Goal: Task Accomplishment & Management: Complete application form

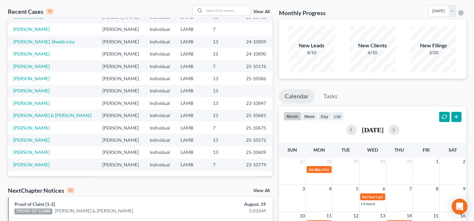
scroll to position [89, 0]
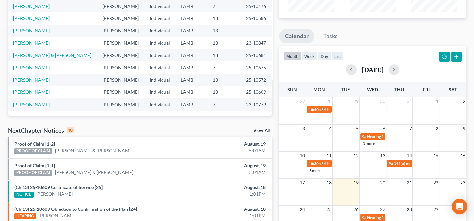
click at [46, 165] on link "Proof of Claim [1-1]" at bounding box center [34, 166] width 40 height 6
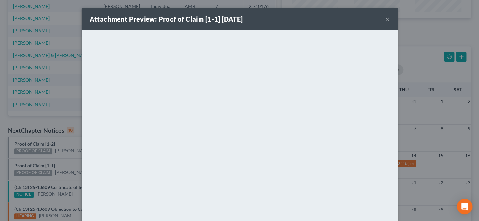
click at [46, 161] on div "Attachment Preview: Proof of Claim [1-1] 08/19/2025 × <object ng-attr-data='htt…" at bounding box center [239, 110] width 479 height 221
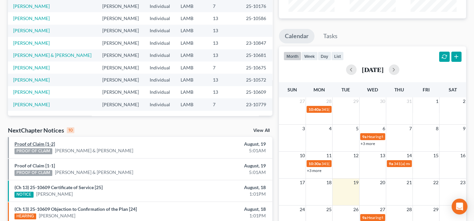
click at [34, 144] on link "Proof of Claim [1-2]" at bounding box center [34, 144] width 40 height 6
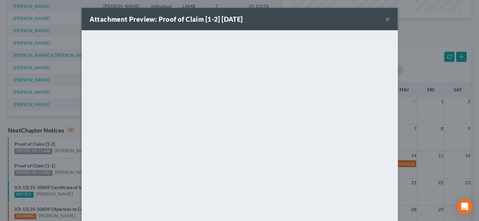
click at [73, 83] on div "Attachment Preview: Proof of Claim [1-2] 08/19/2025 × <object ng-attr-data='htt…" at bounding box center [239, 110] width 479 height 221
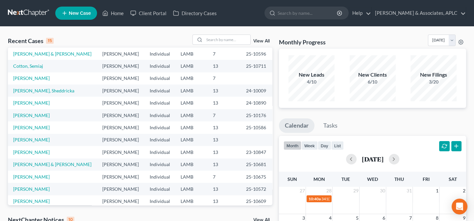
scroll to position [0, 0]
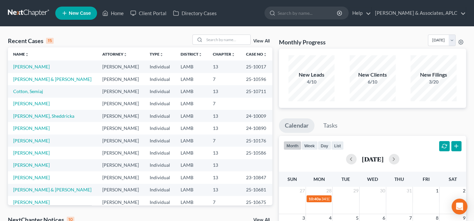
click at [75, 12] on span "New Case" at bounding box center [80, 13] width 22 height 5
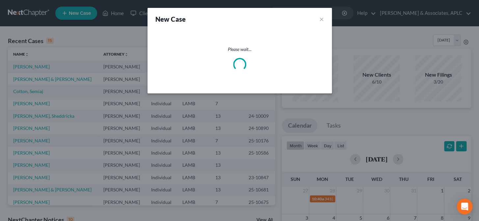
select select "35"
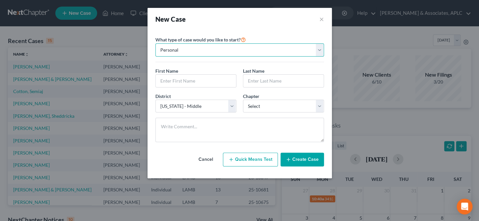
click at [175, 54] on select "Personal Business" at bounding box center [239, 49] width 168 height 13
click at [155, 43] on select "Personal Business" at bounding box center [239, 49] width 168 height 13
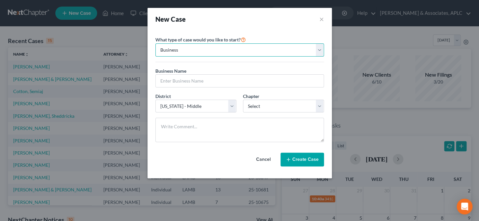
click at [175, 50] on select "Personal Business" at bounding box center [239, 49] width 168 height 13
select select "0"
click at [155, 43] on select "Personal Business" at bounding box center [239, 49] width 168 height 13
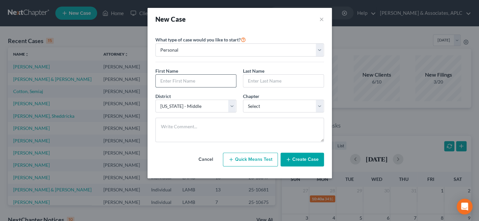
click at [180, 85] on input "text" at bounding box center [196, 81] width 80 height 13
type input "Donald"
type input "Wiseman"
click at [267, 104] on select "Select 7 11 12 13" at bounding box center [283, 106] width 81 height 13
select select "0"
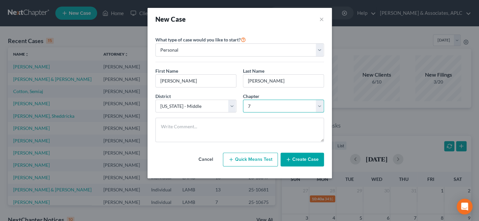
click at [243, 100] on select "Select 7 11 12 13" at bounding box center [283, 106] width 81 height 13
click at [299, 162] on button "Create Case" at bounding box center [301, 160] width 43 height 14
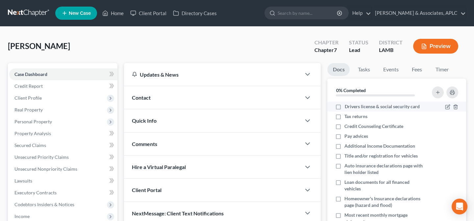
click at [344, 106] on label "Drivers license & social security card" at bounding box center [381, 106] width 75 height 7
click at [347, 106] on input "Drivers license & social security card" at bounding box center [349, 105] width 4 height 4
checkbox input "true"
click at [344, 115] on label "Tax returns" at bounding box center [355, 116] width 23 height 7
click at [347, 115] on input "Tax returns" at bounding box center [349, 115] width 4 height 4
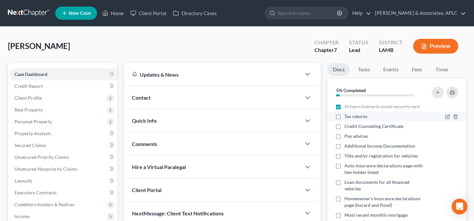
checkbox input "true"
click at [344, 125] on label "Credit Counseling Certificate" at bounding box center [373, 126] width 59 height 7
click at [347, 125] on input "Credit Counseling Certificate" at bounding box center [349, 125] width 4 height 4
checkbox input "true"
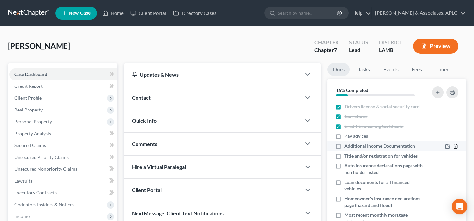
click at [453, 146] on icon "button" at bounding box center [455, 146] width 5 height 5
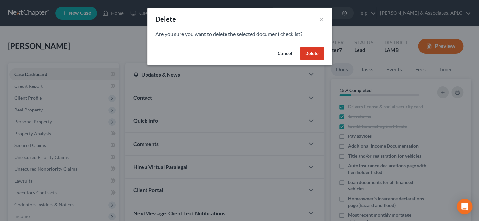
click at [314, 50] on button "Delete" at bounding box center [312, 53] width 24 height 13
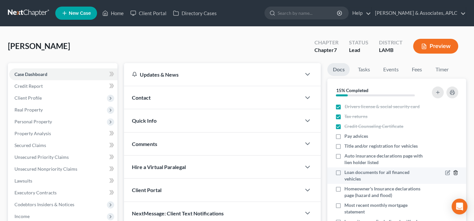
click at [453, 171] on icon "button" at bounding box center [455, 172] width 5 height 5
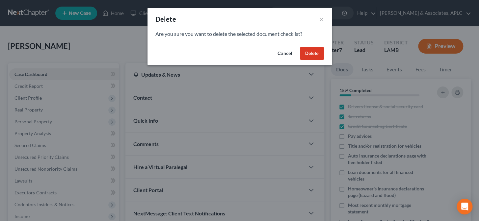
click at [318, 53] on button "Delete" at bounding box center [312, 53] width 24 height 13
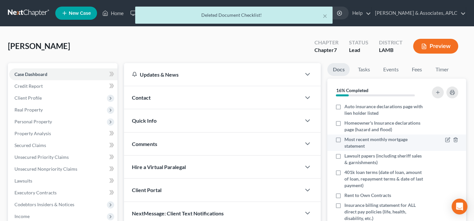
scroll to position [60, 0]
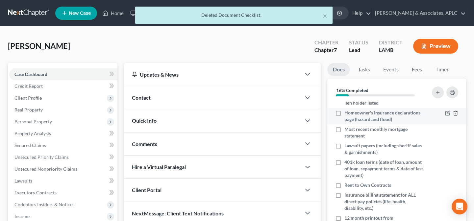
click at [455, 114] on line "button" at bounding box center [455, 113] width 0 height 1
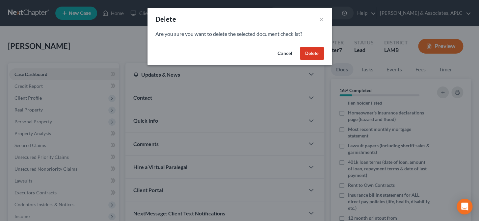
click at [316, 54] on button "Delete" at bounding box center [312, 53] width 24 height 13
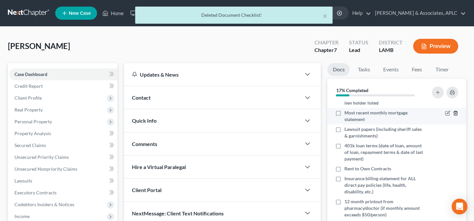
click at [454, 112] on polyline "button" at bounding box center [456, 112] width 4 height 0
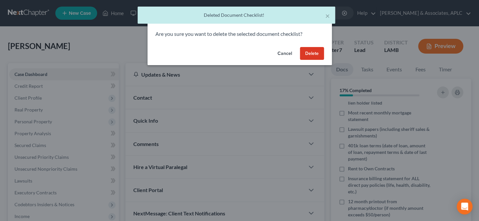
click at [315, 50] on button "Delete" at bounding box center [312, 53] width 24 height 13
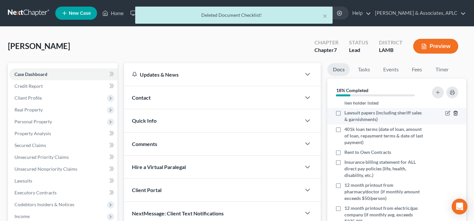
click at [453, 112] on icon "button" at bounding box center [455, 113] width 5 height 5
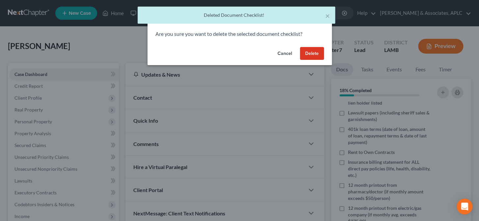
click at [305, 51] on button "Delete" at bounding box center [312, 53] width 24 height 13
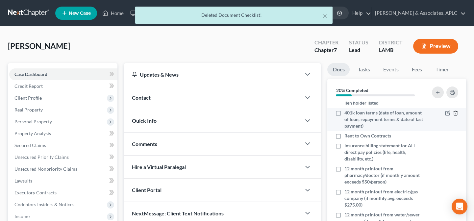
click at [453, 112] on icon "button" at bounding box center [455, 113] width 5 height 5
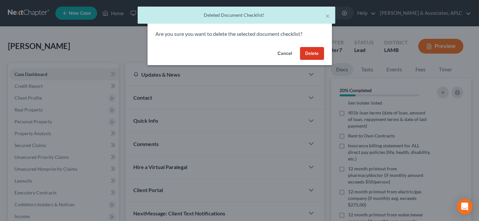
click at [307, 58] on button "Delete" at bounding box center [312, 53] width 24 height 13
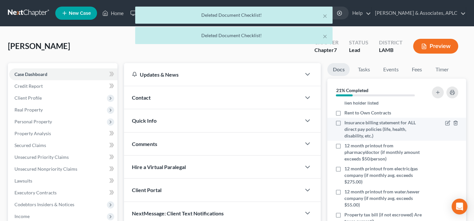
scroll to position [30, 0]
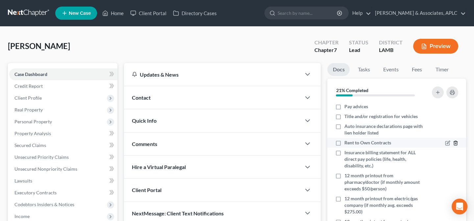
click at [456, 143] on line "button" at bounding box center [456, 143] width 0 height 1
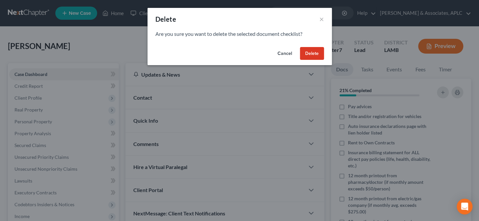
click at [309, 51] on button "Delete" at bounding box center [312, 53] width 24 height 13
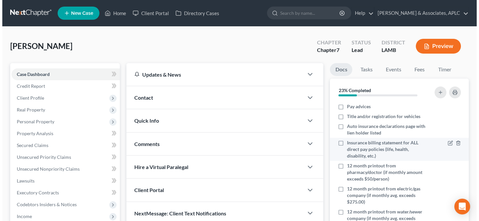
scroll to position [60, 0]
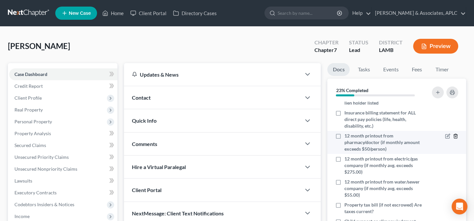
click at [453, 137] on icon "button" at bounding box center [455, 136] width 5 height 5
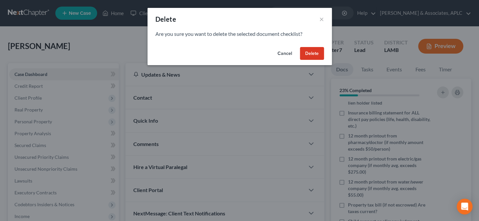
click at [313, 53] on button "Delete" at bounding box center [312, 53] width 24 height 13
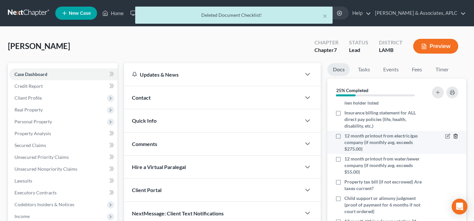
click at [455, 137] on line "button" at bounding box center [455, 136] width 0 height 1
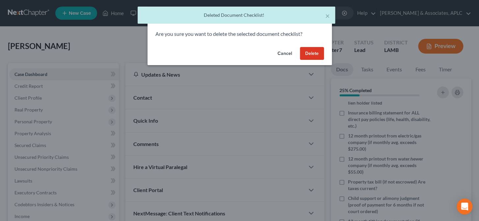
click at [313, 56] on button "Delete" at bounding box center [312, 53] width 24 height 13
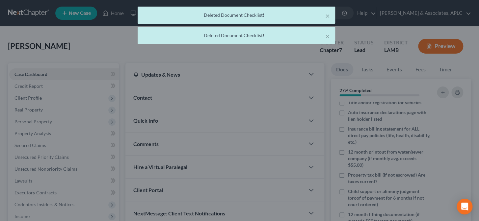
scroll to position [43, 0]
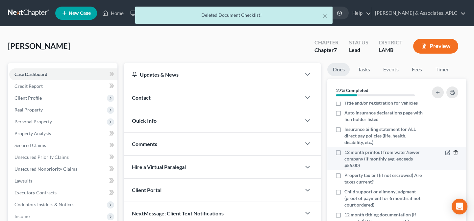
click at [453, 154] on icon "button" at bounding box center [455, 152] width 5 height 5
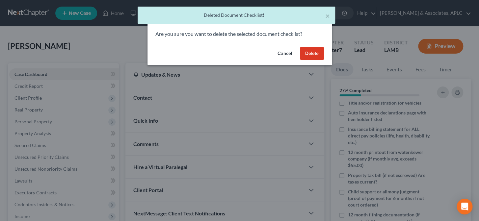
click at [312, 56] on button "Delete" at bounding box center [312, 53] width 24 height 13
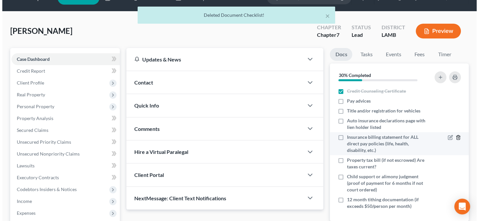
scroll to position [30, 0]
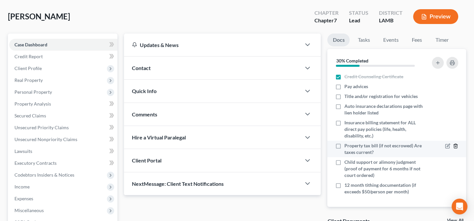
click at [453, 146] on icon "button" at bounding box center [455, 145] width 5 height 5
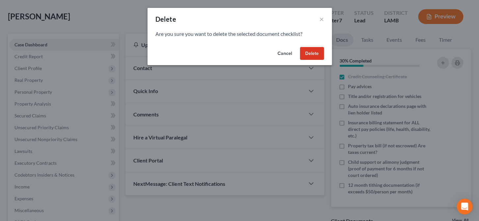
click at [315, 52] on button "Delete" at bounding box center [312, 53] width 24 height 13
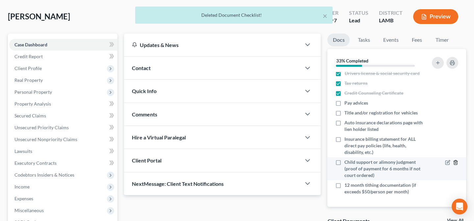
click at [454, 163] on icon "button" at bounding box center [455, 163] width 3 height 4
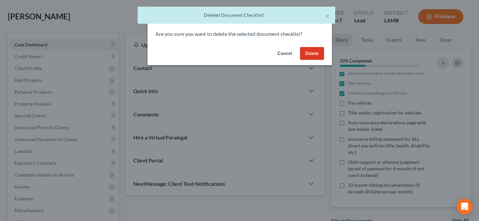
click at [310, 58] on button "Delete" at bounding box center [312, 53] width 24 height 13
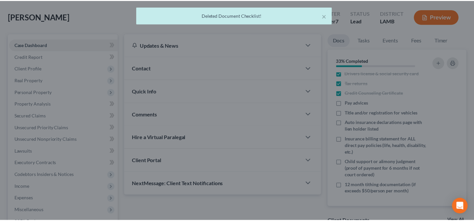
scroll to position [0, 0]
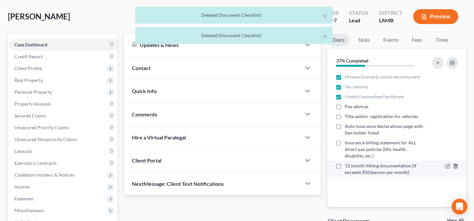
click at [457, 166] on icon "button" at bounding box center [455, 166] width 3 height 4
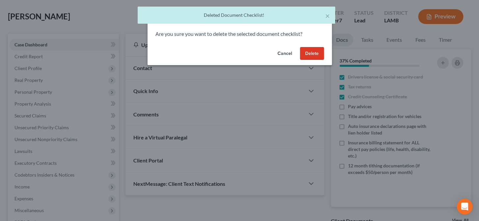
click at [317, 56] on button "Delete" at bounding box center [312, 53] width 24 height 13
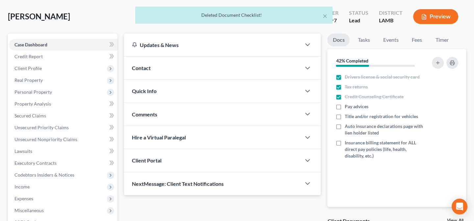
click at [169, 63] on div "Contact" at bounding box center [212, 68] width 177 height 23
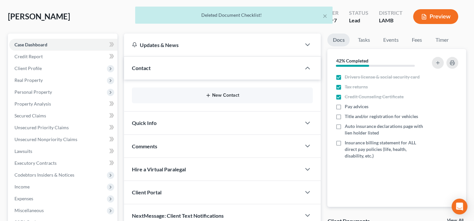
click at [224, 93] on button "New Contact" at bounding box center [222, 95] width 170 height 5
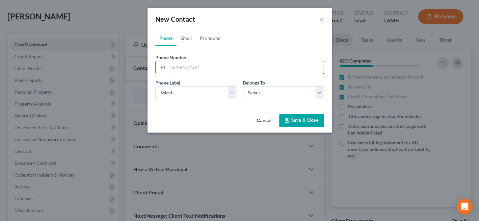
click at [209, 70] on input "tel" at bounding box center [246, 67] width 156 height 13
type input "(225) 287-3910"
click at [191, 93] on select "Select Mobile Home Work Other" at bounding box center [195, 92] width 81 height 13
select select "0"
click at [155, 86] on select "Select Mobile Home Work Other" at bounding box center [195, 92] width 81 height 13
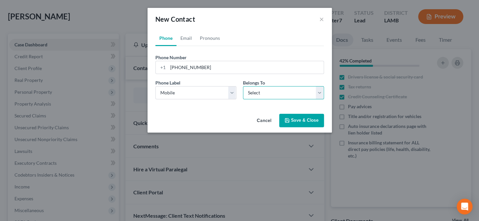
click at [250, 89] on select "Select Client Other" at bounding box center [283, 92] width 81 height 13
select select "0"
click at [243, 86] on select "Select Client Other" at bounding box center [283, 92] width 81 height 13
select select "0"
click at [183, 38] on link "Email" at bounding box center [185, 38] width 19 height 16
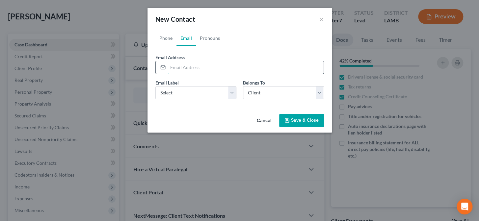
click at [189, 61] on input "email" at bounding box center [246, 67] width 156 height 13
type input "donwiseman2010@hotmail.com"
click at [179, 95] on select "Select Home Work Other" at bounding box center [195, 92] width 81 height 13
select select "0"
click at [155, 86] on select "Select Home Work Other" at bounding box center [195, 92] width 81 height 13
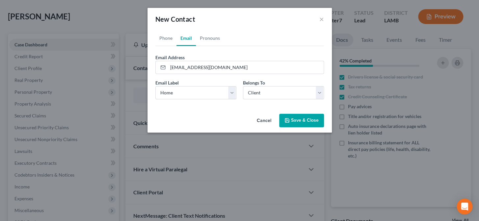
click at [308, 121] on button "Save & Close" at bounding box center [301, 121] width 45 height 14
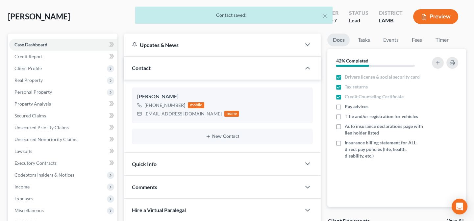
click at [201, 163] on div "Quick Info" at bounding box center [212, 164] width 177 height 23
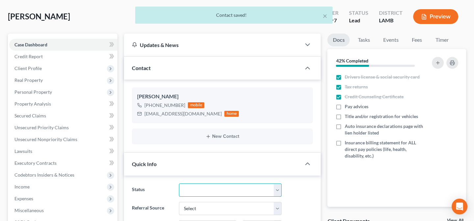
click at [208, 187] on select "Closed Confirmed Confirmed - 30 Day Default Discharged Discharged & Reported Di…" at bounding box center [230, 190] width 103 height 13
select select "14"
click at [179, 184] on select "Closed Confirmed Confirmed - 30 Day Default Discharged Discharged & Reported Di…" at bounding box center [230, 190] width 103 height 13
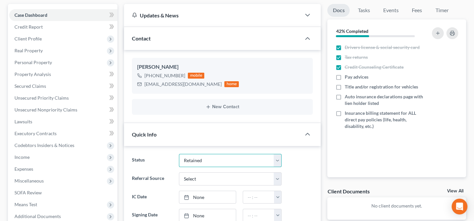
scroll to position [89, 0]
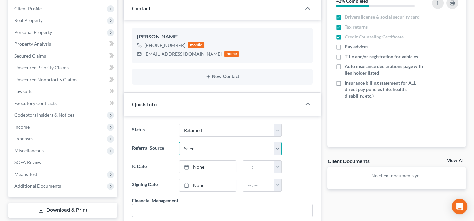
click at [201, 148] on select "Select Word Of Mouth Previous Clients Direct Mail Website Google Search Modern …" at bounding box center [230, 148] width 103 height 13
select select "0"
click at [179, 142] on select "Select Word Of Mouth Previous Clients Direct Mail Website Google Search Modern …" at bounding box center [230, 148] width 103 height 13
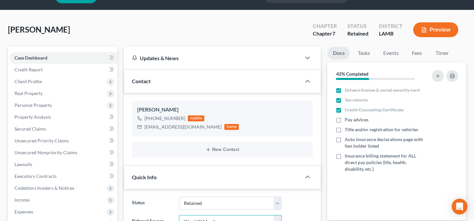
scroll to position [0, 0]
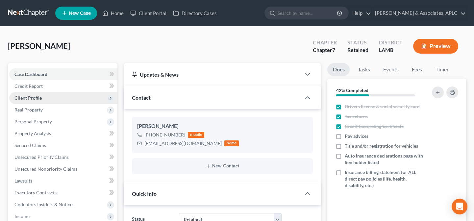
click at [46, 99] on span "Client Profile" at bounding box center [63, 98] width 108 height 12
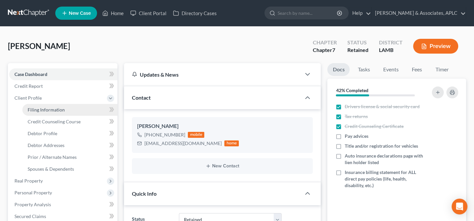
click at [47, 107] on span "Filing Information" at bounding box center [46, 110] width 37 height 6
select select "1"
select select "0"
select select "35"
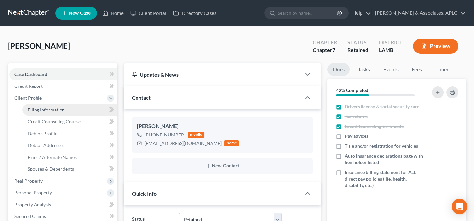
select select "19"
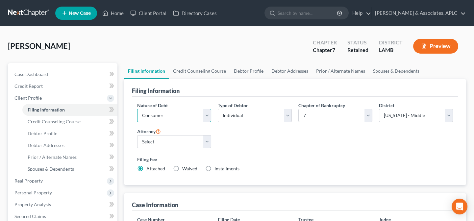
click at [146, 116] on select "Select Business Consumer Other" at bounding box center [174, 115] width 74 height 13
select select "0"
click at [137, 109] on select "Select Business Consumer Other" at bounding box center [174, 115] width 74 height 13
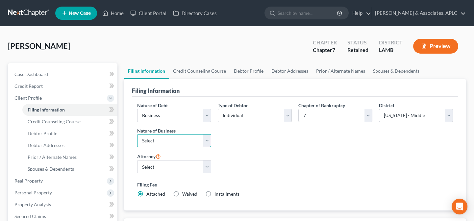
click at [177, 139] on select "Select Clearing Bank Commodity Broker Health Care Business Other Railroad Singl…" at bounding box center [174, 140] width 74 height 13
select select "3"
click at [137, 134] on select "Select Clearing Bank Commodity Broker Health Care Business Other Railroad Singl…" at bounding box center [174, 140] width 74 height 13
click at [255, 156] on div "Nature of Debt Select Business Consumer Other Nature of Business Select Clearin…" at bounding box center [295, 152] width 322 height 101
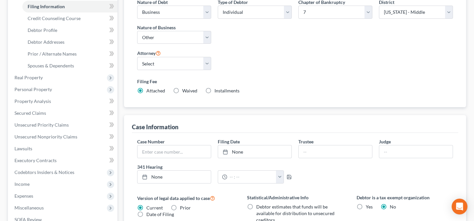
scroll to position [119, 0]
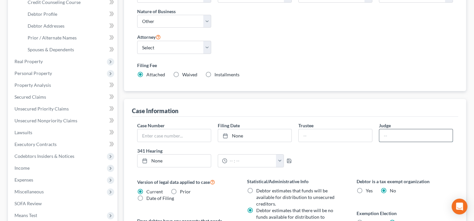
click at [405, 138] on input "text" at bounding box center [415, 135] width 73 height 13
type input "Michael Crawford"
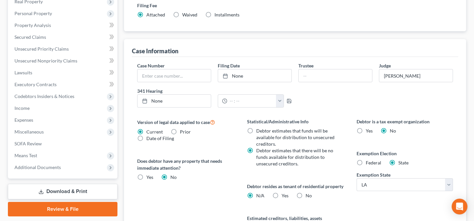
click at [306, 199] on label "No" at bounding box center [309, 195] width 6 height 7
click at [308, 197] on input "No" at bounding box center [310, 194] width 4 height 4
radio input "true"
radio input "false"
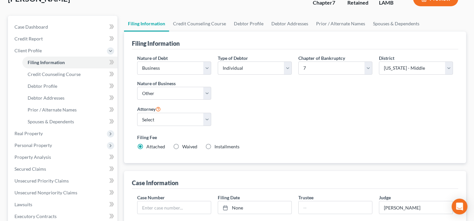
scroll to position [0, 0]
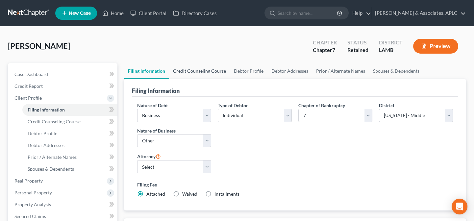
click at [206, 71] on link "Credit Counseling Course" at bounding box center [199, 71] width 61 height 16
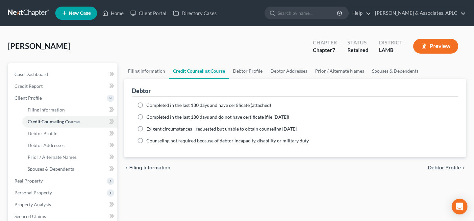
click at [199, 116] on span "Completed in the last 180 days and do not have certificate (file within 14 days)" at bounding box center [217, 117] width 143 height 6
click at [153, 116] on input "Completed in the last 180 days and do not have certificate (file within 14 days)" at bounding box center [151, 116] width 4 height 4
radio input "true"
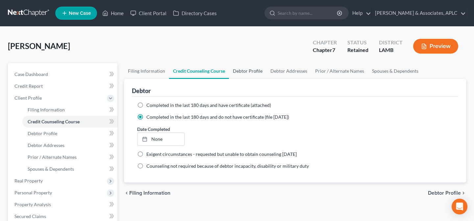
click at [242, 69] on link "Debtor Profile" at bounding box center [248, 71] width 38 height 16
select select "0"
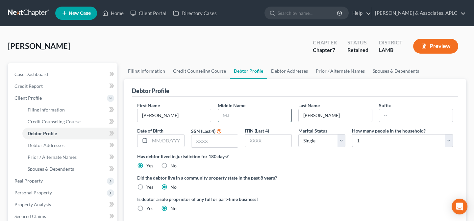
click at [248, 113] on input "text" at bounding box center [254, 115] width 73 height 13
type input "N."
type input "02/27/1959"
type input "2399"
click at [317, 145] on select "Select Single Married Separated Divorced Widowed" at bounding box center [321, 140] width 47 height 13
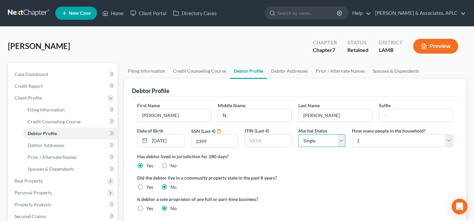
select select "3"
click at [298, 134] on select "Select Single Married Separated Divorced Widowed" at bounding box center [321, 140] width 47 height 13
click at [146, 186] on label "Yes" at bounding box center [149, 187] width 7 height 7
click at [149, 186] on input "Yes" at bounding box center [151, 186] width 4 height 4
radio input "true"
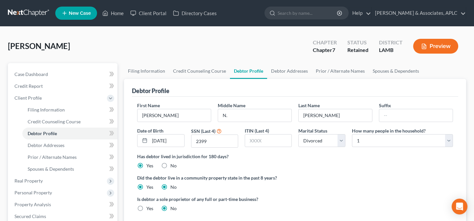
radio input "false"
click at [299, 71] on link "Debtor Addresses" at bounding box center [289, 71] width 45 height 16
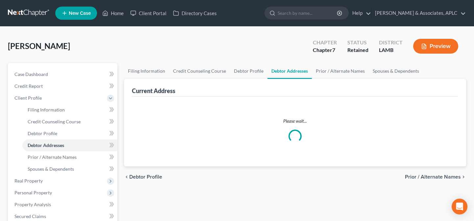
select select "0"
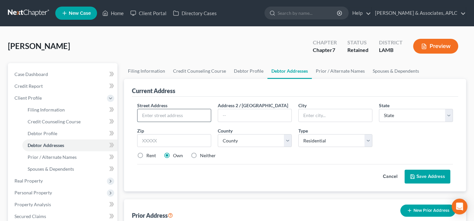
click at [181, 112] on input "text" at bounding box center [174, 115] width 73 height 13
type input "18069 Ira Babin Road"
type input "D"
type input "Prairieville"
select select "19"
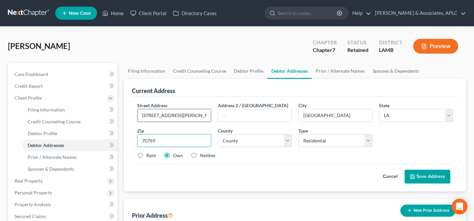
type input "70769"
select select "2"
click at [200, 154] on label "Neither" at bounding box center [208, 155] width 16 height 7
click at [203, 154] on input "Neither" at bounding box center [205, 154] width 4 height 4
radio input "true"
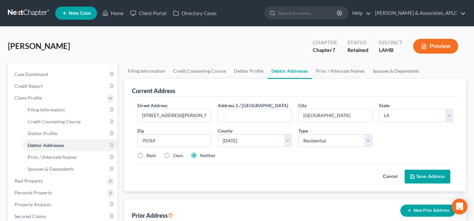
click at [431, 179] on button "Save Address" at bounding box center [428, 177] width 46 height 14
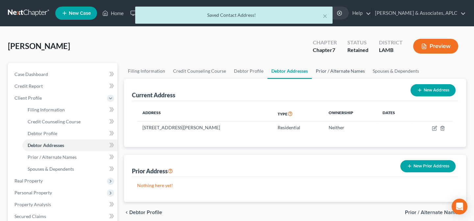
click at [334, 71] on link "Prior / Alternate Names" at bounding box center [340, 71] width 57 height 16
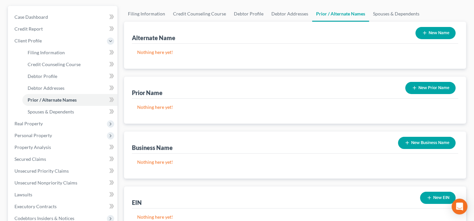
scroll to position [60, 0]
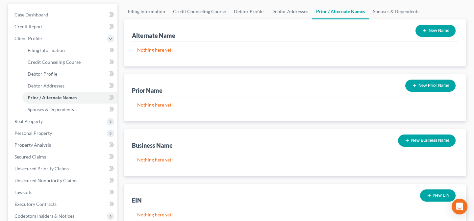
click at [413, 139] on button "New Business Name" at bounding box center [427, 141] width 58 height 12
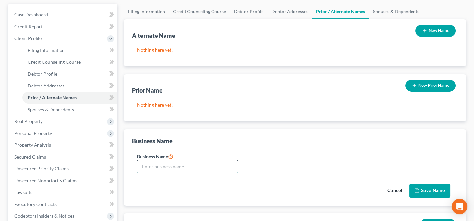
click at [166, 167] on input "text" at bounding box center [188, 167] width 100 height 13
type input "D"
type input "Don Wiseman's Home Repair & Maintenance"
click at [428, 188] on button "Save Name" at bounding box center [429, 191] width 41 height 14
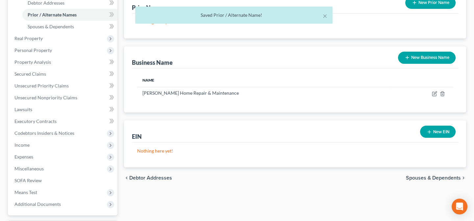
scroll to position [149, 0]
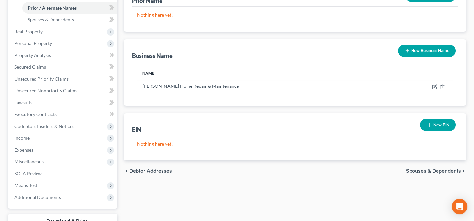
click at [442, 127] on button "New EIN" at bounding box center [438, 125] width 36 height 12
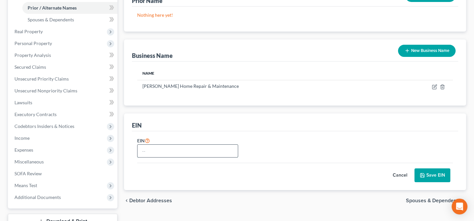
click at [156, 152] on input "text" at bounding box center [188, 151] width 100 height 13
type input "454370905"
click at [445, 170] on button "Save EIN" at bounding box center [433, 175] width 36 height 14
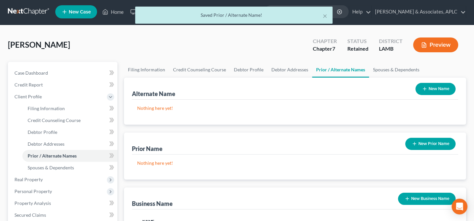
scroll to position [0, 0]
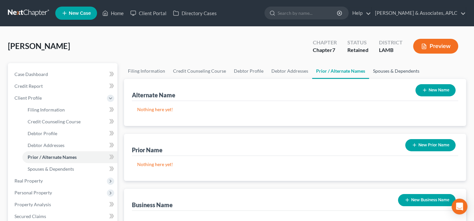
click at [385, 70] on link "Spouses & Dependents" at bounding box center [396, 71] width 54 height 16
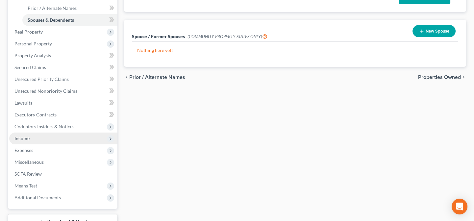
scroll to position [149, 0]
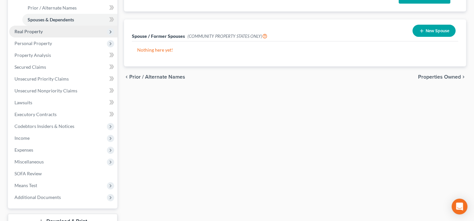
click at [41, 29] on span "Real Property" at bounding box center [28, 32] width 28 height 6
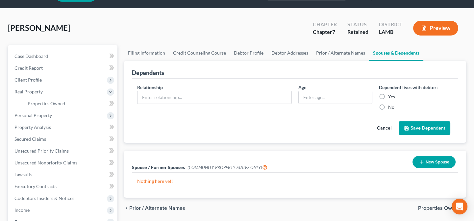
scroll to position [0, 0]
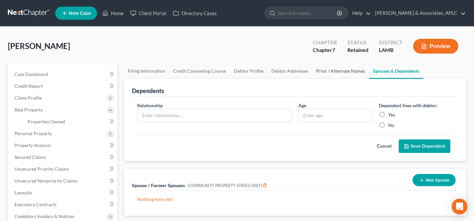
click at [324, 68] on link "Prior / Alternate Names" at bounding box center [340, 71] width 57 height 16
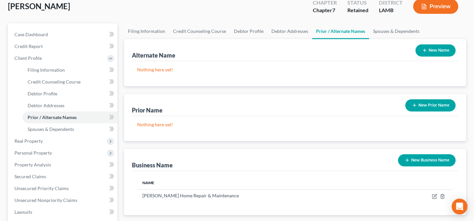
scroll to position [119, 0]
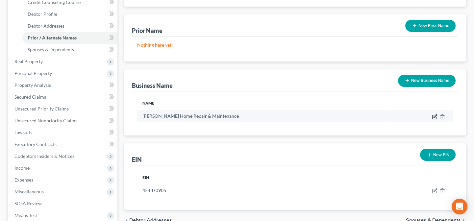
click at [434, 116] on icon "button" at bounding box center [435, 115] width 3 height 3
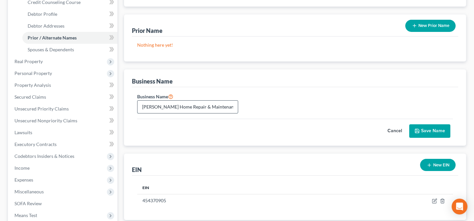
drag, startPoint x: 174, startPoint y: 105, endPoint x: 194, endPoint y: 99, distance: 20.3
click at [175, 105] on input "Don Wiseman's Home Repair & Maintenance" at bounding box center [188, 107] width 100 height 13
type input "Don Wiseman's Heat and A-C"
click at [433, 128] on button "Save Name" at bounding box center [429, 131] width 41 height 14
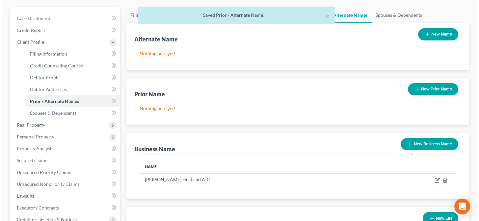
scroll to position [0, 0]
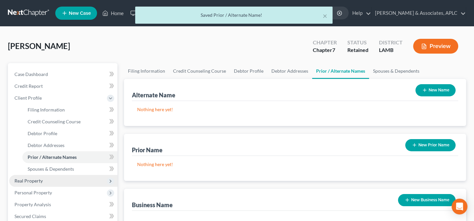
click at [33, 182] on span "Real Property" at bounding box center [28, 181] width 28 height 6
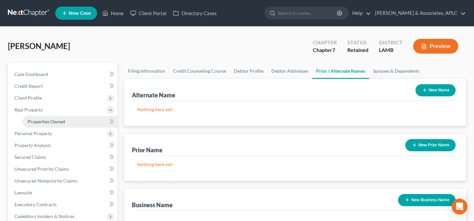
click at [42, 119] on span "Properties Owned" at bounding box center [47, 122] width 38 height 6
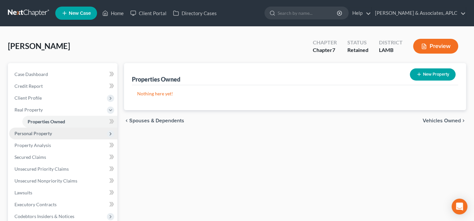
click at [40, 133] on span "Personal Property" at bounding box center [33, 134] width 38 height 6
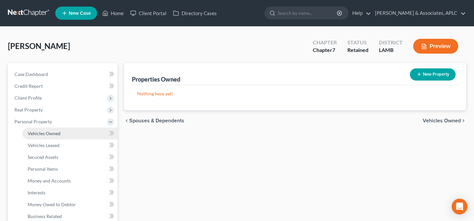
click at [33, 132] on span "Vehicles Owned" at bounding box center [44, 134] width 33 height 6
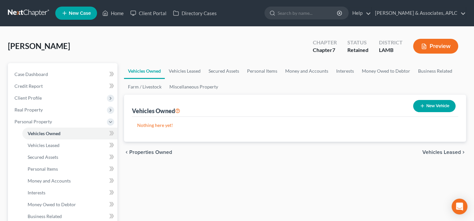
click at [432, 102] on button "New Vehicle" at bounding box center [434, 106] width 42 height 12
select select "0"
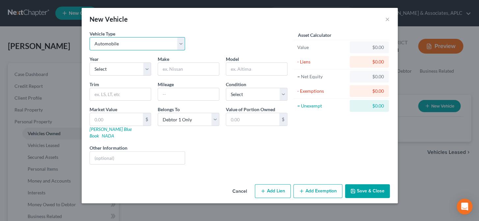
click at [109, 46] on select "Select Automobile Truck Trailer Watercraft Aircraft Motor Home Atv Other Vehicle" at bounding box center [137, 43] width 96 height 13
click at [107, 68] on select "Select 2026 2025 2024 2023 2022 2021 2020 2019 2018 2017 2016 2015 2014 2013 20…" at bounding box center [120, 69] width 62 height 13
select select "5"
click at [89, 63] on select "Select 2026 2025 2024 2023 2022 2021 2020 2019 2018 2017 2016 2015 2014 2013 20…" at bounding box center [120, 69] width 62 height 13
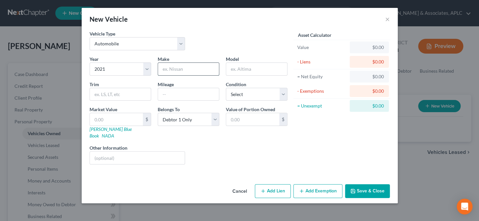
click at [177, 66] on input "text" at bounding box center [188, 69] width 61 height 13
type input "Chevrolet"
type input "Equinox"
click at [113, 94] on input "text" at bounding box center [120, 94] width 61 height 13
type input "l"
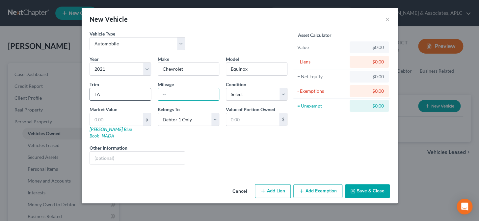
click at [112, 94] on input "LA" at bounding box center [120, 94] width 61 height 13
type input "LS"
type input "25,000"
click at [232, 90] on select "Select Excellent Very Good Good Fair Poor" at bounding box center [257, 94] width 62 height 13
select select "2"
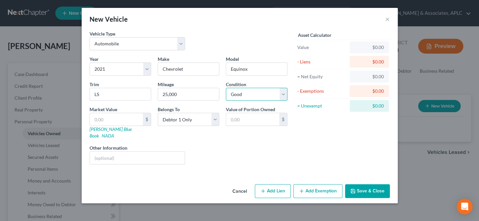
click at [226, 88] on select "Select Excellent Very Good Good Fair Poor" at bounding box center [257, 94] width 62 height 13
click at [114, 133] on link "NADA" at bounding box center [108, 136] width 13 height 6
click at [119, 122] on input "text" at bounding box center [116, 119] width 53 height 13
type input "1"
type input "1.00"
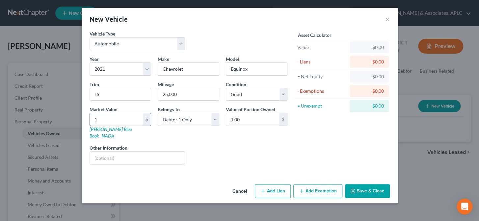
type input "15"
type input "15.00"
type input "155"
type input "155.00"
type input "1550"
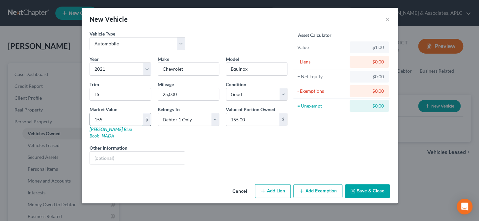
type input "1,550.00"
type input "1,5500"
type input "15,500.00"
click at [323, 186] on button "Add Exemption" at bounding box center [317, 191] width 49 height 14
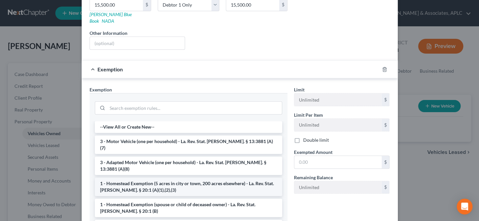
scroll to position [119, 0]
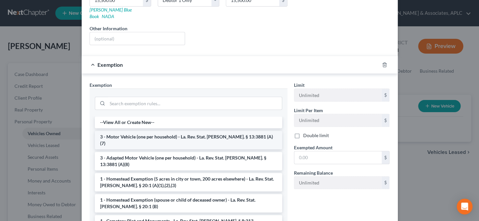
click at [132, 132] on li "3 - Motor Vehicle (one per household) - La. Rev. Stat. Ann. § 13:3881 (A)(7)" at bounding box center [188, 140] width 187 height 18
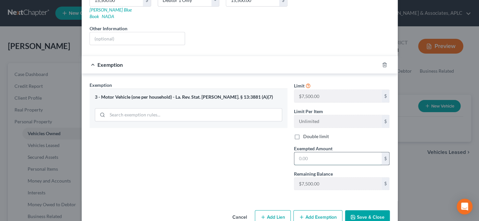
click at [333, 154] on input "text" at bounding box center [337, 158] width 87 height 13
type input "7,500.00"
click at [368, 210] on button "Save & Close" at bounding box center [367, 217] width 45 height 14
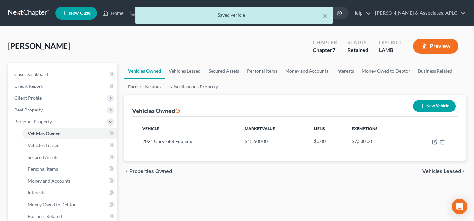
click at [432, 107] on button "New Vehicle" at bounding box center [434, 106] width 42 height 12
select select "0"
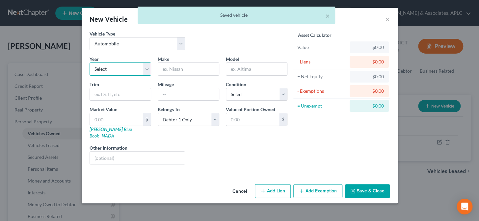
click at [111, 73] on select "Select 2026 2025 2024 2023 2022 2021 2020 2019 2018 2017 2016 2015 2014 2013 20…" at bounding box center [120, 69] width 62 height 13
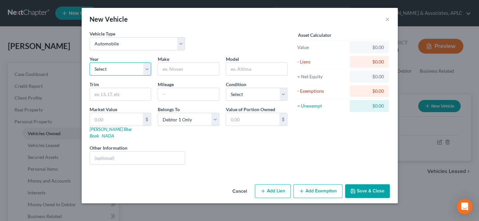
select select "2"
click at [89, 63] on select "Select 2026 2025 2024 2023 2022 2021 2020 2019 2018 2017 2016 2015 2014 2013 20…" at bounding box center [120, 69] width 62 height 13
click at [168, 71] on input "text" at bounding box center [188, 69] width 61 height 13
type input "GMC"
type input "Sierra 1500"
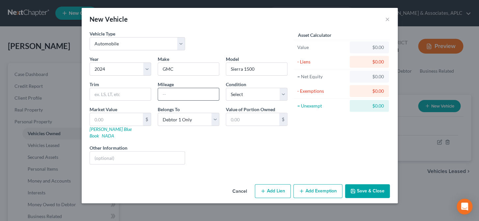
click at [171, 94] on input "text" at bounding box center [188, 94] width 61 height 13
type input "17,000"
click at [248, 95] on select "Select Excellent Very Good Good Fair Poor" at bounding box center [257, 94] width 62 height 13
select select "2"
click at [226, 88] on select "Select Excellent Very Good Good Fair Poor" at bounding box center [257, 94] width 62 height 13
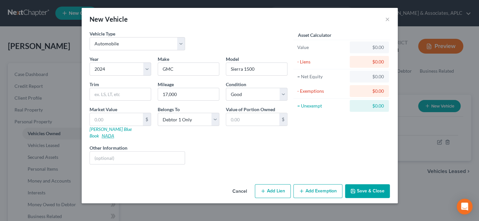
click at [114, 133] on link "NADA" at bounding box center [108, 136] width 13 height 6
click at [115, 115] on input "text" at bounding box center [116, 119] width 53 height 13
type input "3"
type input "3.00"
type input "36"
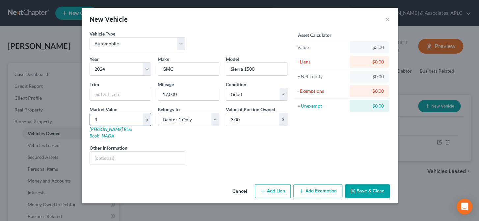
type input "36.00"
type input "360"
type input "360.00"
type input "36"
type input "36.00"
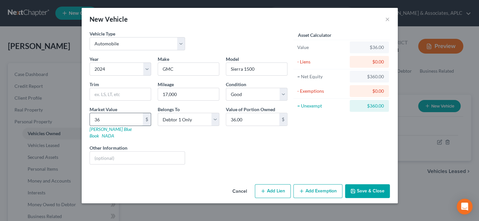
type input "365"
type input "365.00"
type input "3650"
type input "3,650.00"
type input "3,6500"
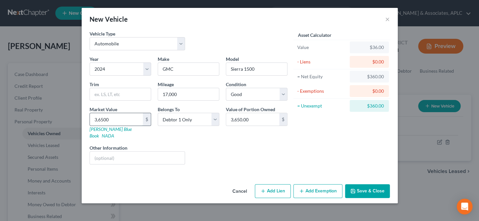
type input "36,500.00"
click at [277, 184] on button "Add Lien" at bounding box center [273, 191] width 36 height 14
select select "0"
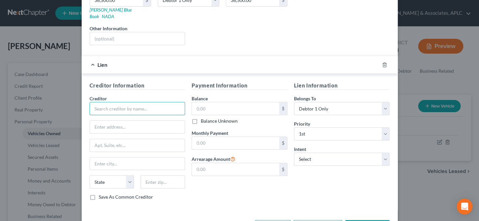
click at [118, 102] on input "text" at bounding box center [137, 108] width 96 height 13
type input "GM Financial"
type input "P.O. Box 183593"
type input "76096"
type input "Arlington"
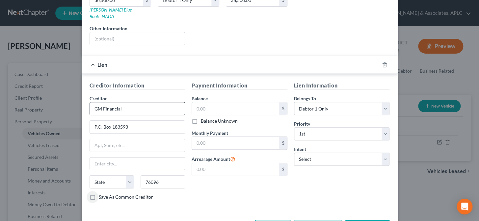
select select "45"
click at [204, 102] on input "text" at bounding box center [235, 108] width 87 height 13
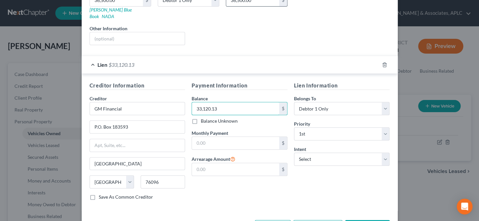
type input "33,120.13"
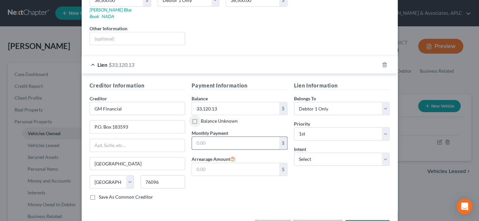
drag, startPoint x: 233, startPoint y: 133, endPoint x: 224, endPoint y: 141, distance: 12.3
click at [231, 137] on input "text" at bounding box center [235, 143] width 87 height 13
type input "629.00"
type input "0.00"
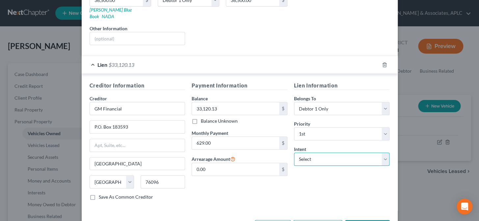
click at [318, 154] on select "Select Surrender Redeem Reaffirm Avoid Other" at bounding box center [342, 159] width 96 height 13
select select "0"
click at [294, 153] on select "Select Surrender Redeem Reaffirm Avoid Other" at bounding box center [342, 159] width 96 height 13
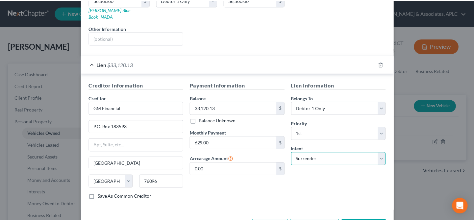
scroll to position [138, 0]
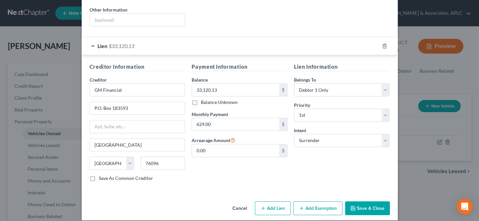
click at [362, 201] on button "Save & Close" at bounding box center [367, 208] width 45 height 14
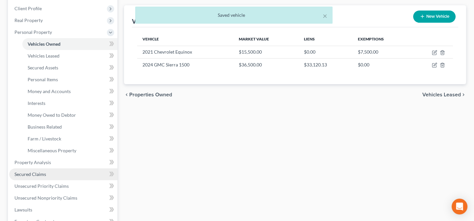
click at [40, 172] on span "Secured Claims" at bounding box center [30, 174] width 32 height 6
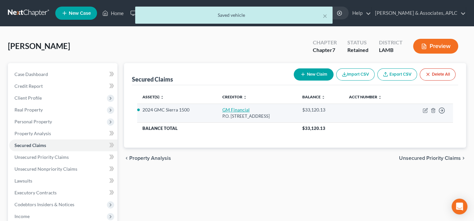
click at [230, 108] on link "GM Financial" at bounding box center [235, 110] width 27 height 6
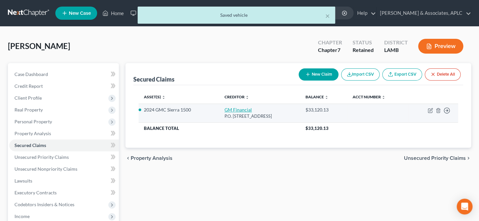
select select "45"
select select "2"
select select "0"
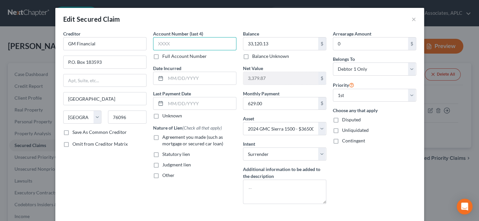
click at [172, 42] on input "text" at bounding box center [194, 43] width 83 height 13
type input "7385"
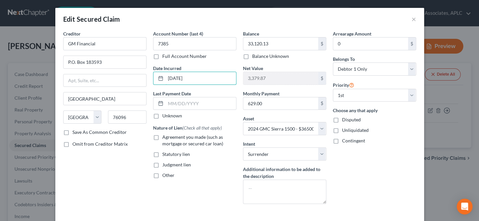
type input "07/03/24"
click at [162, 116] on label "Unknown" at bounding box center [172, 116] width 20 height 7
click at [165, 116] on input "Unknown" at bounding box center [167, 115] width 4 height 4
checkbox input "true"
click at [162, 138] on label "Agreement you made (such as mortgage or secured car loan)" at bounding box center [199, 140] width 74 height 13
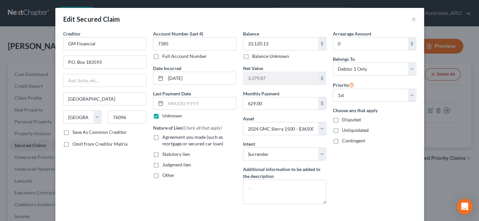
click at [165, 138] on input "Agreement you made (such as mortgage or secured car loan)" at bounding box center [167, 136] width 4 height 4
checkbox input "true"
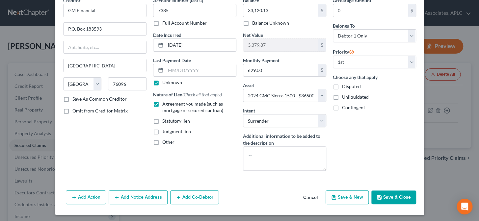
scroll to position [34, 0]
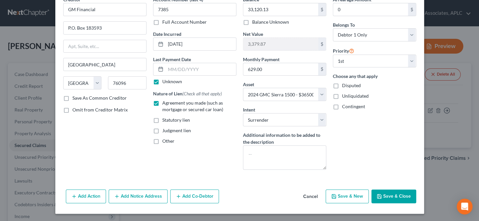
click at [384, 199] on button "Save & Close" at bounding box center [393, 197] width 45 height 14
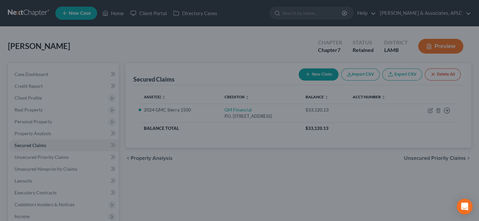
select select "2"
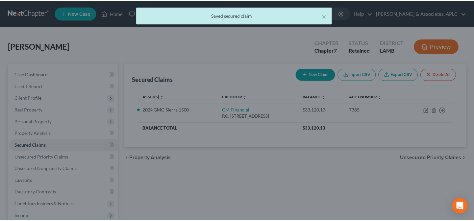
scroll to position [0, 0]
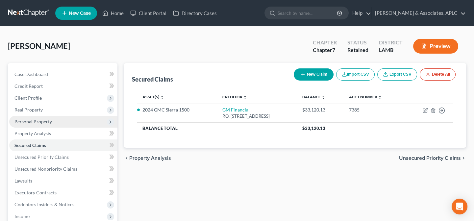
click at [47, 122] on span "Personal Property" at bounding box center [33, 122] width 38 height 6
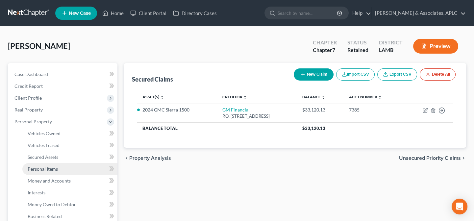
click at [50, 168] on span "Personal Items" at bounding box center [43, 169] width 30 height 6
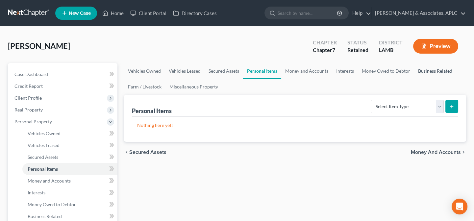
click at [431, 69] on link "Business Related" at bounding box center [435, 71] width 42 height 16
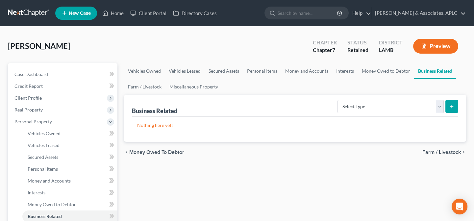
click at [431, 69] on link "Business Related" at bounding box center [435, 71] width 42 height 16
click at [194, 89] on link "Miscellaneous Property" at bounding box center [193, 87] width 57 height 16
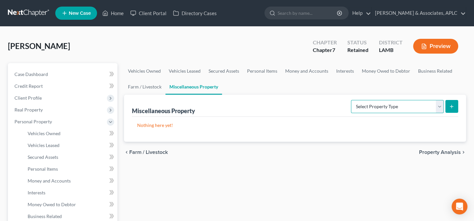
click at [373, 109] on select "Select Property Type Assigned for Creditor Benefit Within 1 Year Holding for An…" at bounding box center [397, 106] width 93 height 13
select select "holding_for_another"
click at [351, 100] on select "Select Property Type Assigned for Creditor Benefit Within 1 Year Holding for An…" at bounding box center [397, 106] width 93 height 13
click at [455, 108] on button "submit" at bounding box center [451, 106] width 13 height 13
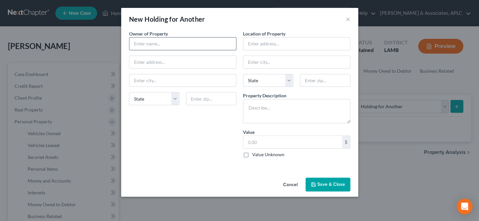
click at [178, 44] on input "text" at bounding box center [182, 44] width 107 height 13
type input "Amy Wise Watson"
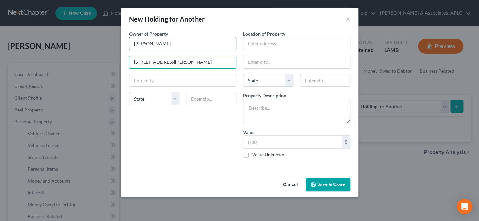
type input "18069 Ira Babin Road"
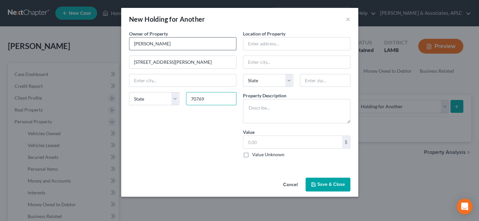
type input "70769"
type input "Prairieville"
select select "19"
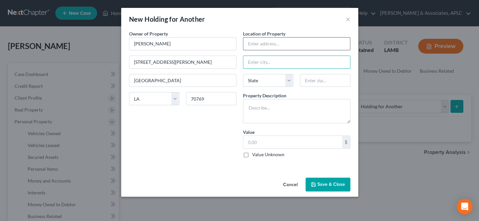
click at [250, 43] on input "text" at bounding box center [296, 44] width 107 height 13
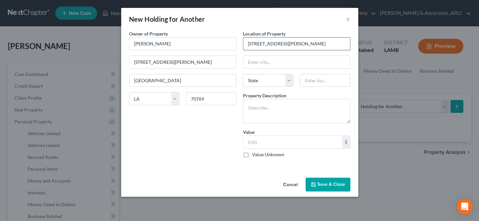
type input "18069 Ira Babin Road"
type input "70769"
type input "Prairieville"
select select "19"
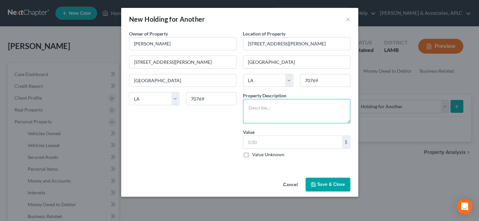
click at [276, 102] on textarea at bounding box center [296, 111] width 107 height 24
type textarea "Debtor lives with a friend. All other household goods and furnishings belong to…"
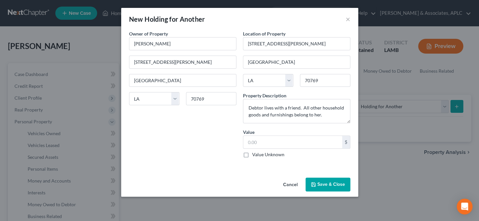
click at [252, 154] on label "Value Unknown" at bounding box center [268, 154] width 32 height 7
click at [255, 154] on input "Value Unknown" at bounding box center [257, 153] width 4 height 4
checkbox input "true"
type input "0.00"
click at [334, 186] on button "Save & Close" at bounding box center [327, 185] width 45 height 14
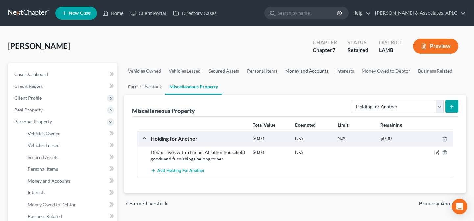
click at [291, 70] on link "Money and Accounts" at bounding box center [306, 71] width 51 height 16
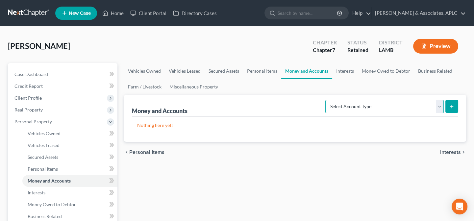
click at [344, 107] on select "Select Account Type Brokerage Cash on Hand Certificates of Deposit Checking Acc…" at bounding box center [384, 106] width 118 height 13
select select "checking"
click at [327, 100] on select "Select Account Type Brokerage Cash on Hand Certificates of Deposit Checking Acc…" at bounding box center [384, 106] width 118 height 13
click at [453, 107] on icon "submit" at bounding box center [451, 106] width 5 height 5
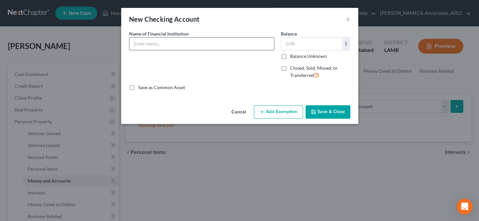
click at [214, 45] on input "text" at bounding box center [201, 44] width 144 height 13
type input "Chase"
click at [314, 111] on polyline "button" at bounding box center [313, 110] width 2 height 1
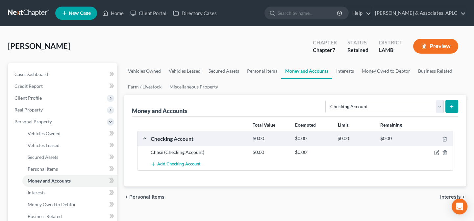
click at [455, 108] on button "submit" at bounding box center [451, 106] width 13 height 13
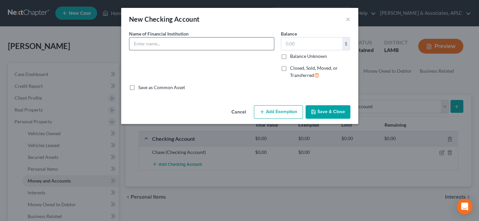
click at [214, 40] on input "text" at bounding box center [201, 44] width 144 height 13
type input "Chase - Business Account"
click at [333, 114] on button "Save & Close" at bounding box center [327, 112] width 45 height 14
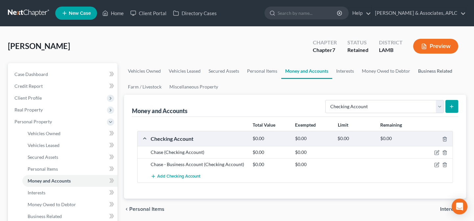
click at [434, 71] on link "Business Related" at bounding box center [435, 71] width 42 height 16
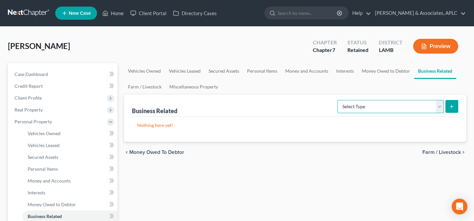
click at [379, 107] on select "Select Type Customer Lists Franchises Inventory Licenses Machinery Office Equip…" at bounding box center [391, 106] width 106 height 13
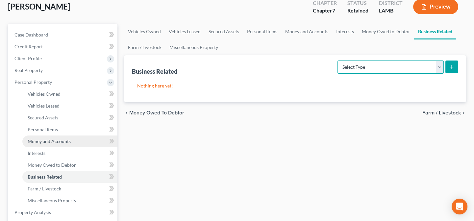
scroll to position [119, 0]
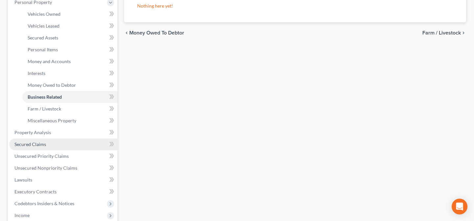
click at [40, 147] on link "Secured Claims" at bounding box center [63, 145] width 108 height 12
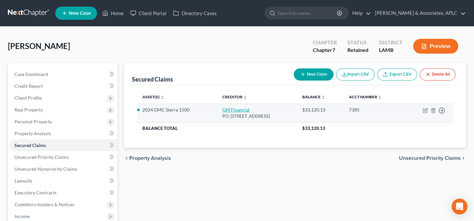
click at [226, 112] on link "GM Financial" at bounding box center [235, 110] width 27 height 6
select select "45"
select select "2"
select select "0"
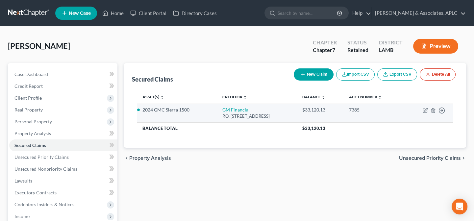
select select "0"
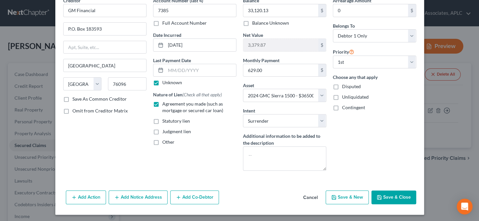
scroll to position [34, 0]
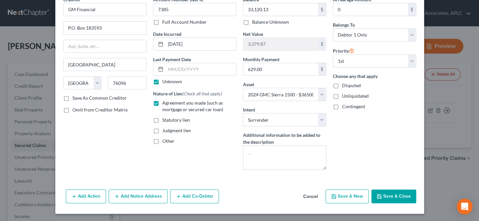
click at [162, 80] on label "Unknown" at bounding box center [172, 81] width 20 height 7
click at [165, 80] on input "Unknown" at bounding box center [167, 80] width 4 height 4
checkbox input "false"
click at [179, 72] on input "text" at bounding box center [200, 69] width 70 height 13
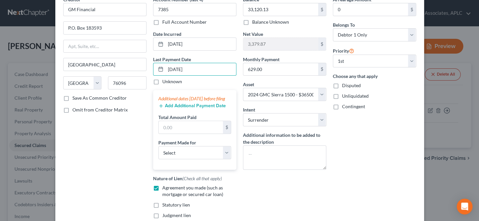
type input "07/01/2025"
click at [188, 109] on button "Add Additional Payment Date" at bounding box center [191, 105] width 67 height 5
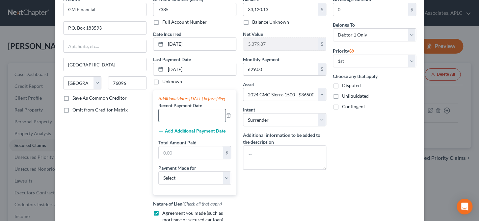
click at [181, 122] on input "text" at bounding box center [192, 115] width 67 height 13
type input "07/01/2025"
click at [177, 134] on button "Add Additional Payment Date" at bounding box center [191, 131] width 67 height 5
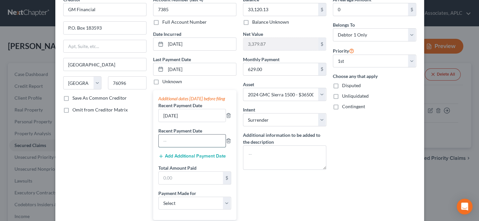
click at [174, 147] on input "text" at bounding box center [192, 141] width 67 height 13
type input "06/01/2025"
click at [174, 182] on input "text" at bounding box center [191, 178] width 64 height 13
drag, startPoint x: 194, startPoint y: 183, endPoint x: 152, endPoint y: 188, distance: 42.8
click at [153, 188] on div "Additional dates within 90 days before filing Recent Payment Date 07/01/2025 Re…" at bounding box center [194, 155] width 83 height 130
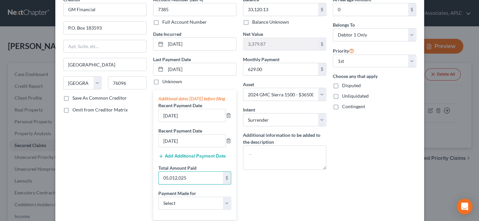
type input "05,012,025"
click at [178, 159] on button "Add Additional Payment Date" at bounding box center [191, 156] width 67 height 5
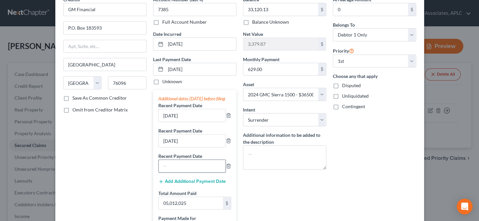
click at [177, 171] on input "text" at bounding box center [192, 166] width 67 height 13
type input "05/01/2025"
click at [190, 208] on input "05,012,025" at bounding box center [191, 203] width 64 height 13
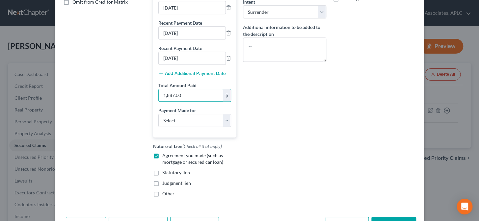
scroll to position [176, 0]
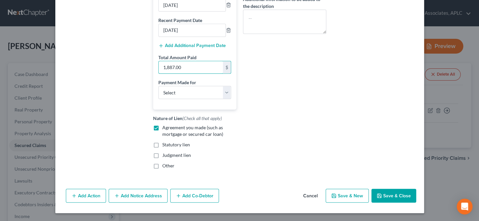
type input "1,887.00"
click at [387, 196] on button "Save & Close" at bounding box center [393, 196] width 45 height 14
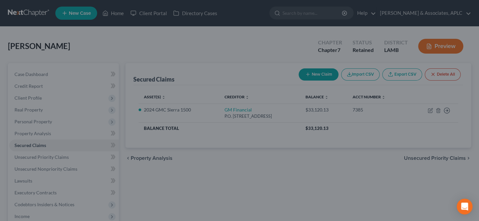
select select "2"
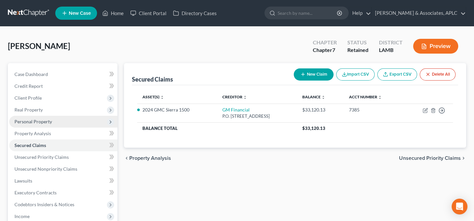
click at [34, 126] on span "Personal Property" at bounding box center [63, 122] width 108 height 12
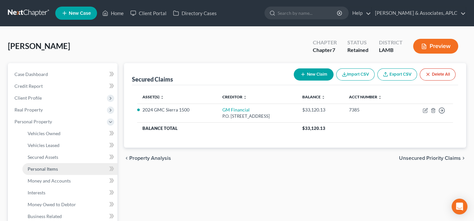
click at [39, 169] on span "Personal Items" at bounding box center [43, 169] width 30 height 6
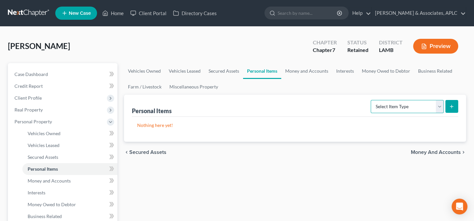
click at [389, 108] on select "Select Item Type Clothing Collectibles Of Value Electronics Firearms Household …" at bounding box center [407, 106] width 73 height 13
select select "electronics"
click at [371, 100] on select "Select Item Type Clothing Collectibles Of Value Electronics Firearms Household …" at bounding box center [407, 106] width 73 height 13
click at [446, 106] on button "submit" at bounding box center [451, 106] width 13 height 13
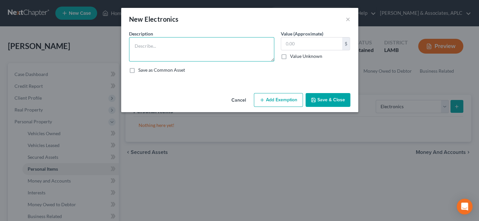
click at [188, 53] on textarea at bounding box center [201, 49] width 145 height 24
type textarea "47" TV (50), Laptop Computer (50), Desktop Computer (50)"
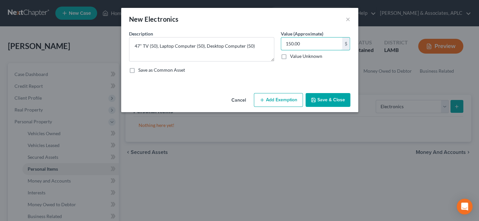
type input "150.00"
click at [329, 96] on button "Save & Close" at bounding box center [327, 100] width 45 height 14
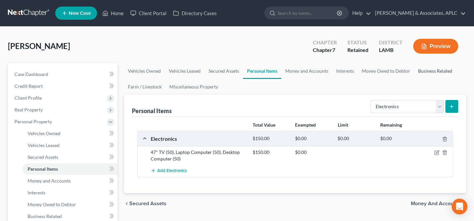
click at [424, 70] on link "Business Related" at bounding box center [435, 71] width 42 height 16
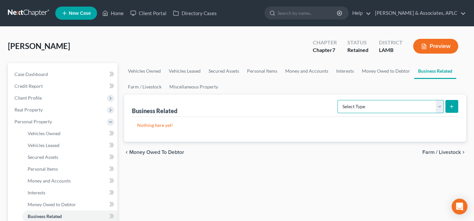
click at [373, 106] on select "Select Type Customer Lists Franchises Inventory Licenses Machinery Office Equip…" at bounding box center [391, 106] width 106 height 13
select select "office_equipment"
click at [338, 100] on select "Select Type Customer Lists Franchises Inventory Licenses Machinery Office Equip…" at bounding box center [391, 106] width 106 height 13
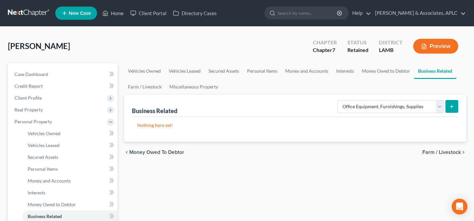
click at [452, 105] on line "submit" at bounding box center [452, 106] width 0 height 3
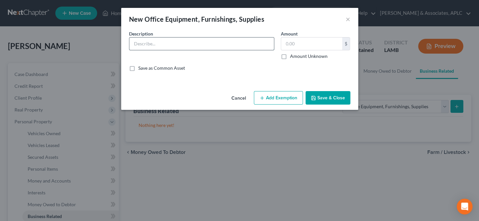
click at [193, 42] on input "text" at bounding box center [201, 44] width 144 height 13
type input "Various Hand Tools and Power Tools"
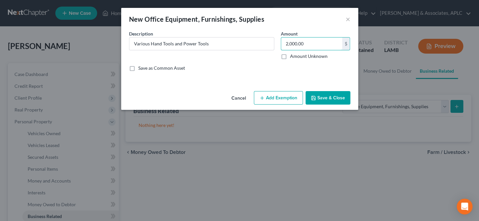
type input "2,000.00"
click at [280, 93] on button "Add Exemption" at bounding box center [278, 98] width 49 height 14
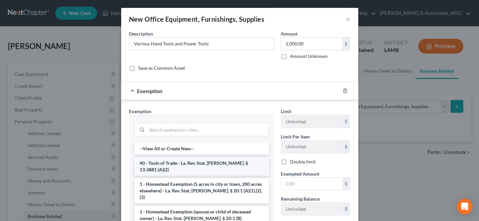
click at [218, 164] on li "40 - Tools of Trade - La. Rev. Stat. Ann. § 13:3881 (A)(2)" at bounding box center [201, 166] width 135 height 18
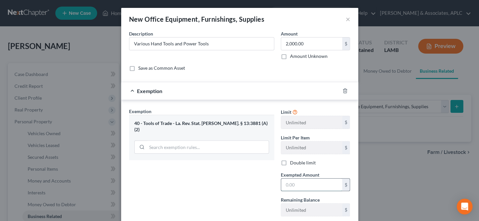
click at [307, 188] on input "text" at bounding box center [311, 185] width 61 height 13
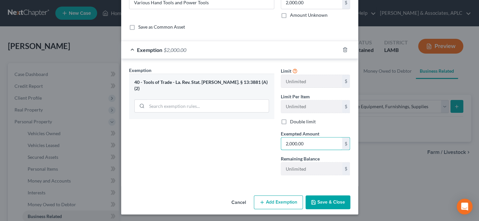
scroll to position [42, 0]
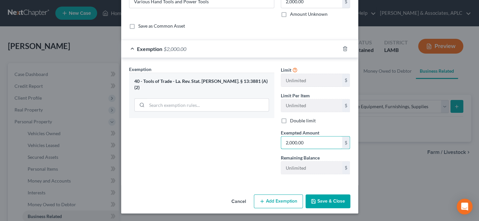
type input "2,000.00"
click at [317, 203] on button "Save & Close" at bounding box center [327, 201] width 45 height 14
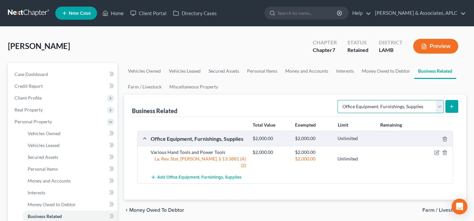
click at [366, 112] on select "Select Type Customer Lists Franchises Inventory Licenses Machinery Office Equip…" at bounding box center [391, 106] width 106 height 13
click at [253, 71] on link "Personal Items" at bounding box center [262, 71] width 38 height 16
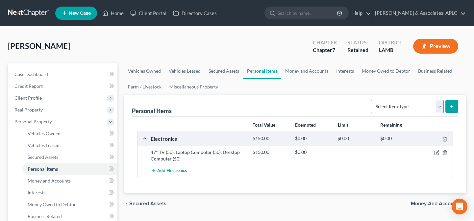
click at [388, 107] on select "Select Item Type Clothing Collectibles Of Value Electronics Firearms Household …" at bounding box center [407, 106] width 73 height 13
select select "sports_and_hobby_equipment"
click at [371, 100] on select "Select Item Type Clothing Collectibles Of Value Electronics Firearms Household …" at bounding box center [407, 106] width 73 height 13
click at [449, 106] on icon "submit" at bounding box center [451, 106] width 5 height 5
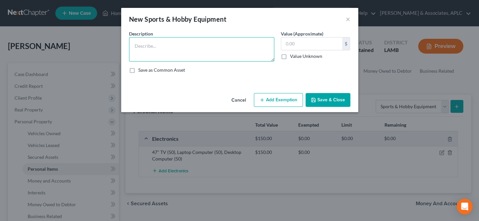
click at [206, 49] on textarea at bounding box center [201, 49] width 145 height 24
type textarea "C"
type textarea "V"
type textarea "Bass Guitar"
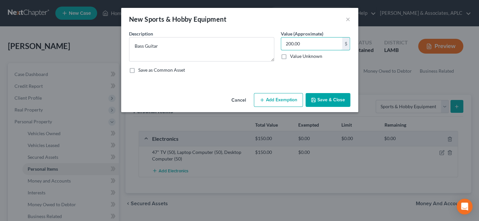
type input "200.00"
click at [281, 102] on button "Add Exemption" at bounding box center [278, 100] width 49 height 14
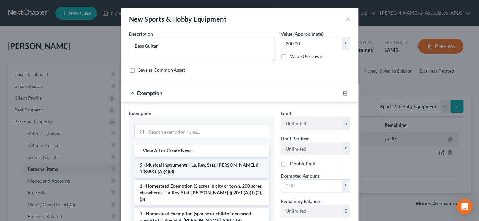
click at [189, 170] on li "9 - Musical Instruments - La. Rev. Stat. Ann. § 13:3881 (A)(4)(d)" at bounding box center [201, 168] width 135 height 18
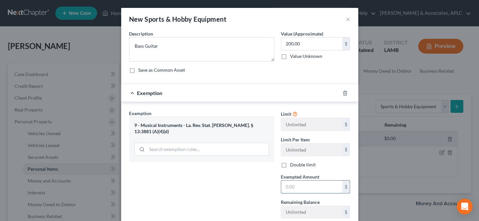
click at [289, 186] on input "text" at bounding box center [311, 187] width 61 height 13
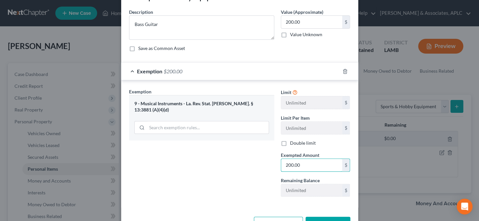
scroll to position [44, 0]
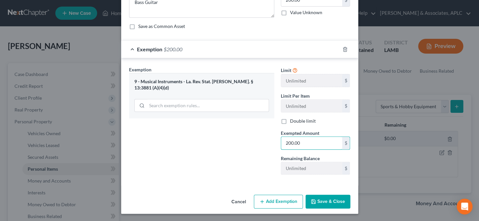
type input "200.00"
click at [316, 202] on button "Save & Close" at bounding box center [327, 202] width 45 height 14
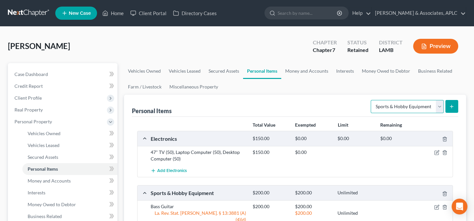
click at [386, 111] on select "Select Item Type Clothing Collectibles Of Value Electronics Firearms Household …" at bounding box center [407, 106] width 73 height 13
select select "clothing"
click at [371, 100] on select "Select Item Type Clothing Collectibles Of Value Electronics Firearms Household …" at bounding box center [407, 106] width 73 height 13
click at [452, 105] on icon "submit" at bounding box center [451, 106] width 5 height 5
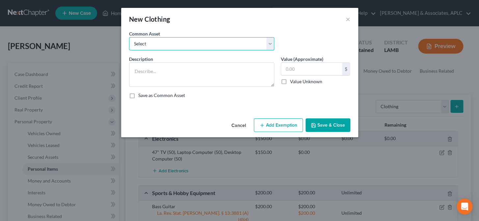
click at [154, 41] on select "Select Personal Clothing" at bounding box center [201, 43] width 145 height 13
select select "0"
click at [129, 37] on select "Select Personal Clothing" at bounding box center [201, 43] width 145 height 13
type textarea "Personal Clothing"
type input "200.00"
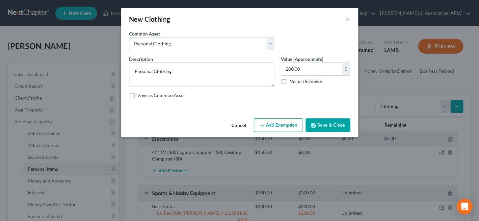
click at [276, 127] on button "Add Exemption" at bounding box center [278, 125] width 49 height 14
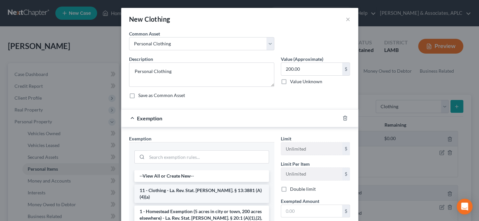
click at [176, 189] on li "11 - Clothing - La. Rev. Stat. Ann. § 13:3881 (A)(4)(a)" at bounding box center [201, 194] width 135 height 18
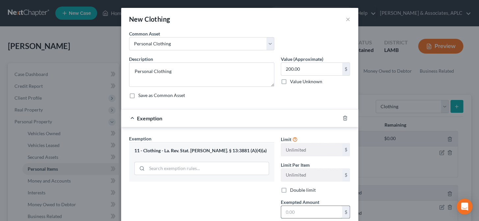
click at [306, 208] on input "text" at bounding box center [311, 212] width 61 height 13
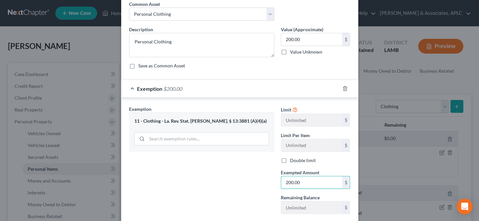
scroll to position [69, 0]
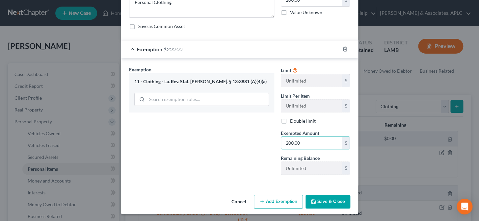
type input "200.00"
click at [337, 201] on button "Save & Close" at bounding box center [327, 202] width 45 height 14
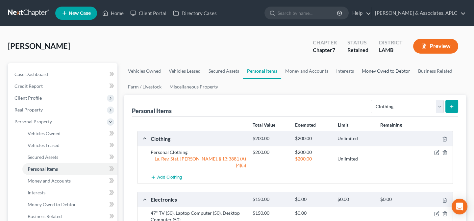
click at [385, 70] on link "Money Owed to Debtor" at bounding box center [386, 71] width 56 height 16
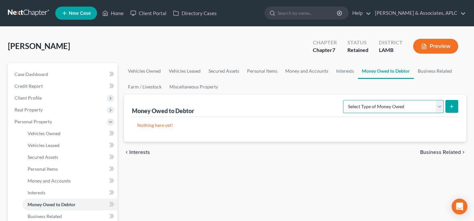
click at [386, 103] on select "Select Type of Money Owed Accounts Receivable Alimony Child Support Claims Agai…" at bounding box center [393, 106] width 101 height 13
select select "expected_tax_refund"
click at [344, 100] on select "Select Type of Money Owed Accounts Receivable Alimony Child Support Claims Agai…" at bounding box center [393, 106] width 101 height 13
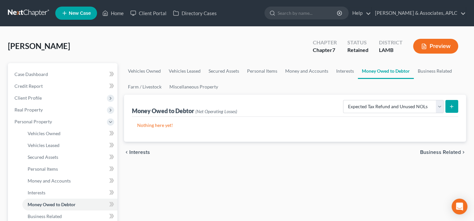
click at [446, 107] on button "submit" at bounding box center [451, 106] width 13 height 13
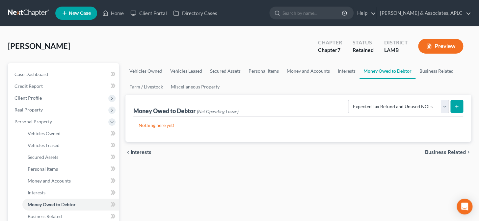
select select "0"
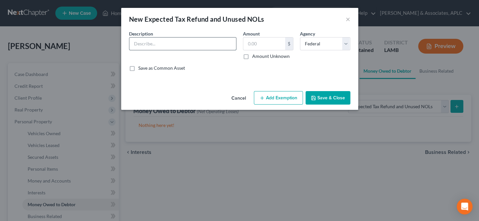
click at [185, 48] on input "text" at bounding box center [182, 44] width 107 height 13
type input "Federal Tax Refund (EIC)"
click at [252, 56] on label "Amount Unknown" at bounding box center [271, 56] width 38 height 7
click at [255, 56] on input "Amount Unknown" at bounding box center [257, 55] width 4 height 4
checkbox input "true"
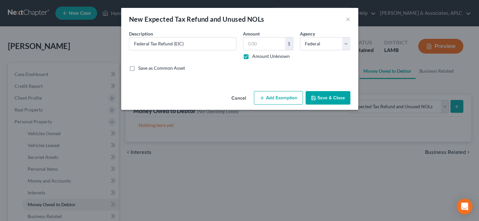
type input "0.00"
click at [276, 102] on button "Add Exemption" at bounding box center [278, 98] width 49 height 14
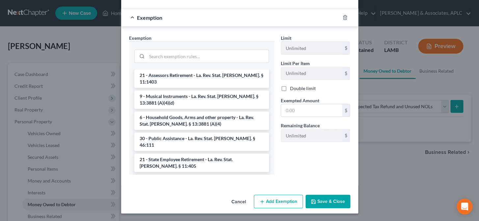
scroll to position [777, 0]
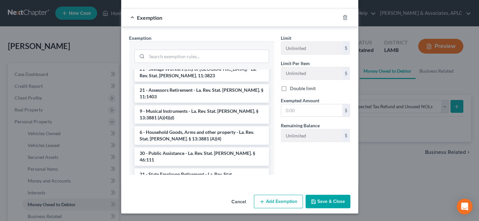
click at [169, 211] on li "30 - Earned Income Tax Credit (Amendment effective 6/11/19) - La. Rev. Stat. An…" at bounding box center [201, 220] width 135 height 18
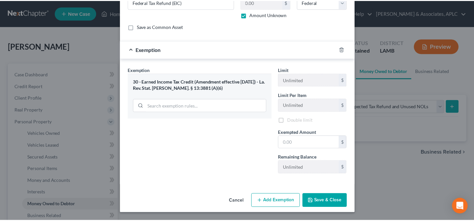
scroll to position [42, 0]
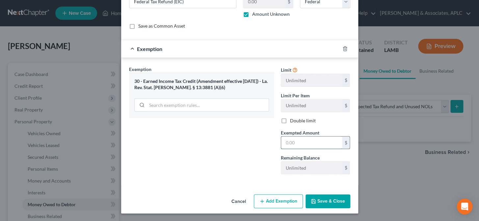
click at [302, 148] on input "text" at bounding box center [311, 143] width 61 height 13
type input "0.00"
click at [320, 201] on button "Save & Close" at bounding box center [327, 201] width 45 height 14
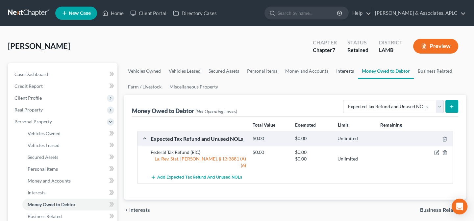
click at [338, 69] on link "Interests" at bounding box center [345, 71] width 26 height 16
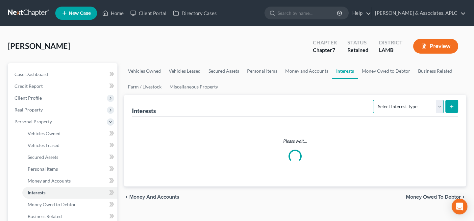
click at [394, 107] on select "Select Interest Type 401K Annuity Bond Education IRA Government Bond Government…" at bounding box center [408, 106] width 71 height 13
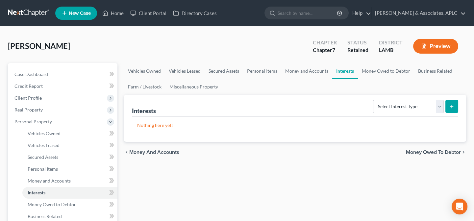
click at [333, 76] on link "Interests" at bounding box center [345, 71] width 26 height 16
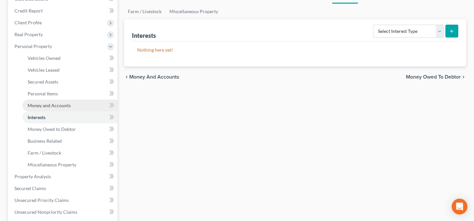
scroll to position [89, 0]
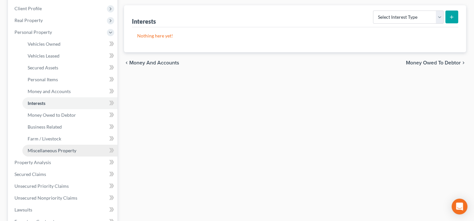
click at [56, 148] on span "Miscellaneous Property" at bounding box center [52, 151] width 49 height 6
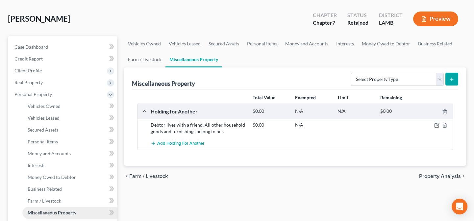
scroll to position [60, 0]
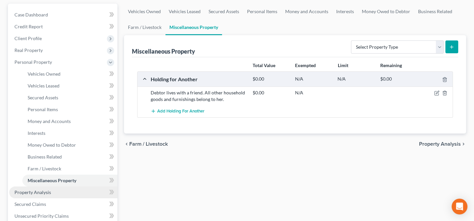
click at [50, 190] on span "Property Analysis" at bounding box center [32, 193] width 37 height 6
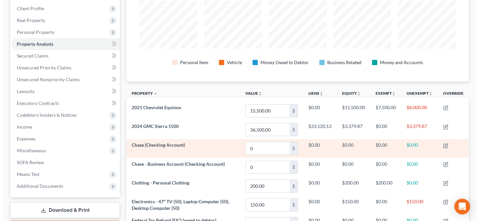
scroll to position [119, 0]
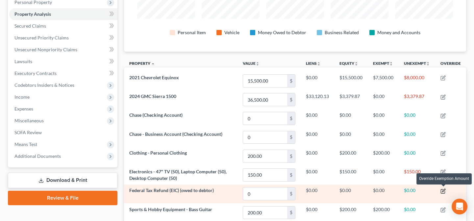
click at [442, 189] on icon "button" at bounding box center [443, 191] width 5 height 5
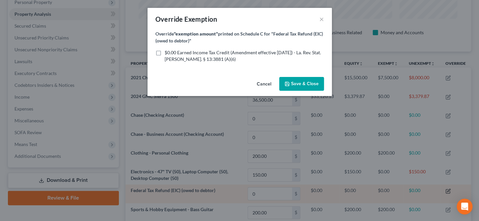
scroll to position [109, 345]
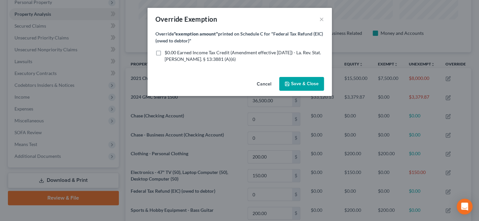
click at [165, 53] on label "$0.00 Earned Income Tax Credit (Amendment effective 6/11/19) - La. Rev. Stat. A…" at bounding box center [244, 55] width 159 height 13
click at [167, 53] on input "$0.00 Earned Income Tax Credit (Amendment effective 6/11/19) - La. Rev. Stat. A…" at bounding box center [169, 51] width 4 height 4
checkbox input "true"
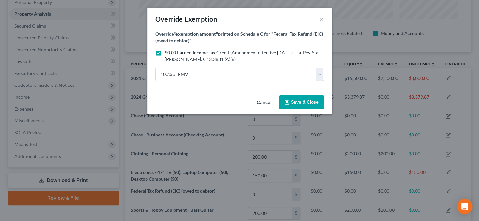
click at [291, 102] on span "Save & Close" at bounding box center [301, 102] width 34 height 6
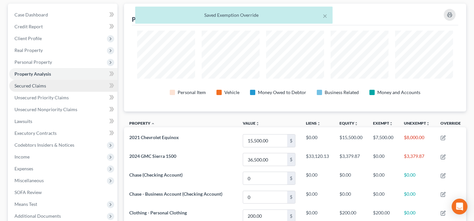
click at [43, 84] on span "Secured Claims" at bounding box center [30, 86] width 32 height 6
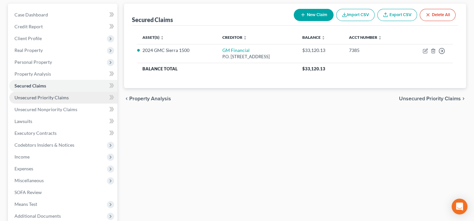
click at [59, 96] on span "Unsecured Priority Claims" at bounding box center [41, 98] width 54 height 6
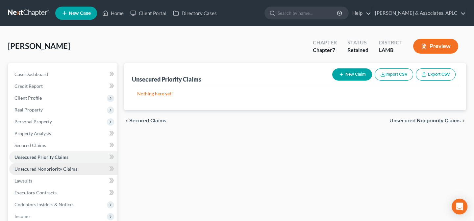
click at [62, 168] on span "Unsecured Nonpriority Claims" at bounding box center [45, 169] width 63 height 6
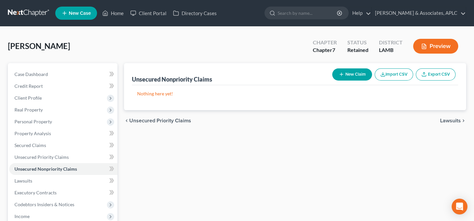
click at [346, 75] on button "New Claim" at bounding box center [352, 74] width 40 height 12
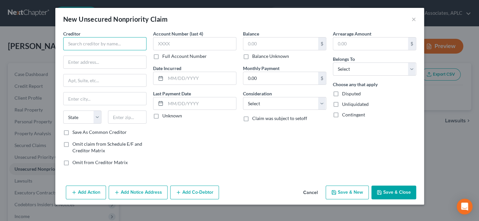
click at [111, 43] on input "text" at bounding box center [104, 43] width 83 height 13
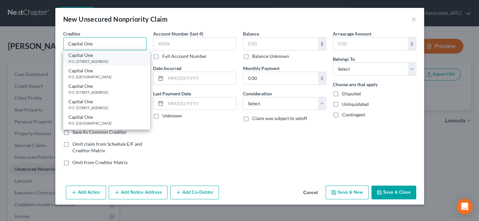
type input "Capital One"
click at [106, 57] on div "Capital One" at bounding box center [106, 55] width 76 height 7
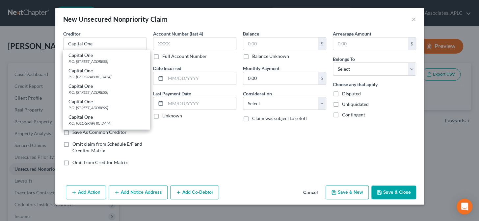
type input "P.O. Box 60519"
type input "City Of Industry"
select select "4"
type input "91716"
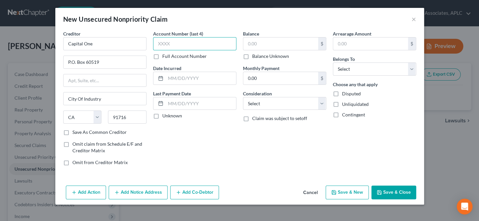
click at [170, 46] on input "text" at bounding box center [194, 43] width 83 height 13
type input "1164"
click at [224, 82] on input "text" at bounding box center [200, 78] width 70 height 13
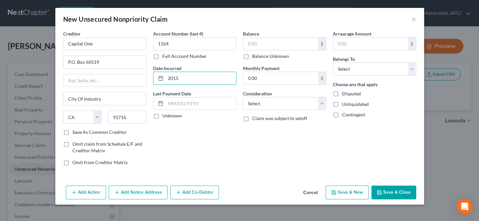
type input "2015"
click at [162, 116] on label "Unknown" at bounding box center [172, 116] width 20 height 7
click at [165, 116] on input "Unknown" at bounding box center [167, 115] width 4 height 4
checkbox input "true"
click at [256, 46] on input "text" at bounding box center [280, 44] width 75 height 13
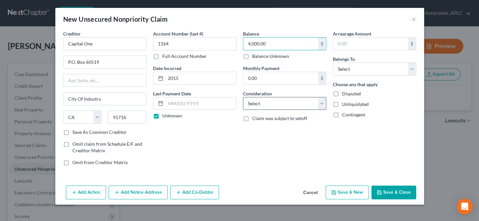
type input "4,000.00"
click at [257, 107] on select "Select Cable / Satellite Services Collection Agency Credit Card Debt Debt Couns…" at bounding box center [284, 103] width 83 height 13
select select "14"
click at [243, 97] on select "Select Cable / Satellite Services Collection Agency Credit Card Debt Debt Couns…" at bounding box center [284, 103] width 83 height 13
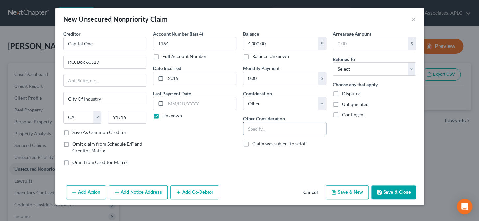
click at [260, 131] on input "text" at bounding box center [284, 128] width 83 height 13
type input "Business Debt"
click at [270, 109] on select "Select Cable / Satellite Services Collection Agency Credit Card Debt Debt Couns…" at bounding box center [284, 103] width 83 height 13
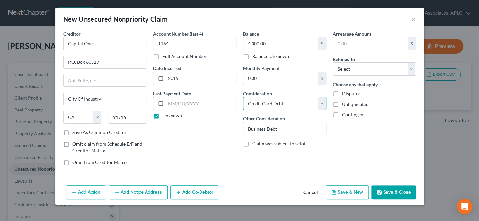
click at [243, 97] on select "Select Cable / Satellite Services Collection Agency Credit Card Debt Debt Couns…" at bounding box center [284, 103] width 83 height 13
click at [263, 103] on select "Select Cable / Satellite Services Collection Agency Credit Card Debt Debt Couns…" at bounding box center [284, 103] width 83 height 13
click at [243, 97] on select "Select Cable / Satellite Services Collection Agency Credit Card Debt Debt Couns…" at bounding box center [284, 103] width 83 height 13
click at [265, 106] on select "Select Cable / Satellite Services Collection Agency Credit Card Debt Debt Couns…" at bounding box center [284, 103] width 83 height 13
select select "14"
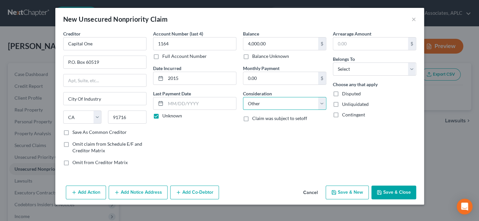
click at [243, 97] on select "Select Cable / Satellite Services Collection Agency Credit Card Debt Debt Couns…" at bounding box center [284, 103] width 83 height 13
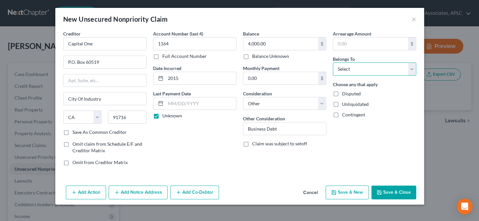
click at [349, 67] on select "Select Debtor 1 Only Debtor 2 Only Debtor 1 And Debtor 2 Only At Least One Of T…" at bounding box center [374, 69] width 83 height 13
select select "0"
click at [333, 63] on select "Select Debtor 1 Only Debtor 2 Only Debtor 1 And Debtor 2 Only At Least One Of T…" at bounding box center [374, 69] width 83 height 13
click at [350, 194] on button "Save & New" at bounding box center [346, 193] width 43 height 14
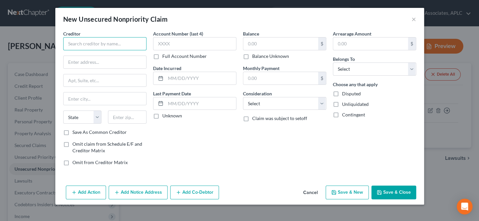
click at [127, 47] on input "text" at bounding box center [104, 43] width 83 height 13
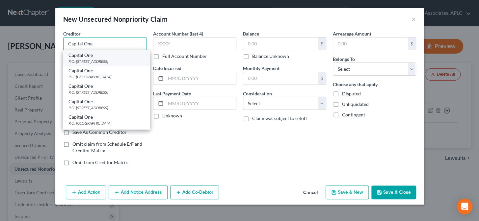
type input "Capital One"
click at [122, 57] on div "Capital One" at bounding box center [106, 55] width 76 height 7
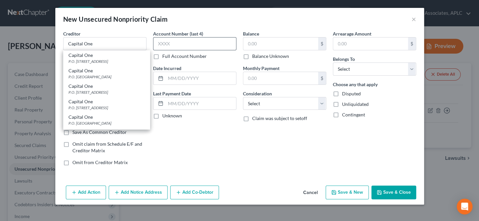
type input "P.O. Box 60519"
type input "City Of Industry"
select select "4"
type input "91716"
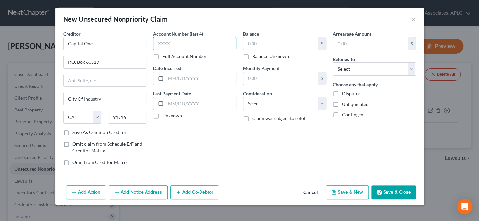
click at [167, 46] on input "text" at bounding box center [194, 43] width 83 height 13
type input "9893"
type input "2015"
click at [162, 116] on label "Unknown" at bounding box center [172, 116] width 20 height 7
click at [165, 116] on input "Unknown" at bounding box center [167, 115] width 4 height 4
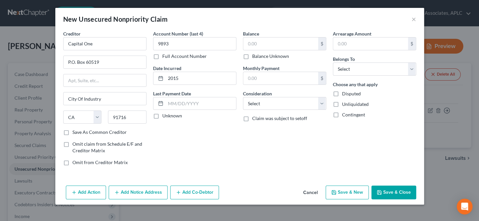
checkbox input "true"
click at [276, 42] on input "text" at bounding box center [280, 44] width 75 height 13
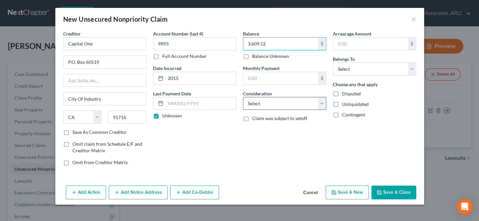
type input "3,609.12"
click at [263, 107] on select "Select Cable / Satellite Services Collection Agency Credit Card Debt Debt Couns…" at bounding box center [284, 103] width 83 height 13
select select "14"
click at [243, 97] on select "Select Cable / Satellite Services Collection Agency Credit Card Debt Debt Couns…" at bounding box center [284, 103] width 83 height 13
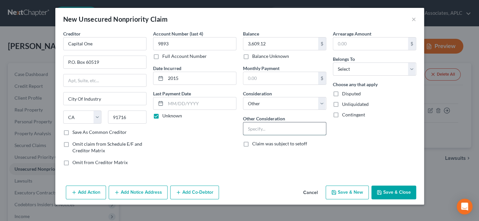
click at [265, 128] on input "text" at bounding box center [284, 128] width 83 height 13
type input "Business Debt"
click at [361, 66] on select "Select Debtor 1 Only Debtor 2 Only Debtor 1 And Debtor 2 Only At Least One Of T…" at bounding box center [374, 69] width 83 height 13
select select "0"
click at [333, 63] on select "Select Debtor 1 Only Debtor 2 Only Debtor 1 And Debtor 2 Only At Least One Of T…" at bounding box center [374, 69] width 83 height 13
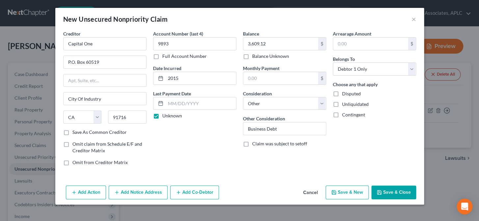
click at [355, 194] on button "Save & New" at bounding box center [346, 193] width 43 height 14
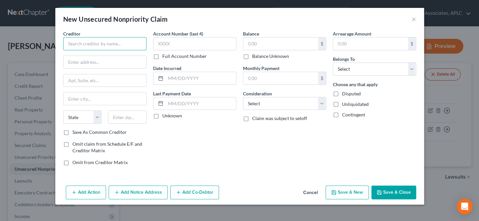
click at [119, 46] on input "text" at bounding box center [104, 43] width 83 height 13
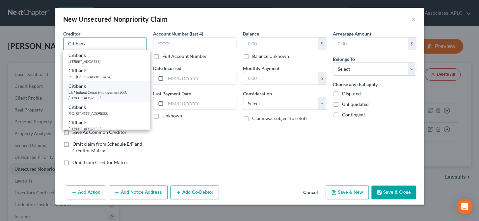
scroll to position [30, 0]
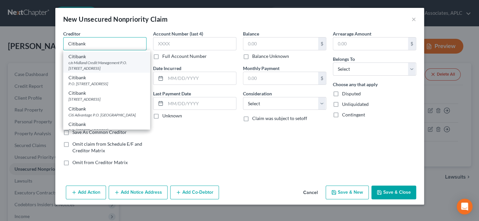
type input "Citibank"
click at [111, 87] on div "P.O. Box 6241, Sioux Falls, SD 57117" at bounding box center [106, 84] width 76 height 6
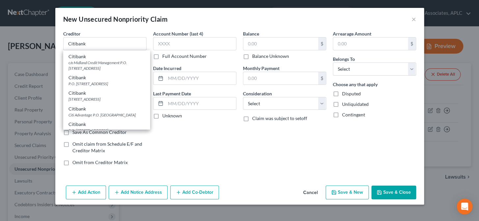
type input "P.O. Box 6241"
type input "Sioux Falls"
select select "43"
type input "57117"
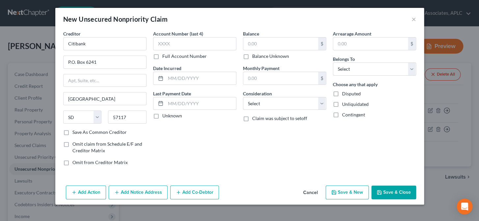
scroll to position [0, 0]
click at [195, 46] on input "text" at bounding box center [194, 43] width 83 height 13
type input "5354"
type input "2013"
click at [162, 115] on label "Unknown" at bounding box center [172, 116] width 20 height 7
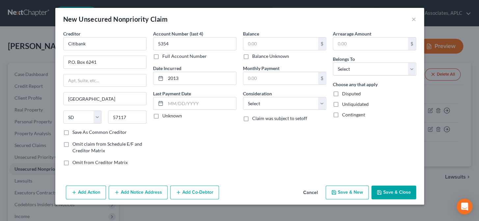
click at [165, 115] on input "Unknown" at bounding box center [167, 115] width 4 height 4
checkbox input "true"
click at [252, 48] on input "text" at bounding box center [280, 44] width 75 height 13
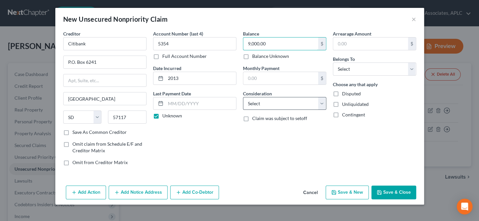
type input "9,000.00"
click at [262, 102] on select "Select Cable / Satellite Services Collection Agency Credit Card Debt Debt Couns…" at bounding box center [284, 103] width 83 height 13
click at [243, 97] on select "Select Cable / Satellite Services Collection Agency Credit Card Debt Debt Couns…" at bounding box center [284, 103] width 83 height 13
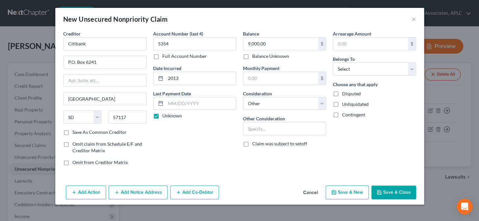
click at [262, 136] on div "Balance 9,000.00 $ Balance Unknown Balance Undetermined 9,000.00 $ Balance Unkn…" at bounding box center [285, 100] width 90 height 141
click at [261, 129] on input "text" at bounding box center [284, 128] width 83 height 13
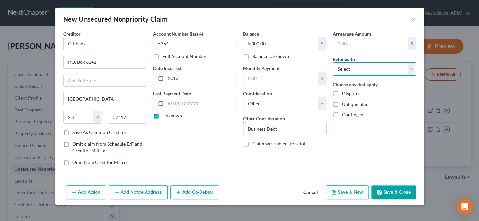
drag, startPoint x: 348, startPoint y: 70, endPoint x: 348, endPoint y: 74, distance: 4.3
click at [348, 70] on select "Select Debtor 1 Only Debtor 2 Only Debtor 1 And Debtor 2 Only At Least One Of T…" at bounding box center [374, 69] width 83 height 13
click at [333, 63] on select "Select Debtor 1 Only Debtor 2 Only Debtor 1 And Debtor 2 Only At Least One Of T…" at bounding box center [374, 69] width 83 height 13
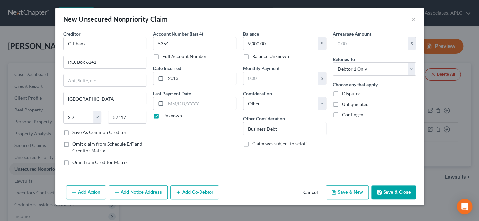
click at [353, 192] on button "Save & New" at bounding box center [346, 193] width 43 height 14
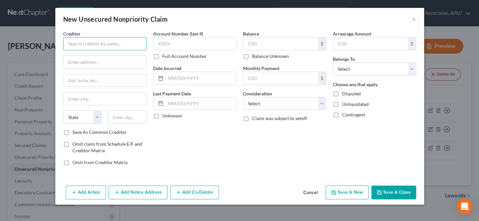
click at [115, 44] on input "text" at bounding box center [104, 43] width 83 height 13
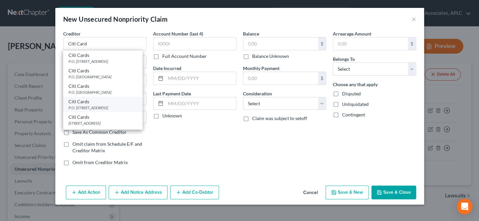
click at [97, 108] on div "P.O. Box 6241, Sioux Falls, SD 57117" at bounding box center [102, 108] width 68 height 6
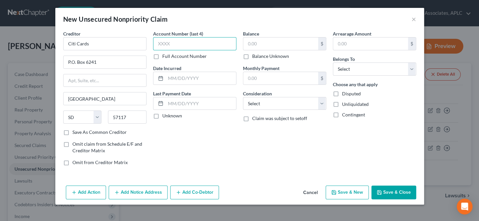
click at [171, 42] on input "text" at bounding box center [194, 43] width 83 height 13
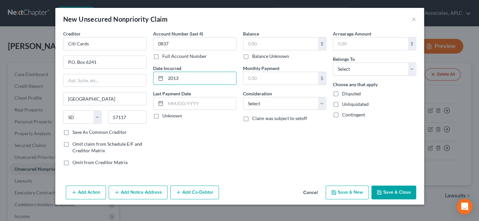
click at [162, 116] on label "Unknown" at bounding box center [172, 116] width 20 height 7
click at [165, 116] on input "Unknown" at bounding box center [167, 115] width 4 height 4
click at [266, 42] on input "text" at bounding box center [280, 44] width 75 height 13
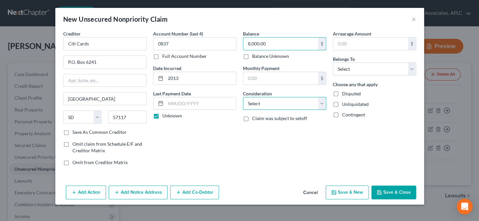
click at [271, 104] on select "Select Cable / Satellite Services Collection Agency Credit Card Debt Debt Couns…" at bounding box center [284, 103] width 83 height 13
click at [243, 97] on select "Select Cable / Satellite Services Collection Agency Credit Card Debt Debt Couns…" at bounding box center [284, 103] width 83 height 13
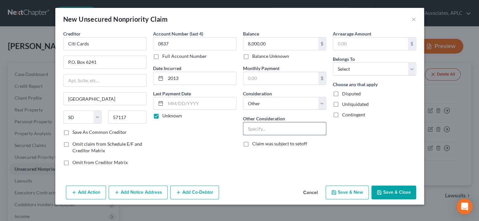
click at [267, 124] on input "text" at bounding box center [284, 128] width 83 height 13
click at [338, 71] on select "Select Debtor 1 Only Debtor 2 Only Debtor 1 And Debtor 2 Only At Least One Of T…" at bounding box center [374, 69] width 83 height 13
click at [333, 63] on select "Select Debtor 1 Only Debtor 2 Only Debtor 1 And Debtor 2 Only At Least One Of T…" at bounding box center [374, 69] width 83 height 13
click at [367, 195] on button "Save & New" at bounding box center [346, 193] width 43 height 14
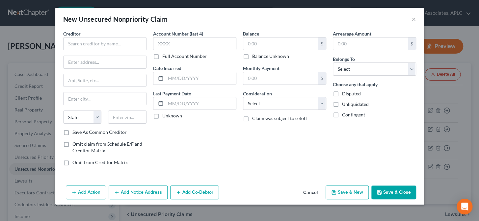
click at [58, 35] on div "Creditor * State AL AK AR AZ CA CO CT DE DC FL GA GU HI ID IL IN IA KS KY LA ME…" at bounding box center [239, 106] width 368 height 153
click at [67, 40] on input "text" at bounding box center [104, 43] width 83 height 13
click at [92, 101] on input "text" at bounding box center [104, 98] width 83 height 13
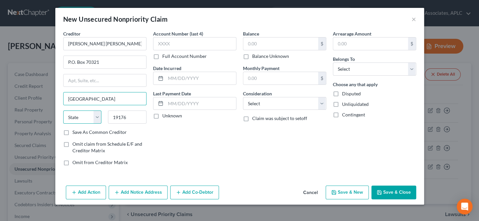
click at [82, 120] on select "State AL AK AR AZ CA CO CT DE DC FL GA GU HI ID IL IN IA KS KY LA ME MD MA MI M…" at bounding box center [82, 117] width 38 height 13
click at [63, 111] on select "State AL AK AR AZ CA CO CT DE DC FL GA GU HI ID IL IN IA KS KY LA ME MD MA MI M…" at bounding box center [82, 117] width 38 height 13
click at [72, 131] on label "Save As Common Creditor" at bounding box center [99, 132] width 54 height 7
click at [75, 131] on input "Save As Common Creditor" at bounding box center [77, 131] width 4 height 4
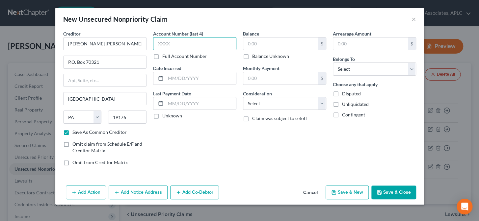
click at [188, 46] on input "text" at bounding box center [194, 43] width 83 height 13
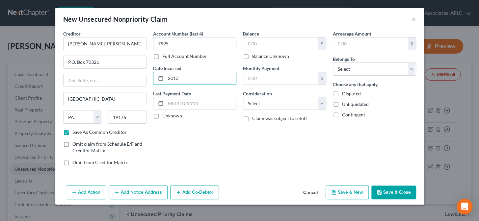
click at [162, 117] on label "Unknown" at bounding box center [172, 116] width 20 height 7
click at [165, 117] on input "Unknown" at bounding box center [167, 115] width 4 height 4
click at [265, 42] on input "text" at bounding box center [280, 44] width 75 height 13
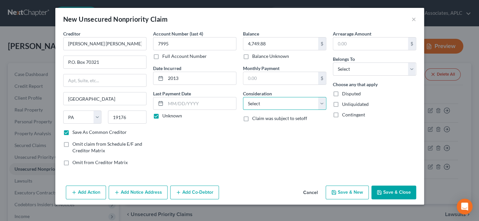
click at [268, 103] on select "Select Cable / Satellite Services Collection Agency Credit Card Debt Debt Couns…" at bounding box center [284, 103] width 83 height 13
click at [243, 97] on select "Select Cable / Satellite Services Collection Agency Credit Card Debt Debt Couns…" at bounding box center [284, 103] width 83 height 13
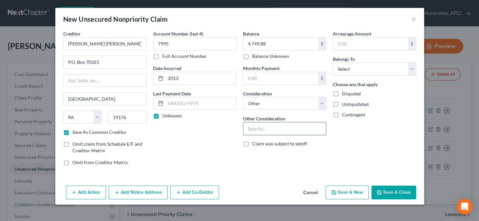
click at [264, 128] on input "text" at bounding box center [284, 128] width 83 height 13
drag, startPoint x: 351, startPoint y: 66, endPoint x: 350, endPoint y: 74, distance: 8.7
click at [351, 66] on select "Select Debtor 1 Only Debtor 2 Only Debtor 1 And Debtor 2 Only At Least One Of T…" at bounding box center [374, 69] width 83 height 13
click at [333, 63] on select "Select Debtor 1 Only Debtor 2 Only Debtor 1 And Debtor 2 Only At Least One Of T…" at bounding box center [374, 69] width 83 height 13
click at [355, 193] on button "Save & New" at bounding box center [346, 193] width 43 height 14
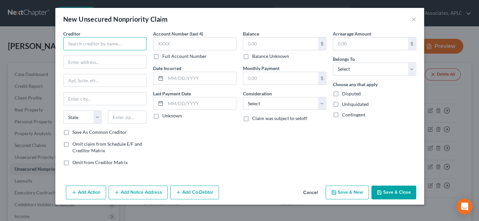
click at [129, 49] on input "text" at bounding box center [104, 43] width 83 height 13
click at [124, 67] on input "text" at bounding box center [104, 62] width 83 height 13
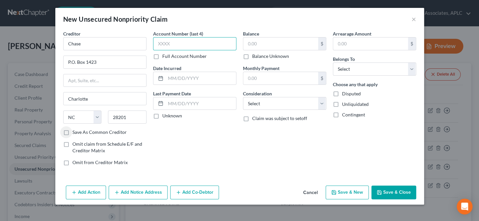
click at [173, 43] on input "text" at bounding box center [194, 43] width 83 height 13
click at [162, 116] on label "Unknown" at bounding box center [172, 116] width 20 height 7
click at [165, 116] on input "Unknown" at bounding box center [167, 115] width 4 height 4
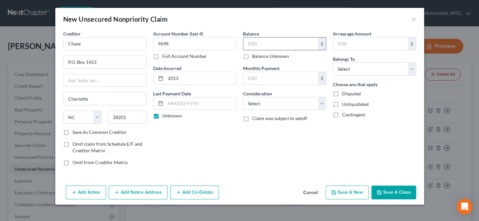
click at [254, 43] on input "text" at bounding box center [280, 44] width 75 height 13
click at [266, 104] on select "Select Cable / Satellite Services Collection Agency Credit Card Debt Debt Couns…" at bounding box center [284, 103] width 83 height 13
click at [243, 97] on select "Select Cable / Satellite Services Collection Agency Credit Card Debt Debt Couns…" at bounding box center [284, 103] width 83 height 13
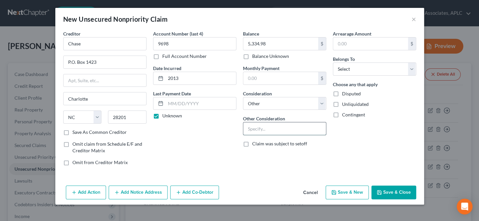
click at [261, 134] on input "text" at bounding box center [284, 128] width 83 height 13
click at [352, 65] on select "Select Debtor 1 Only Debtor 2 Only Debtor 1 And Debtor 2 Only At Least One Of T…" at bounding box center [374, 69] width 83 height 13
click at [333, 63] on select "Select Debtor 1 Only Debtor 2 Only Debtor 1 And Debtor 2 Only At Least One Of T…" at bounding box center [374, 69] width 83 height 13
click at [356, 198] on button "Save & New" at bounding box center [346, 193] width 43 height 14
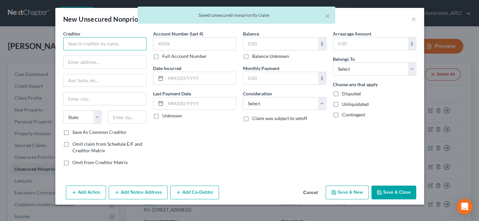
click at [110, 47] on input "text" at bounding box center [104, 43] width 83 height 13
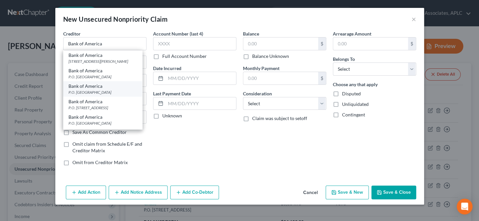
click at [104, 95] on div "P.O. Box 851001, Dallas, TX 75285" at bounding box center [102, 92] width 68 height 6
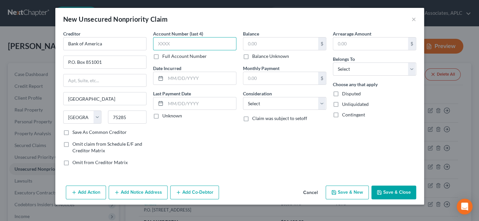
click at [171, 46] on input "text" at bounding box center [194, 43] width 83 height 13
click at [162, 115] on label "Unknown" at bounding box center [172, 116] width 20 height 7
click at [165, 115] on input "Unknown" at bounding box center [167, 115] width 4 height 4
click at [275, 45] on input "text" at bounding box center [280, 44] width 75 height 13
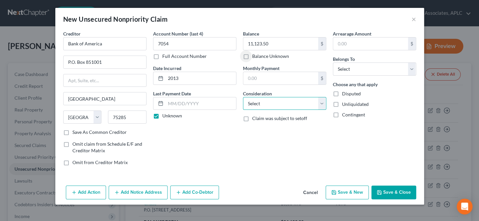
drag, startPoint x: 262, startPoint y: 102, endPoint x: 261, endPoint y: 110, distance: 8.3
click at [262, 102] on select "Select Cable / Satellite Services Collection Agency Credit Card Debt Debt Couns…" at bounding box center [284, 103] width 83 height 13
click at [243, 97] on select "Select Cable / Satellite Services Collection Agency Credit Card Debt Debt Couns…" at bounding box center [284, 103] width 83 height 13
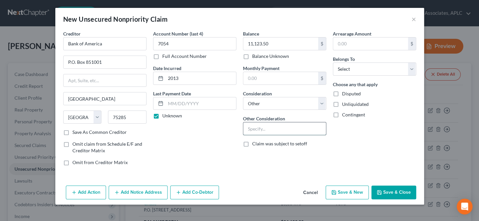
click at [259, 130] on input "text" at bounding box center [284, 128] width 83 height 13
click at [342, 68] on select "Select Debtor 1 Only Debtor 2 Only Debtor 1 And Debtor 2 Only At Least One Of T…" at bounding box center [374, 69] width 83 height 13
click at [333, 63] on select "Select Debtor 1 Only Debtor 2 Only Debtor 1 And Debtor 2 Only At Least One Of T…" at bounding box center [374, 69] width 83 height 13
click at [352, 190] on button "Save & New" at bounding box center [346, 193] width 43 height 14
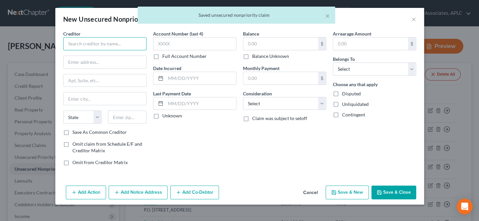
click at [117, 39] on input "text" at bounding box center [104, 43] width 83 height 13
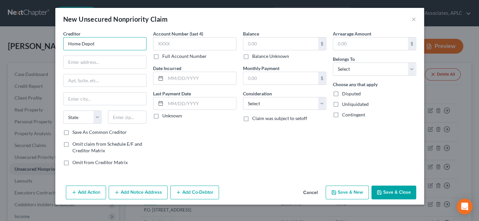
drag, startPoint x: 117, startPoint y: 45, endPoint x: 64, endPoint y: 55, distance: 53.9
click at [64, 54] on div "Creditor * Home Depot State AL AK AR AZ CA CO CT DE DC FL GA GU HI ID IL IN IA …" at bounding box center [104, 79] width 83 height 99
click at [72, 131] on label "Save As Common Creditor" at bounding box center [99, 132] width 54 height 7
click at [75, 131] on input "Save As Common Creditor" at bounding box center [77, 131] width 4 height 4
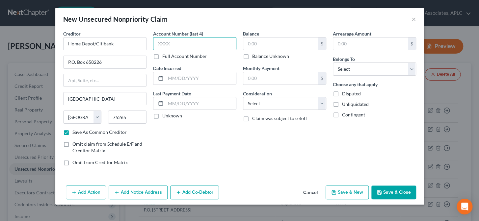
click at [175, 44] on input "text" at bounding box center [194, 43] width 83 height 13
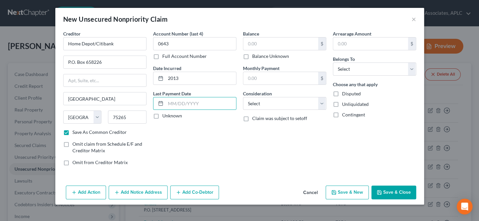
click at [162, 116] on label "Unknown" at bounding box center [172, 116] width 20 height 7
click at [165, 116] on input "Unknown" at bounding box center [167, 115] width 4 height 4
click at [281, 42] on input "text" at bounding box center [280, 44] width 75 height 13
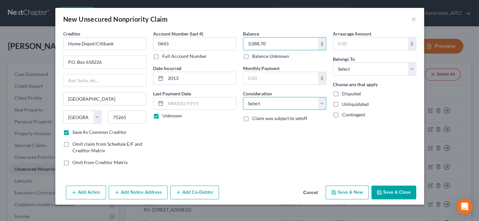
click at [259, 109] on select "Select Cable / Satellite Services Collection Agency Credit Card Debt Debt Couns…" at bounding box center [284, 103] width 83 height 13
click at [243, 97] on select "Select Cable / Satellite Services Collection Agency Credit Card Debt Debt Couns…" at bounding box center [284, 103] width 83 height 13
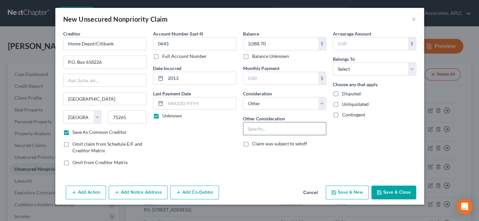
click at [253, 125] on input "text" at bounding box center [284, 128] width 83 height 13
click at [345, 69] on select "Select Debtor 1 Only Debtor 2 Only Debtor 1 And Debtor 2 Only At Least One Of T…" at bounding box center [374, 69] width 83 height 13
click at [333, 63] on select "Select Debtor 1 Only Debtor 2 Only Debtor 1 And Debtor 2 Only At Least One Of T…" at bounding box center [374, 69] width 83 height 13
click at [341, 193] on button "Save & New" at bounding box center [346, 193] width 43 height 14
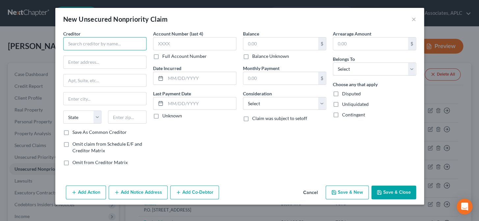
click at [89, 43] on input "text" at bounding box center [104, 43] width 83 height 13
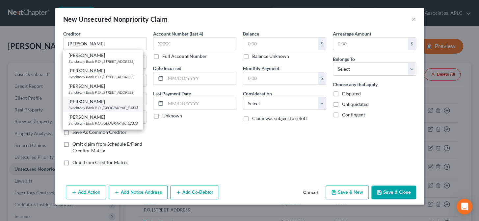
click at [100, 111] on div "Synchrony Bank P.O. Box 965005, Orlando, FL 32896" at bounding box center [102, 108] width 69 height 6
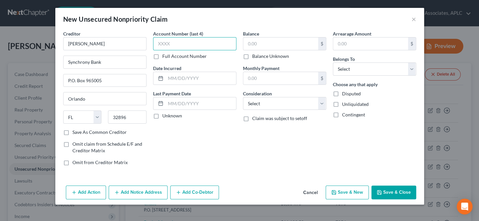
click at [175, 44] on input "text" at bounding box center [194, 43] width 83 height 13
click at [162, 116] on label "Unknown" at bounding box center [172, 116] width 20 height 7
click at [165, 116] on input "Unknown" at bounding box center [167, 115] width 4 height 4
click at [263, 40] on input "text" at bounding box center [280, 44] width 75 height 13
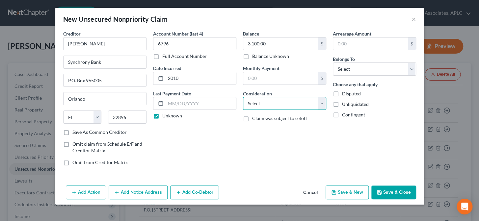
click at [259, 109] on select "Select Cable / Satellite Services Collection Agency Credit Card Debt Debt Couns…" at bounding box center [284, 103] width 83 height 13
click at [243, 97] on select "Select Cable / Satellite Services Collection Agency Credit Card Debt Debt Couns…" at bounding box center [284, 103] width 83 height 13
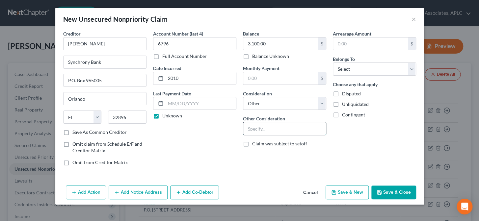
click at [259, 123] on input "text" at bounding box center [284, 128] width 83 height 13
click at [340, 71] on select "Select Debtor 1 Only Debtor 2 Only Debtor 1 And Debtor 2 Only At Least One Of T…" at bounding box center [374, 69] width 83 height 13
click at [333, 63] on select "Select Debtor 1 Only Debtor 2 Only Debtor 1 And Debtor 2 Only At Least One Of T…" at bounding box center [374, 69] width 83 height 13
click at [137, 195] on button "Add Notice Address" at bounding box center [138, 193] width 59 height 14
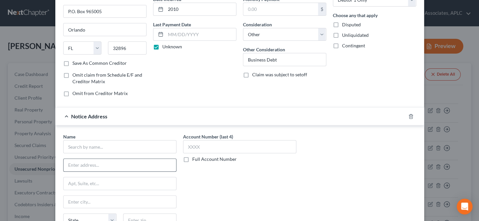
scroll to position [89, 0]
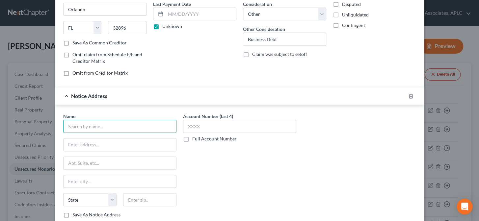
click at [139, 130] on input "text" at bounding box center [119, 126] width 113 height 13
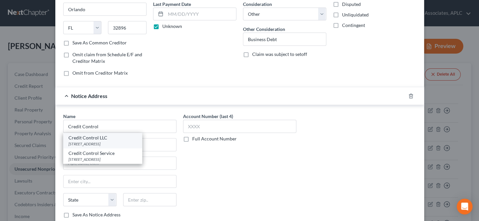
click at [115, 142] on div "3300 Rider Trail S Suite 500, Earth City, MO 63045" at bounding box center [102, 144] width 68 height 6
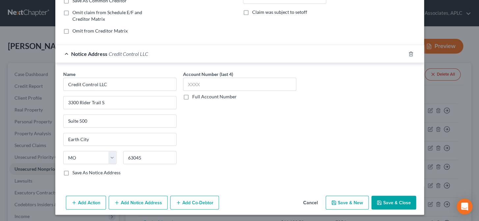
scroll to position [132, 0]
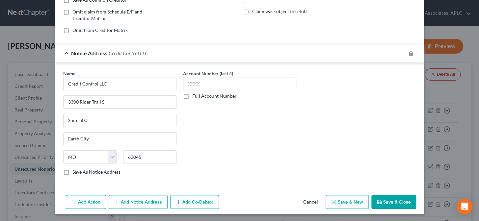
click at [376, 201] on icon "button" at bounding box center [378, 201] width 5 height 5
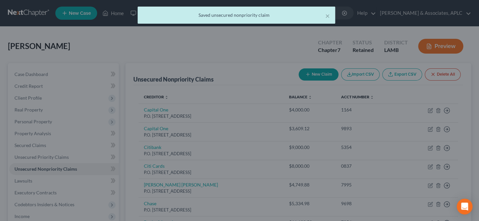
scroll to position [0, 0]
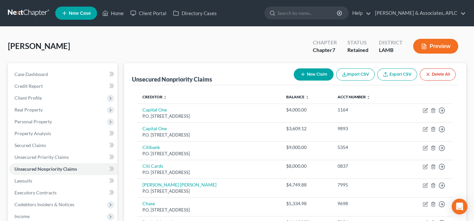
click at [313, 76] on button "New Claim" at bounding box center [314, 74] width 40 height 12
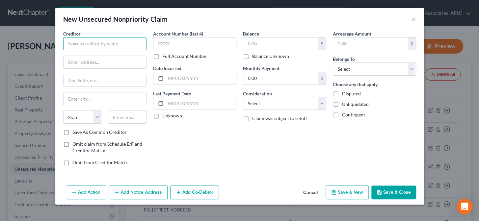
click at [97, 40] on input "text" at bounding box center [104, 43] width 83 height 13
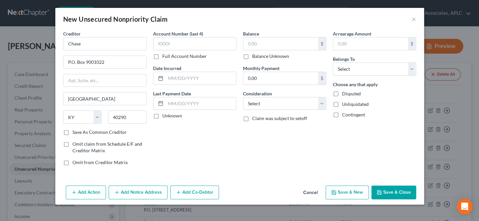
click at [72, 132] on label "Save As Common Creditor" at bounding box center [99, 132] width 54 height 7
click at [75, 132] on input "Save As Common Creditor" at bounding box center [77, 131] width 4 height 4
click at [163, 43] on input "text" at bounding box center [194, 43] width 83 height 13
click at [162, 117] on label "Unknown" at bounding box center [172, 116] width 20 height 7
click at [165, 117] on input "Unknown" at bounding box center [167, 115] width 4 height 4
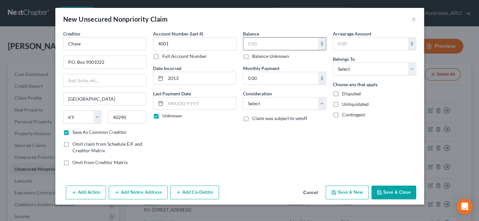
click at [277, 46] on input "text" at bounding box center [280, 44] width 75 height 13
click at [267, 109] on select "Select Cable / Satellite Services Collection Agency Credit Card Debt Debt Couns…" at bounding box center [284, 103] width 83 height 13
click at [243, 97] on select "Select Cable / Satellite Services Collection Agency Credit Card Debt Debt Couns…" at bounding box center [284, 103] width 83 height 13
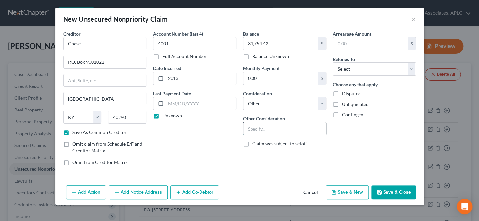
click at [272, 130] on input "text" at bounding box center [284, 128] width 83 height 13
drag, startPoint x: 361, startPoint y: 67, endPoint x: 358, endPoint y: 74, distance: 7.1
click at [361, 67] on select "Select Debtor 1 Only Debtor 2 Only Debtor 1 And Debtor 2 Only At Least One Of T…" at bounding box center [374, 69] width 83 height 13
click at [333, 63] on select "Select Debtor 1 Only Debtor 2 Only Debtor 1 And Debtor 2 Only At Least One Of T…" at bounding box center [374, 69] width 83 height 13
click at [390, 193] on button "Save & Close" at bounding box center [393, 193] width 45 height 14
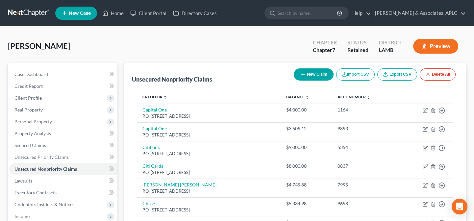
click at [309, 74] on button "New Claim" at bounding box center [314, 74] width 40 height 12
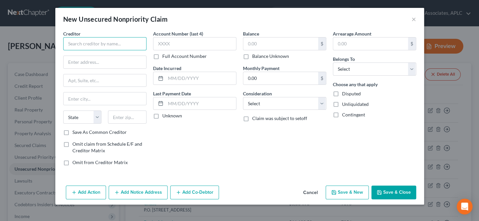
click at [137, 39] on input "text" at bounding box center [104, 43] width 83 height 13
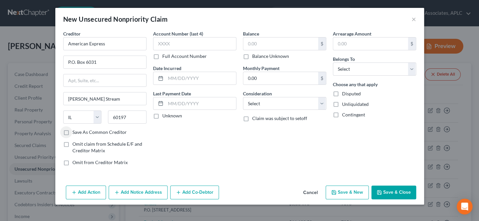
click at [72, 133] on label "Save As Common Creditor" at bounding box center [99, 132] width 54 height 7
click at [75, 133] on input "Save As Common Creditor" at bounding box center [77, 131] width 4 height 4
click at [174, 45] on input "text" at bounding box center [194, 43] width 83 height 13
click at [162, 116] on label "Unknown" at bounding box center [172, 116] width 20 height 7
click at [165, 116] on input "Unknown" at bounding box center [167, 115] width 4 height 4
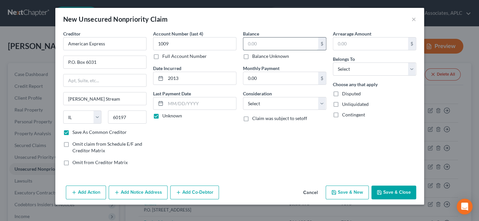
click at [266, 45] on input "text" at bounding box center [280, 44] width 75 height 13
click at [249, 105] on select "Select Cable / Satellite Services Collection Agency Credit Card Debt Debt Couns…" at bounding box center [284, 103] width 83 height 13
click at [243, 97] on select "Select Cable / Satellite Services Collection Agency Credit Card Debt Debt Couns…" at bounding box center [284, 103] width 83 height 13
click at [362, 71] on select "Select Debtor 1 Only Debtor 2 Only Debtor 1 And Debtor 2 Only At Least One Of T…" at bounding box center [374, 69] width 83 height 13
click at [333, 63] on select "Select Debtor 1 Only Debtor 2 Only Debtor 1 And Debtor 2 Only At Least One Of T…" at bounding box center [374, 69] width 83 height 13
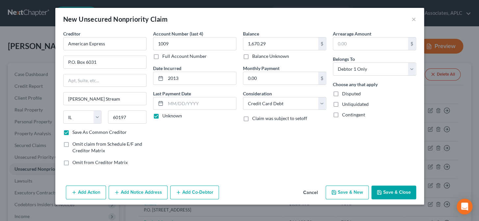
click at [351, 191] on button "Save & New" at bounding box center [346, 193] width 43 height 14
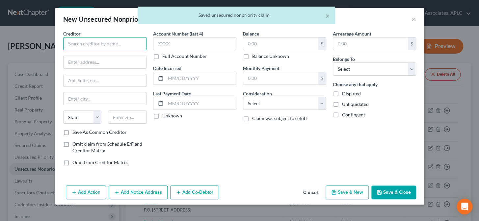
click at [124, 43] on input "text" at bounding box center [104, 43] width 83 height 13
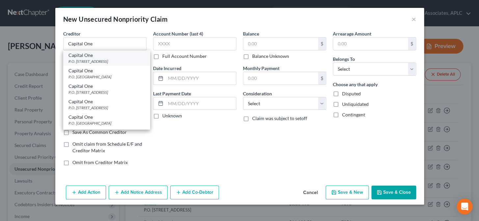
click at [117, 63] on div "P.O. Box 60519, City Of Industry, CA 91716" at bounding box center [106, 62] width 76 height 6
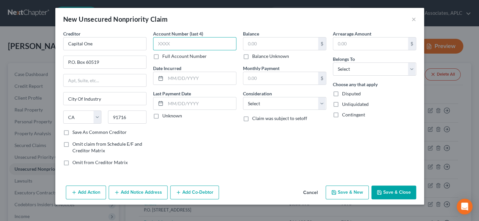
click at [171, 38] on input "text" at bounding box center [194, 43] width 83 height 13
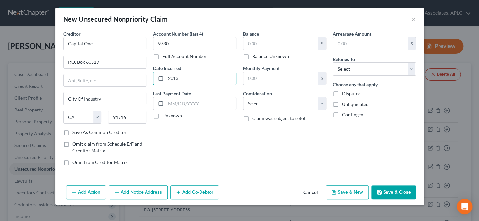
click at [162, 116] on label "Unknown" at bounding box center [172, 116] width 20 height 7
click at [165, 116] on input "Unknown" at bounding box center [167, 115] width 4 height 4
click at [270, 42] on input "text" at bounding box center [280, 44] width 75 height 13
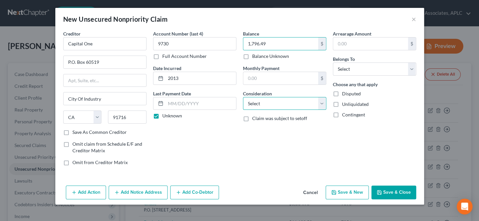
click at [259, 103] on select "Select Cable / Satellite Services Collection Agency Credit Card Debt Debt Couns…" at bounding box center [284, 103] width 83 height 13
click at [243, 97] on select "Select Cable / Satellite Services Collection Agency Credit Card Debt Debt Couns…" at bounding box center [284, 103] width 83 height 13
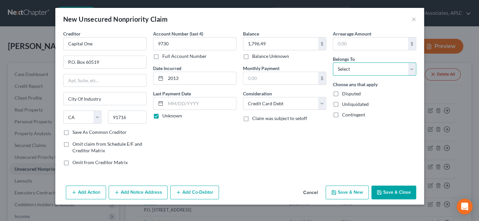
drag, startPoint x: 349, startPoint y: 71, endPoint x: 350, endPoint y: 75, distance: 3.7
click at [349, 71] on select "Select Debtor 1 Only Debtor 2 Only Debtor 1 And Debtor 2 Only At Least One Of T…" at bounding box center [374, 69] width 83 height 13
click at [333, 63] on select "Select Debtor 1 Only Debtor 2 Only Debtor 1 And Debtor 2 Only At Least One Of T…" at bounding box center [374, 69] width 83 height 13
click at [350, 192] on button "Save & New" at bounding box center [346, 193] width 43 height 14
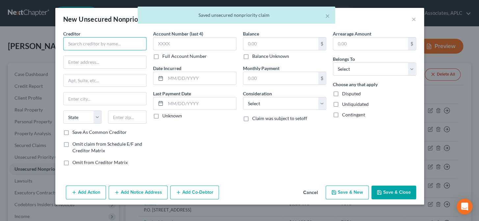
click at [100, 41] on input "text" at bounding box center [104, 43] width 83 height 13
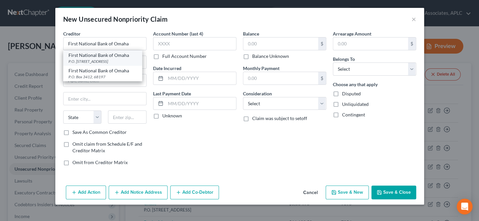
click at [100, 56] on div "First National Bank of Omaha" at bounding box center [102, 55] width 68 height 7
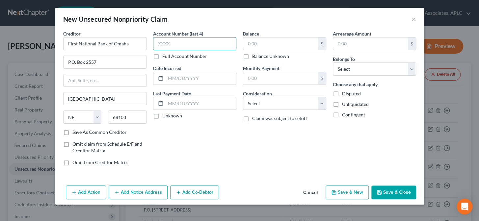
click at [164, 45] on input "text" at bounding box center [194, 43] width 83 height 13
click at [162, 118] on label "Unknown" at bounding box center [172, 116] width 20 height 7
click at [165, 117] on input "Unknown" at bounding box center [167, 115] width 4 height 4
click at [264, 45] on input "text" at bounding box center [280, 44] width 75 height 13
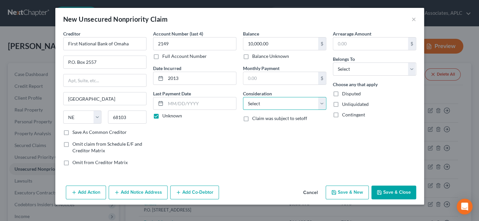
click at [269, 103] on select "Select Cable / Satellite Services Collection Agency Credit Card Debt Debt Couns…" at bounding box center [284, 103] width 83 height 13
click at [243, 97] on select "Select Cable / Satellite Services Collection Agency Credit Card Debt Debt Couns…" at bounding box center [284, 103] width 83 height 13
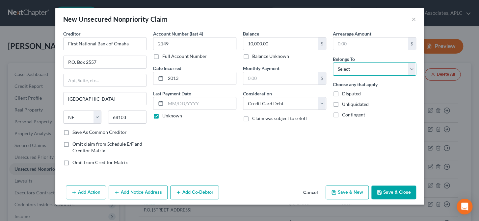
click at [355, 72] on select "Select Debtor 1 Only Debtor 2 Only Debtor 1 And Debtor 2 Only At Least One Of T…" at bounding box center [374, 69] width 83 height 13
click at [333, 63] on select "Select Debtor 1 Only Debtor 2 Only Debtor 1 And Debtor 2 Only At Least One Of T…" at bounding box center [374, 69] width 83 height 13
click at [346, 192] on button "Save & New" at bounding box center [346, 193] width 43 height 14
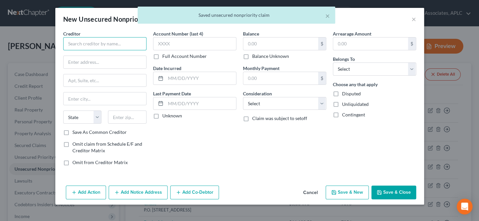
click at [123, 45] on input "text" at bounding box center [104, 43] width 83 height 13
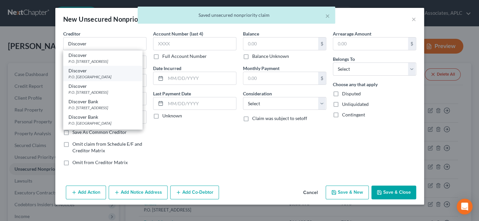
click at [103, 79] on div "P.O. Box 71242, Charlotte, NC 28272" at bounding box center [102, 77] width 68 height 6
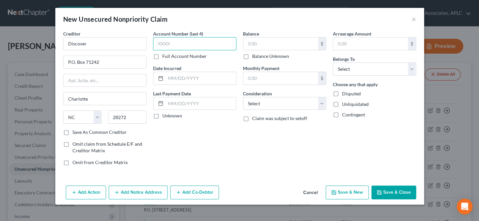
click at [177, 45] on input "text" at bounding box center [194, 43] width 83 height 13
click at [162, 115] on label "Unknown" at bounding box center [172, 116] width 20 height 7
click at [165, 115] on input "Unknown" at bounding box center [167, 115] width 4 height 4
click at [263, 42] on input "text" at bounding box center [280, 44] width 75 height 13
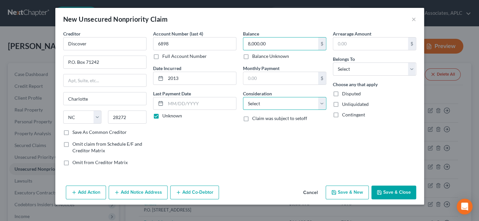
click at [269, 108] on select "Select Cable / Satellite Services Collection Agency Credit Card Debt Debt Couns…" at bounding box center [284, 103] width 83 height 13
click at [243, 97] on select "Select Cable / Satellite Services Collection Agency Credit Card Debt Debt Couns…" at bounding box center [284, 103] width 83 height 13
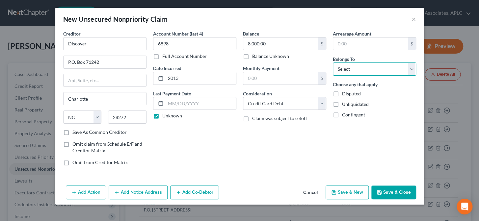
drag, startPoint x: 339, startPoint y: 66, endPoint x: 340, endPoint y: 75, distance: 8.6
click at [339, 66] on select "Select Debtor 1 Only Debtor 2 Only Debtor 1 And Debtor 2 Only At Least One Of T…" at bounding box center [374, 69] width 83 height 13
click at [333, 63] on select "Select Debtor 1 Only Debtor 2 Only Debtor 1 And Debtor 2 Only At Least One Of T…" at bounding box center [374, 69] width 83 height 13
click at [382, 190] on button "Save & Close" at bounding box center [393, 193] width 45 height 14
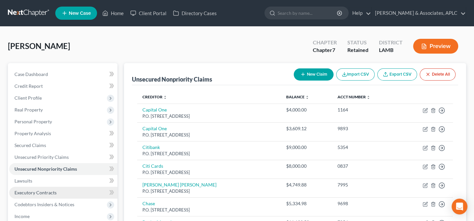
scroll to position [89, 0]
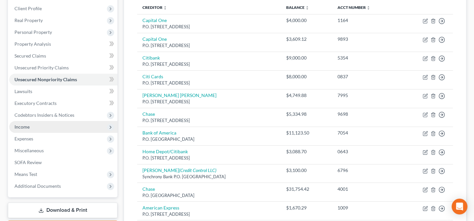
click at [40, 123] on span "Income" at bounding box center [63, 127] width 108 height 12
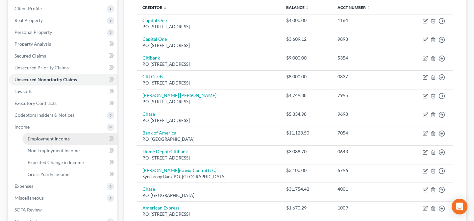
click at [45, 140] on span "Employment Income" at bounding box center [49, 139] width 42 height 6
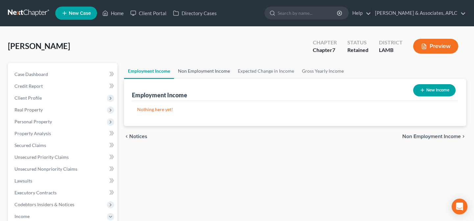
click at [202, 68] on link "Non Employment Income" at bounding box center [204, 71] width 60 height 16
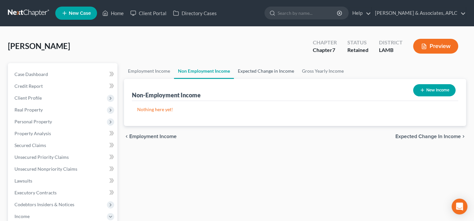
click at [243, 70] on link "Expected Change in Income" at bounding box center [266, 71] width 64 height 16
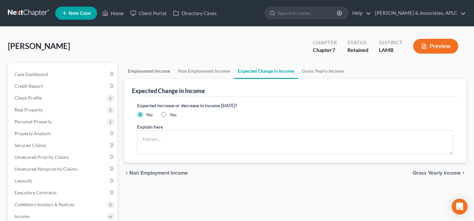
click at [150, 69] on link "Employment Income" at bounding box center [149, 71] width 50 height 16
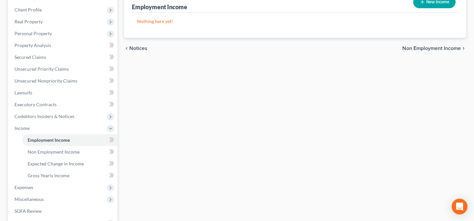
scroll to position [119, 0]
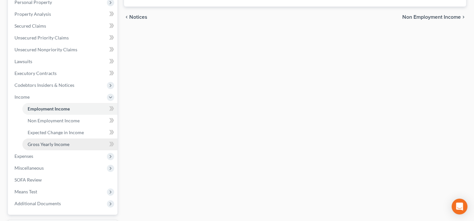
click at [55, 143] on span "Gross Yearly Income" at bounding box center [49, 144] width 42 height 6
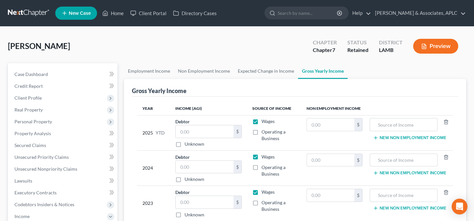
click at [262, 121] on label "Wages" at bounding box center [268, 121] width 13 height 7
click at [264, 121] on input "Wages" at bounding box center [266, 120] width 4 height 4
click at [262, 132] on label "Operating a Business" at bounding box center [279, 135] width 34 height 13
click at [264, 132] on input "Operating a Business" at bounding box center [266, 131] width 4 height 4
click at [262, 156] on label "Wages" at bounding box center [268, 157] width 13 height 7
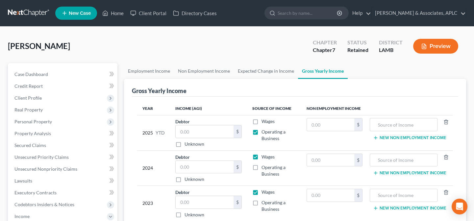
click at [264, 156] on input "Wages" at bounding box center [266, 156] width 4 height 4
drag, startPoint x: 257, startPoint y: 167, endPoint x: 257, endPoint y: 186, distance: 18.4
click at [262, 167] on label "Operating a Business" at bounding box center [279, 170] width 34 height 13
click at [264, 167] on input "Operating a Business" at bounding box center [266, 166] width 4 height 4
click at [262, 192] on label "Wages" at bounding box center [268, 192] width 13 height 7
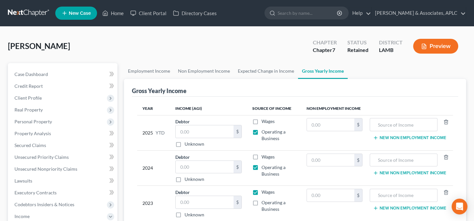
click at [264, 192] on input "Wages" at bounding box center [266, 191] width 4 height 4
click at [262, 202] on label "Operating a Business" at bounding box center [279, 205] width 34 height 13
click at [264, 202] on input "Operating a Business" at bounding box center [266, 201] width 4 height 4
click at [207, 129] on input "text" at bounding box center [205, 131] width 58 height 13
click at [204, 163] on input "text" at bounding box center [205, 167] width 58 height 13
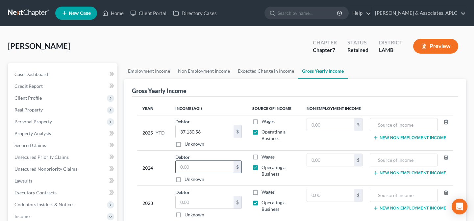
click at [204, 163] on input "text" at bounding box center [205, 167] width 58 height 13
click at [194, 199] on input "text" at bounding box center [205, 202] width 58 height 13
click at [157, 176] on div "2024" at bounding box center [153, 168] width 22 height 29
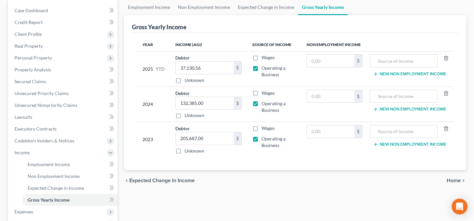
scroll to position [89, 0]
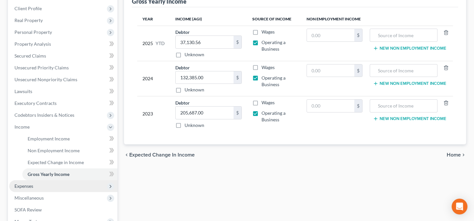
click at [35, 185] on span "Expenses" at bounding box center [63, 186] width 108 height 12
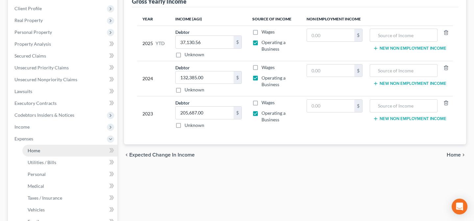
click at [43, 146] on link "Home" at bounding box center [69, 151] width 95 height 12
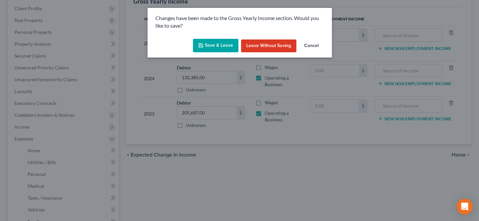
click at [211, 48] on button "Save & Leave" at bounding box center [215, 46] width 45 height 14
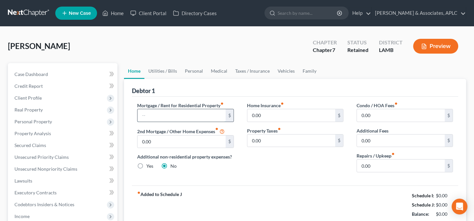
click at [172, 115] on input "text" at bounding box center [182, 115] width 88 height 13
drag, startPoint x: 289, startPoint y: 184, endPoint x: 291, endPoint y: 179, distance: 5.2
click at [289, 184] on div "Mortgage / Rent for Residential Property fiber_manual_record 0.00 $ 2nd Mortgag…" at bounding box center [295, 141] width 326 height 89
click at [155, 71] on link "Utilities / Bills" at bounding box center [162, 71] width 37 height 16
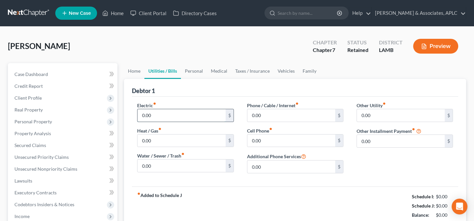
click at [154, 118] on input "0.00" at bounding box center [182, 115] width 88 height 13
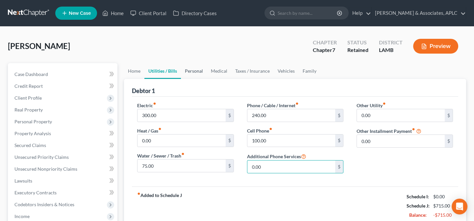
drag, startPoint x: 191, startPoint y: 69, endPoint x: 178, endPoint y: 86, distance: 21.3
click at [192, 69] on link "Personal" at bounding box center [194, 71] width 26 height 16
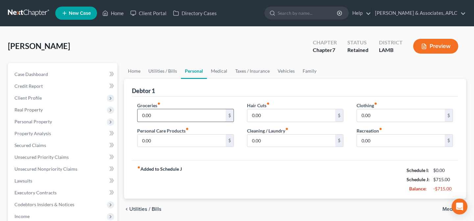
click at [170, 113] on input "0.00" at bounding box center [182, 115] width 88 height 13
click at [225, 69] on link "Medical" at bounding box center [219, 71] width 24 height 16
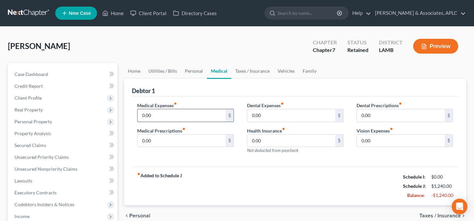
click at [174, 119] on input "0.00" at bounding box center [182, 115] width 88 height 13
drag, startPoint x: 245, startPoint y: 70, endPoint x: 226, endPoint y: 83, distance: 23.5
click at [245, 70] on link "Taxes / Insurance" at bounding box center [252, 71] width 42 height 16
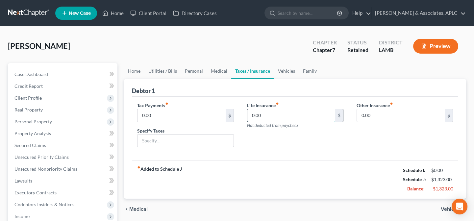
click at [275, 114] on input "0.00" at bounding box center [291, 115] width 88 height 13
click at [222, 67] on link "Medical" at bounding box center [219, 71] width 24 height 16
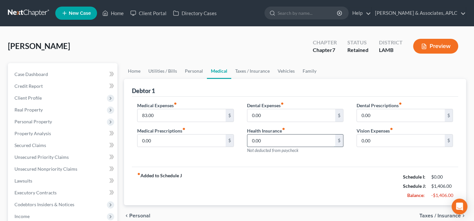
click at [270, 136] on input "0.00" at bounding box center [291, 141] width 88 height 13
click at [252, 73] on link "Taxes / Insurance" at bounding box center [252, 71] width 42 height 16
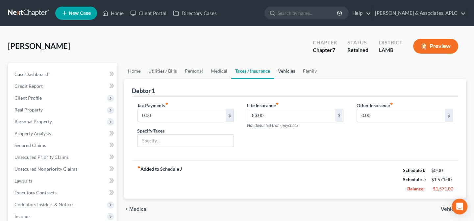
click at [279, 68] on link "Vehicles" at bounding box center [286, 71] width 25 height 16
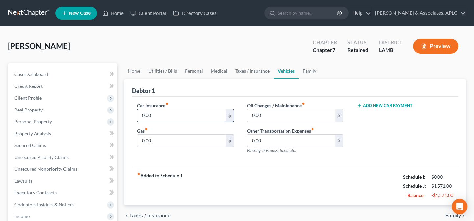
click at [168, 116] on input "0.00" at bounding box center [182, 115] width 88 height 13
click at [250, 69] on link "Taxes / Insurance" at bounding box center [252, 71] width 42 height 16
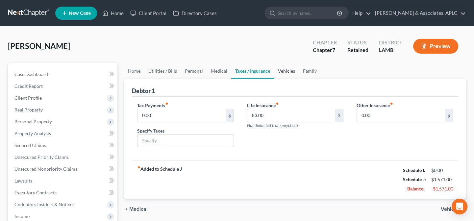
click at [280, 72] on link "Vehicles" at bounding box center [286, 71] width 25 height 16
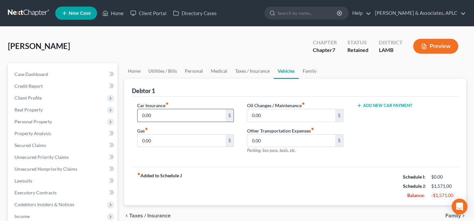
click at [171, 120] on input "0.00" at bounding box center [182, 115] width 88 height 13
click at [131, 71] on link "Home" at bounding box center [134, 71] width 20 height 16
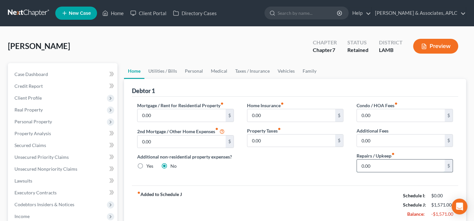
click at [407, 164] on input "0.00" at bounding box center [401, 166] width 88 height 13
click at [286, 69] on link "Vehicles" at bounding box center [286, 71] width 25 height 16
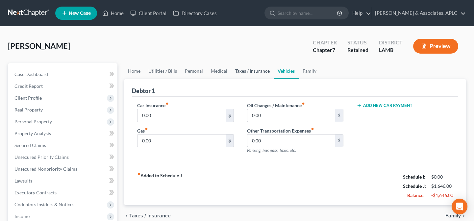
click at [248, 69] on link "Taxes / Insurance" at bounding box center [252, 71] width 42 height 16
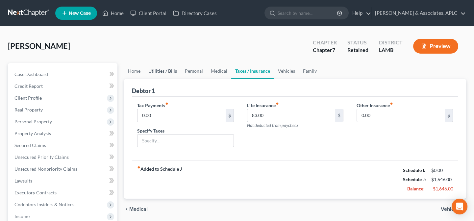
click at [174, 69] on link "Utilities / Bills" at bounding box center [162, 71] width 37 height 16
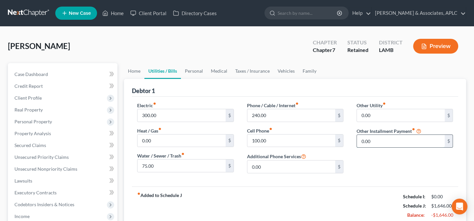
click at [391, 144] on input "0.00" at bounding box center [401, 141] width 88 height 13
click at [394, 140] on input "180.00" at bounding box center [401, 141] width 88 height 13
click at [252, 69] on link "Taxes / Insurance" at bounding box center [252, 71] width 42 height 16
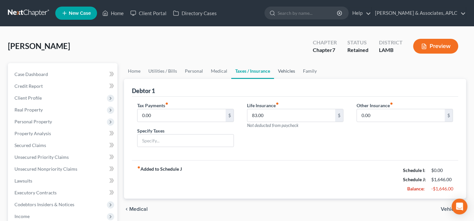
drag, startPoint x: 291, startPoint y: 70, endPoint x: 207, endPoint y: 102, distance: 89.6
click at [291, 70] on link "Vehicles" at bounding box center [286, 71] width 25 height 16
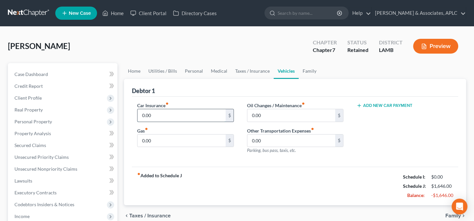
click at [174, 119] on input "0.00" at bounding box center [182, 115] width 88 height 13
click at [307, 70] on link "Family" at bounding box center [310, 71] width 22 height 16
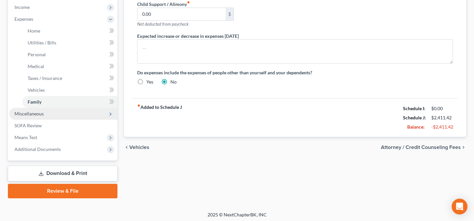
click at [31, 116] on span "Miscellaneous" at bounding box center [63, 114] width 108 height 12
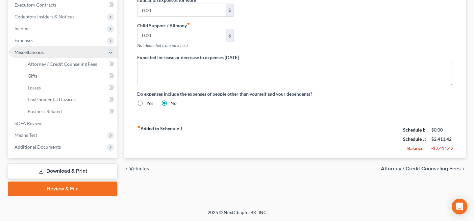
scroll to position [187, 0]
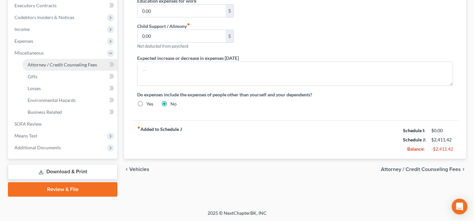
click at [38, 64] on span "Attorney / Credit Counseling Fees" at bounding box center [62, 65] width 69 height 6
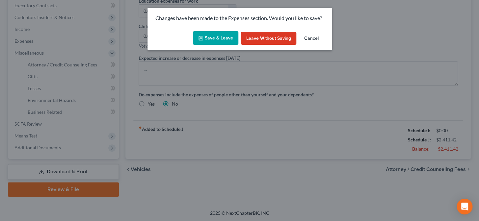
click at [215, 31] on button "Save & Leave" at bounding box center [215, 38] width 45 height 14
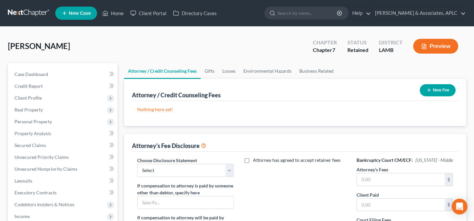
click at [431, 89] on icon "button" at bounding box center [428, 90] width 5 height 5
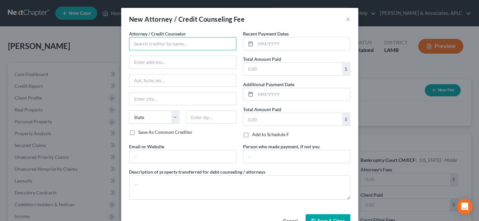
click at [149, 43] on input "text" at bounding box center [182, 43] width 107 height 13
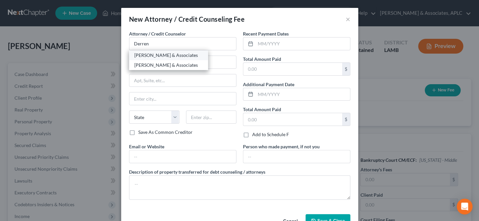
click at [153, 55] on div "Derren S. Johnson & Associates" at bounding box center [168, 55] width 68 height 7
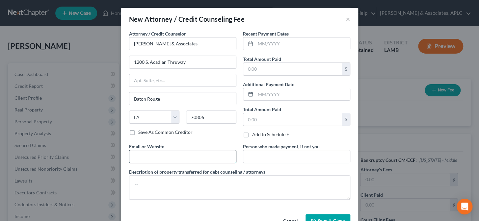
click at [153, 160] on input "text" at bounding box center [182, 156] width 107 height 13
click at [268, 47] on input "text" at bounding box center [302, 44] width 94 height 13
click at [265, 67] on input "text" at bounding box center [292, 69] width 99 height 13
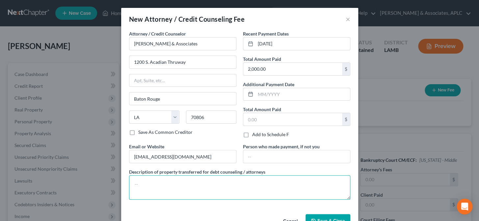
click at [158, 187] on textarea at bounding box center [239, 187] width 221 height 24
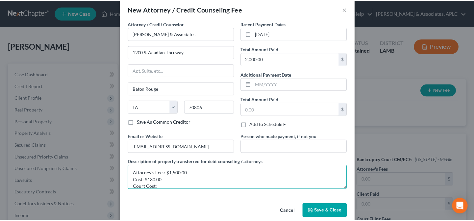
scroll to position [19, 0]
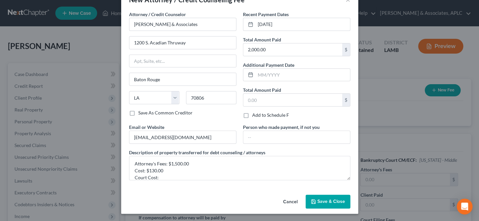
click at [332, 200] on span "Save & Close" at bounding box center [331, 202] width 28 height 6
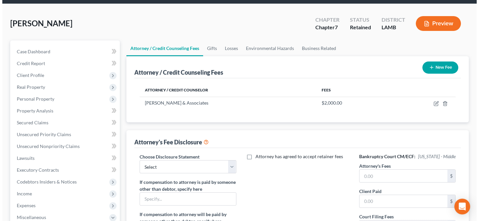
scroll to position [60, 0]
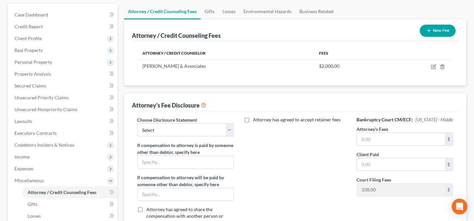
click at [432, 27] on button "New Fee" at bounding box center [438, 31] width 36 height 12
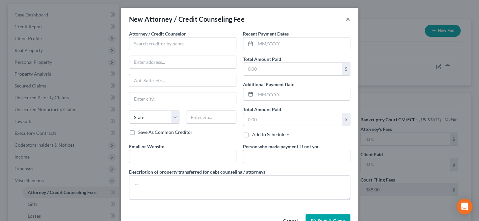
click at [345, 20] on button "×" at bounding box center [347, 19] width 5 height 8
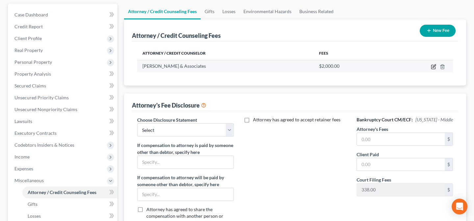
click at [432, 66] on icon "button" at bounding box center [433, 66] width 5 height 5
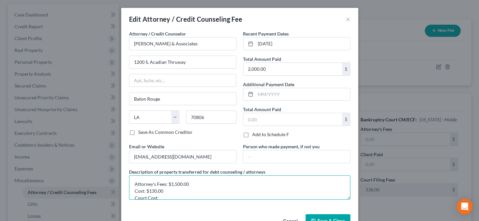
click at [216, 190] on textarea "Attorney's Fees: $1,500.00 Cost: $130.00 Court Cost:" at bounding box center [239, 187] width 221 height 24
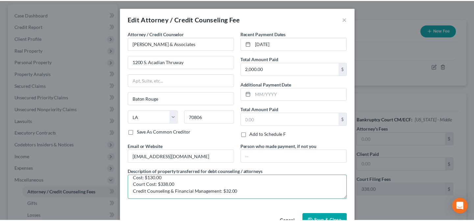
scroll to position [13, 0]
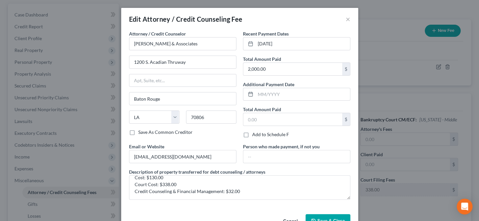
click at [322, 219] on span "Save & Close" at bounding box center [331, 221] width 28 height 6
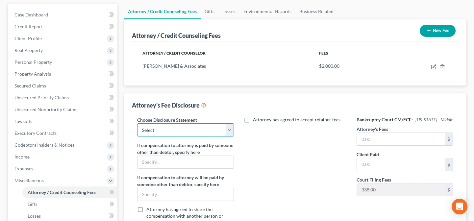
drag, startPoint x: 171, startPoint y: 128, endPoint x: 169, endPoint y: 135, distance: 7.5
click at [171, 128] on select "Select Chapter 13 Chapter 7" at bounding box center [185, 129] width 96 height 13
click at [137, 123] on select "Select Chapter 13 Chapter 7" at bounding box center [185, 129] width 96 height 13
click at [372, 137] on input "text" at bounding box center [401, 139] width 88 height 13
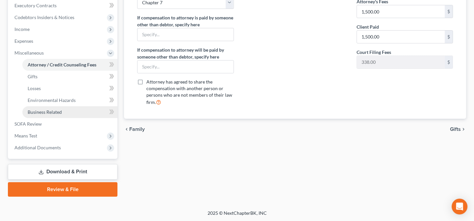
click at [43, 111] on span "Business Related" at bounding box center [45, 112] width 34 height 6
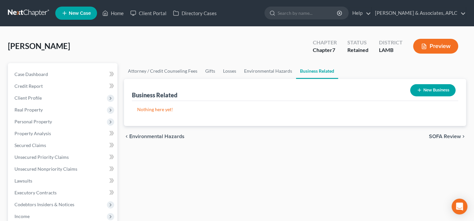
click at [450, 90] on button "New Business" at bounding box center [432, 90] width 45 height 12
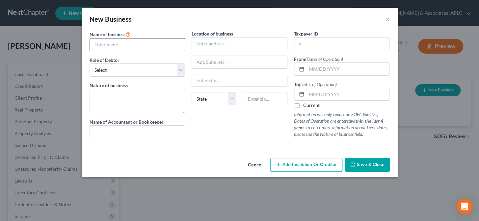
click at [134, 46] on input "text" at bounding box center [137, 44] width 95 height 13
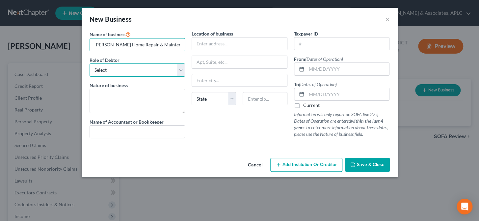
click at [133, 71] on select "Select A member of a limited liability company (LLC) or limited liability partn…" at bounding box center [137, 69] width 96 height 13
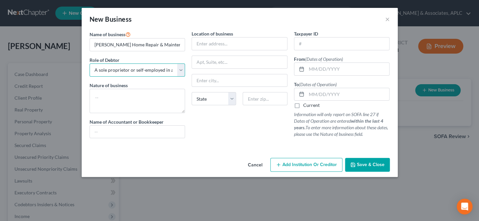
click at [89, 63] on select "Select A member of a limited liability company (LLC) or limited liability partn…" at bounding box center [137, 69] width 96 height 13
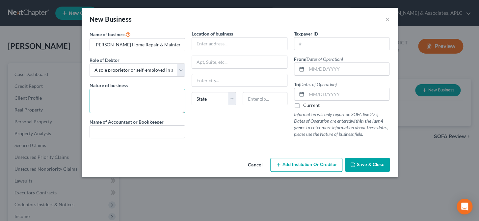
click at [129, 102] on textarea at bounding box center [137, 101] width 96 height 24
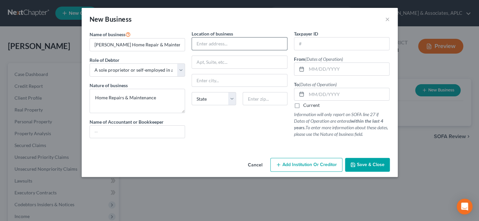
click at [217, 44] on input "text" at bounding box center [239, 44] width 95 height 13
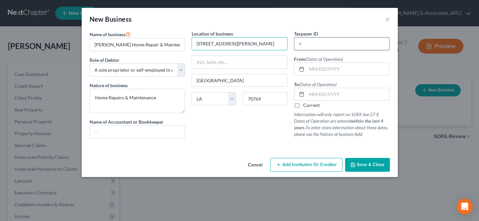
click at [306, 45] on input "text" at bounding box center [341, 44] width 95 height 13
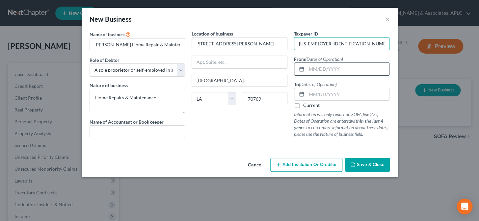
click at [316, 70] on input "text" at bounding box center [347, 69] width 83 height 13
click at [303, 106] on label "Current" at bounding box center [311, 105] width 16 height 7
click at [306, 106] on input "Current" at bounding box center [308, 104] width 4 height 4
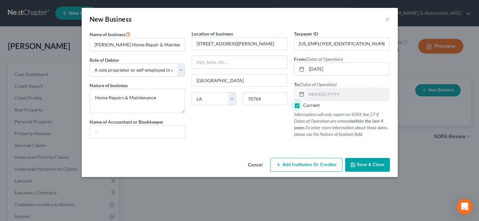
click at [364, 165] on span "Save & Close" at bounding box center [371, 165] width 28 height 6
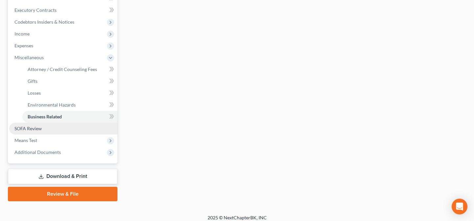
scroll to position [187, 0]
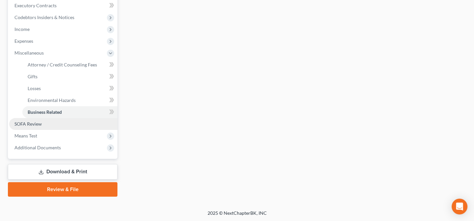
click at [45, 124] on link "SOFA Review" at bounding box center [63, 124] width 108 height 12
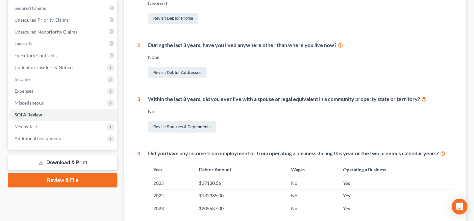
scroll to position [149, 0]
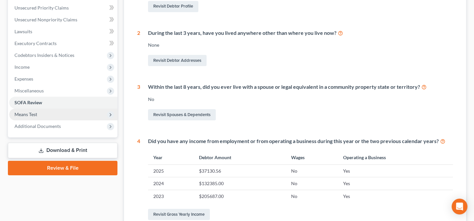
click at [27, 112] on span "Means Test" at bounding box center [25, 115] width 23 height 6
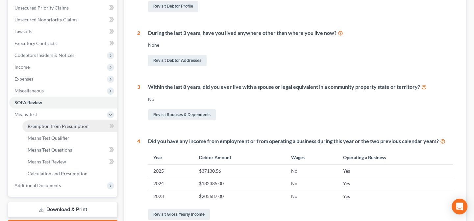
click at [43, 123] on span "Exemption from Presumption" at bounding box center [58, 126] width 61 height 6
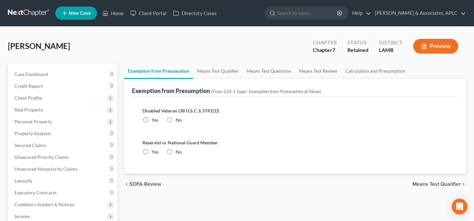
click at [176, 120] on label "No" at bounding box center [179, 120] width 6 height 7
click at [178, 120] on input "No" at bounding box center [180, 119] width 4 height 4
drag, startPoint x: 170, startPoint y: 151, endPoint x: 202, endPoint y: 80, distance: 77.2
click at [176, 151] on label "No" at bounding box center [179, 152] width 6 height 7
click at [178, 151] on input "No" at bounding box center [180, 151] width 4 height 4
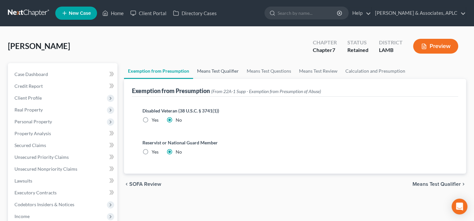
click at [212, 65] on link "Means Test Qualifier" at bounding box center [218, 71] width 50 height 16
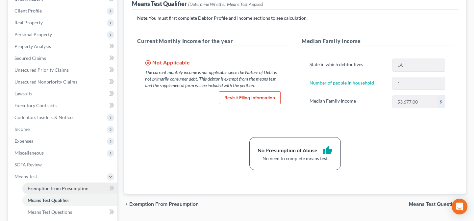
scroll to position [67, 0]
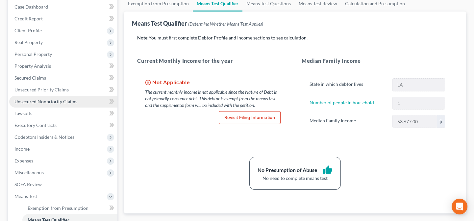
click at [62, 99] on span "Unsecured Nonpriority Claims" at bounding box center [45, 102] width 63 height 6
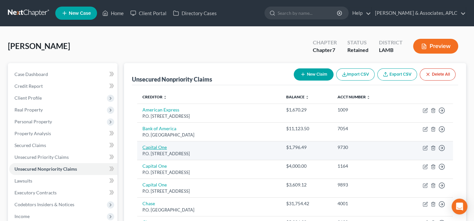
click at [150, 147] on link "Capital One" at bounding box center [154, 147] width 24 height 6
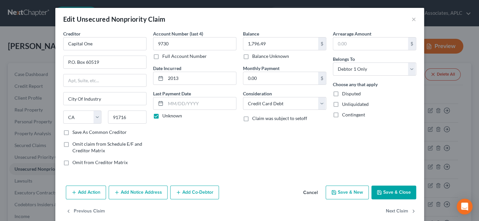
click at [386, 192] on button "Save & Close" at bounding box center [393, 193] width 45 height 14
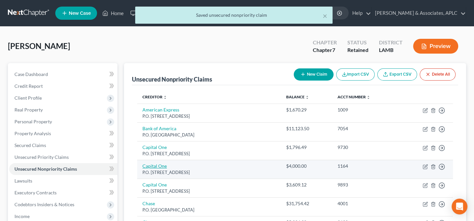
click at [164, 167] on link "Capital One" at bounding box center [154, 166] width 24 height 6
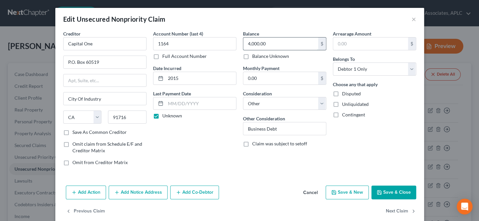
click at [276, 45] on input "4,000.00" at bounding box center [280, 44] width 75 height 13
click at [378, 190] on icon "button" at bounding box center [379, 192] width 4 height 4
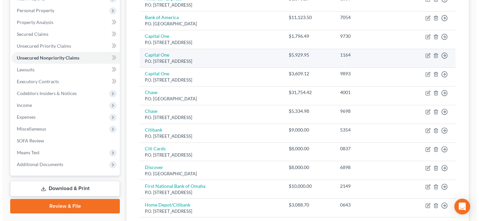
scroll to position [119, 0]
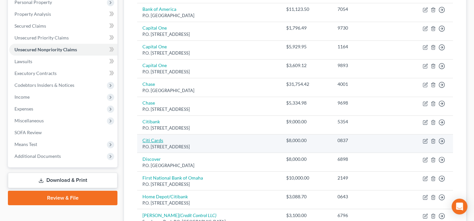
click at [158, 140] on link "Citi Cards" at bounding box center [152, 141] width 21 height 6
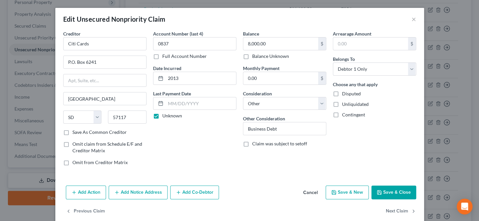
click at [119, 190] on button "Add Notice Address" at bounding box center [138, 193] width 59 height 14
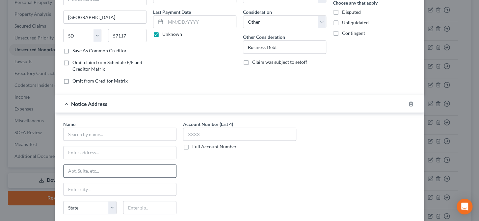
scroll to position [89, 0]
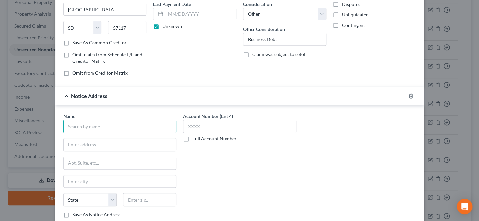
click at [126, 127] on input "text" at bounding box center [119, 126] width 113 height 13
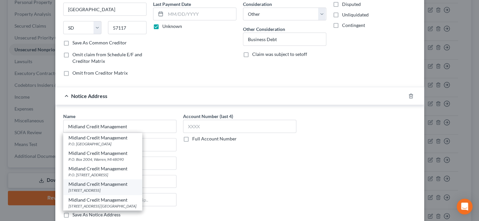
click at [127, 190] on div "320 E. Big Beaver Road Suite 300, Troy, MI 48083" at bounding box center [102, 191] width 68 height 6
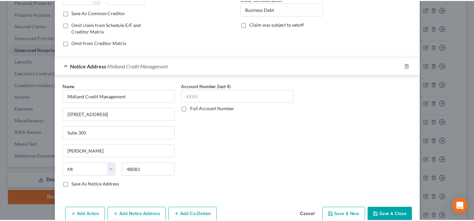
scroll to position [151, 0]
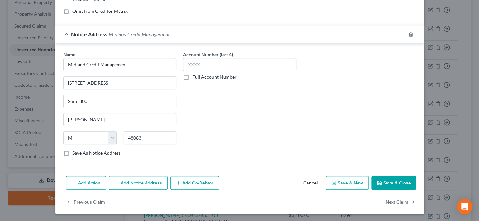
click at [400, 179] on button "Save & Close" at bounding box center [393, 183] width 45 height 14
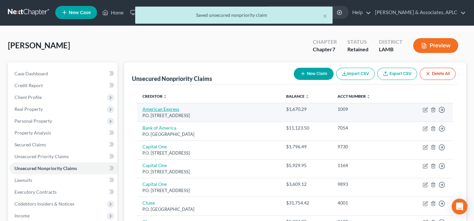
scroll to position [0, 0]
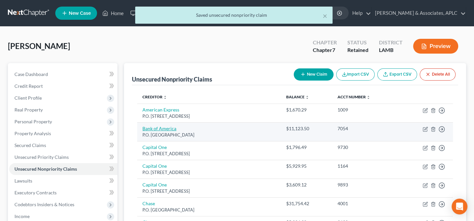
click at [153, 129] on link "Bank of America" at bounding box center [159, 129] width 34 height 6
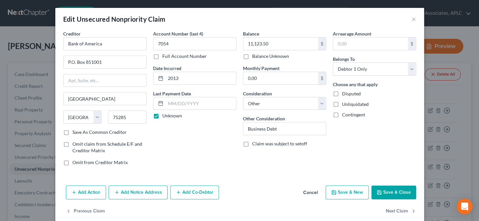
click at [395, 192] on button "Save & Close" at bounding box center [393, 193] width 45 height 14
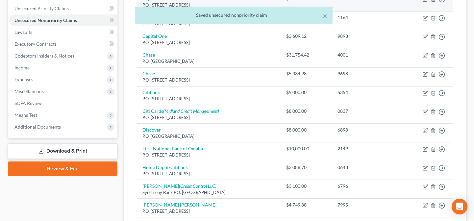
scroll to position [149, 0]
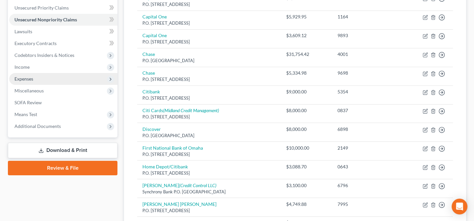
click at [47, 82] on span "Expenses" at bounding box center [63, 79] width 108 height 12
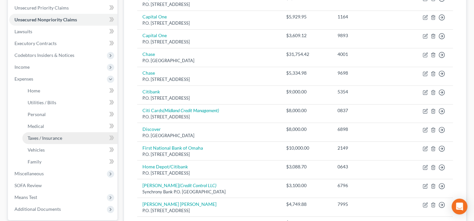
click at [44, 136] on span "Taxes / Insurance" at bounding box center [45, 138] width 35 height 6
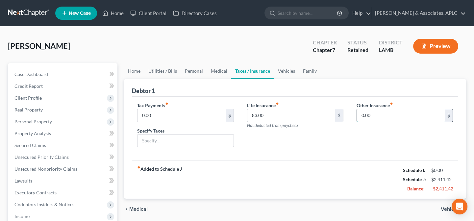
click at [388, 116] on input "0.00" at bounding box center [401, 115] width 88 height 13
click at [118, 11] on link "Home" at bounding box center [113, 13] width 28 height 12
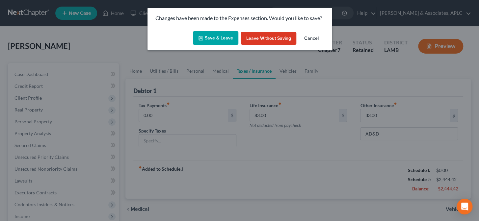
click at [217, 33] on button "Save & Leave" at bounding box center [215, 38] width 45 height 14
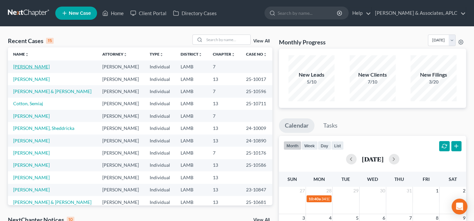
click at [32, 69] on link "[PERSON_NAME]" at bounding box center [31, 67] width 37 height 6
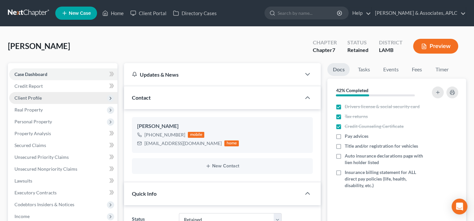
click at [23, 101] on span "Client Profile" at bounding box center [63, 98] width 108 height 12
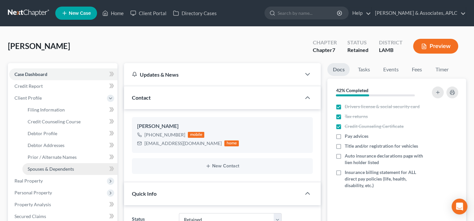
click at [61, 169] on span "Spouses & Dependents" at bounding box center [51, 169] width 46 height 6
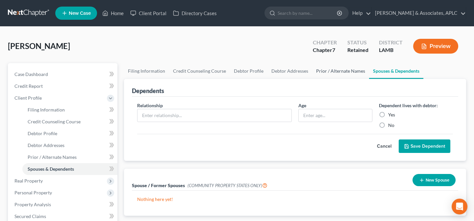
click at [349, 71] on link "Prior / Alternate Names" at bounding box center [340, 71] width 57 height 16
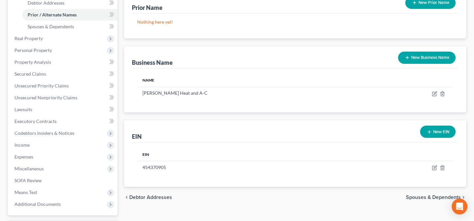
scroll to position [149, 0]
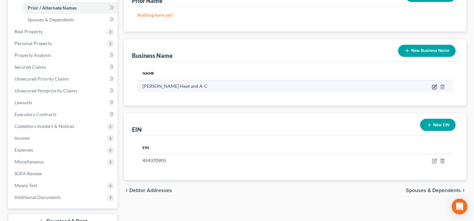
click at [435, 86] on icon "button" at bounding box center [434, 86] width 5 height 5
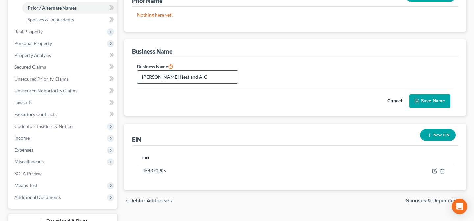
drag, startPoint x: 174, startPoint y: 75, endPoint x: 226, endPoint y: 79, distance: 52.1
click at [226, 79] on input "Don Wiseman's Heat and A-C" at bounding box center [188, 77] width 100 height 13
click at [428, 104] on button "Save Name" at bounding box center [429, 101] width 41 height 14
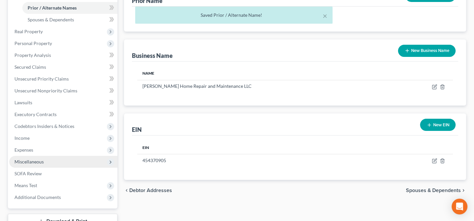
click at [35, 157] on span "Miscellaneous" at bounding box center [63, 162] width 108 height 12
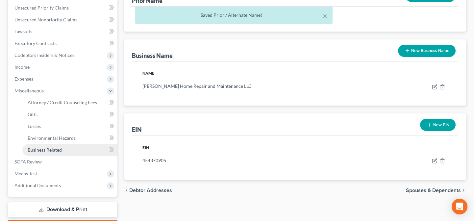
click at [35, 151] on span "Business Related" at bounding box center [45, 150] width 34 height 6
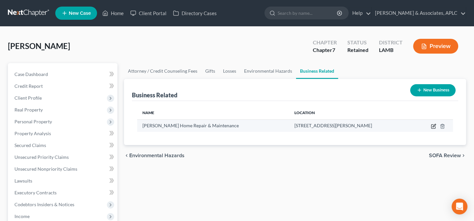
click at [433, 126] on icon "button" at bounding box center [434, 125] width 3 height 3
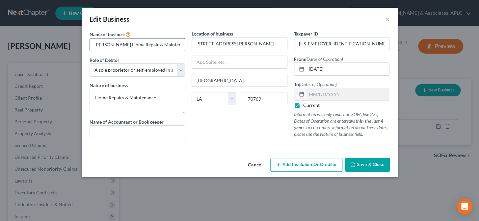
click at [184, 47] on input "Don Wiseman's Home Repair & Maintenance" at bounding box center [137, 44] width 95 height 13
click at [181, 44] on input "Don Wiseman's Home Repair & Maintenance" at bounding box center [137, 44] width 95 height 13
click at [175, 46] on input "Don Wiseman's Home Repair & Maintenance" at bounding box center [137, 44] width 95 height 13
click at [375, 165] on span "Save & Close" at bounding box center [371, 165] width 28 height 6
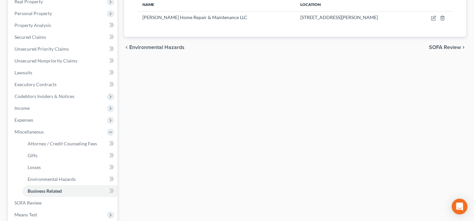
scroll to position [119, 0]
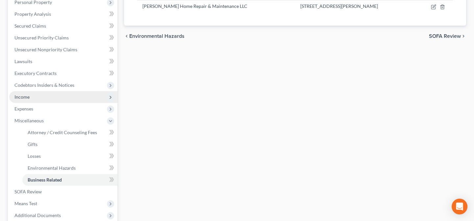
click at [36, 95] on span "Income" at bounding box center [63, 97] width 108 height 12
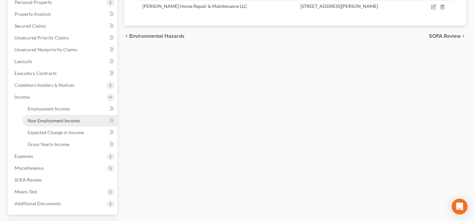
click at [52, 122] on span "Non Employment Income" at bounding box center [54, 121] width 52 height 6
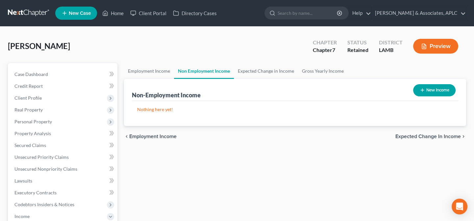
click at [445, 90] on button "New Income" at bounding box center [434, 90] width 42 height 12
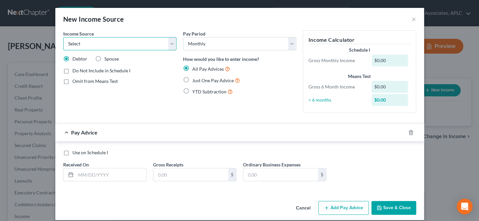
click at [101, 46] on select "Select Unemployment Disability (from employer) Pension Retirement Social Securi…" at bounding box center [119, 43] width 113 height 13
click at [63, 37] on select "Select Unemployment Disability (from employer) Pension Retirement Social Securi…" at bounding box center [119, 43] width 113 height 13
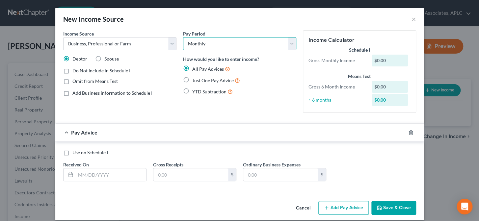
click at [190, 46] on select "Select Monthly Twice Monthly Every Other Week Weekly" at bounding box center [239, 43] width 113 height 13
drag, startPoint x: 190, startPoint y: 46, endPoint x: 174, endPoint y: 60, distance: 21.5
click at [190, 46] on select "Select Monthly Twice Monthly Every Other Week Weekly" at bounding box center [239, 43] width 113 height 13
click at [192, 79] on label "Just One Pay Advice" at bounding box center [216, 81] width 48 height 8
click at [195, 79] on input "Just One Pay Advice" at bounding box center [197, 79] width 4 height 4
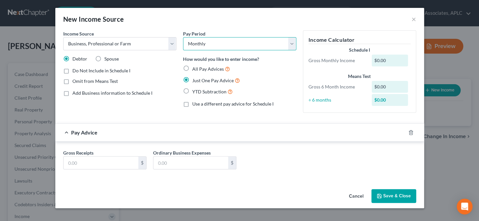
click at [200, 43] on select "Select Monthly Twice Monthly Every Other Week Weekly" at bounding box center [239, 43] width 113 height 13
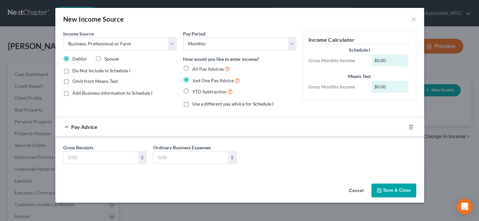
click at [72, 71] on label "Do Not Include in Schedule I" at bounding box center [101, 70] width 58 height 7
click at [75, 71] on input "Do Not Include in Schedule I" at bounding box center [77, 69] width 4 height 4
click at [72, 93] on label "Add Business information to Schedule I" at bounding box center [112, 93] width 80 height 7
click at [75, 93] on input "Add Business information to Schedule I" at bounding box center [77, 92] width 4 height 4
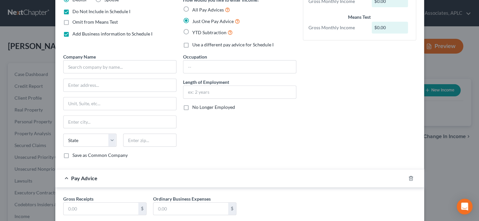
scroll to position [60, 0]
click at [144, 66] on input "text" at bounding box center [119, 66] width 113 height 13
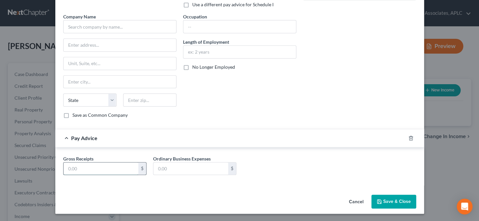
click at [80, 171] on input "text" at bounding box center [100, 169] width 75 height 13
click at [165, 167] on input "text" at bounding box center [190, 169] width 75 height 13
click at [378, 199] on icon "button" at bounding box center [378, 201] width 5 height 5
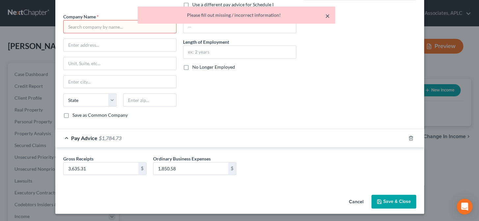
click at [327, 16] on button "×" at bounding box center [327, 16] width 5 height 8
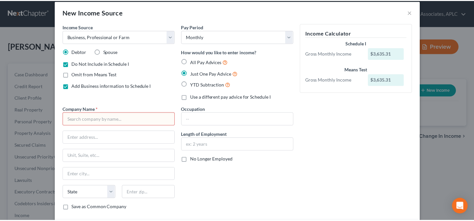
scroll to position [0, 0]
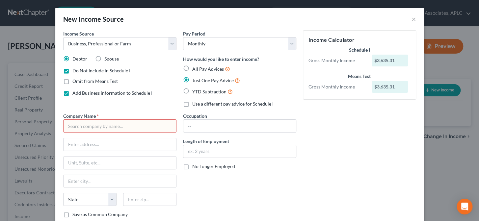
click at [72, 93] on label "Add Business information to Schedule I" at bounding box center [112, 93] width 80 height 7
click at [75, 93] on input "Add Business information to Schedule I" at bounding box center [77, 92] width 4 height 4
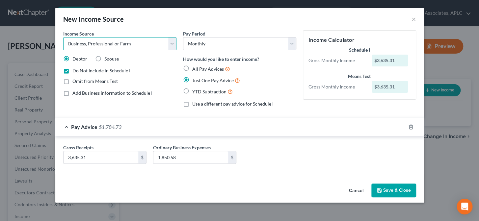
click at [102, 43] on select "Select Unemployment Disability (from employer) Pension Retirement Social Securi…" at bounding box center [119, 43] width 113 height 13
click at [63, 37] on select "Select Unemployment Disability (from employer) Pension Retirement Social Securi…" at bounding box center [119, 43] width 113 height 13
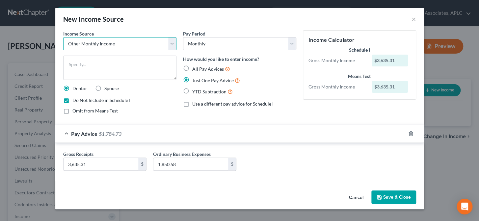
click at [99, 43] on select "Select Unemployment Disability (from employer) Pension Retirement Social Securi…" at bounding box center [119, 43] width 113 height 13
click at [63, 37] on select "Select Unemployment Disability (from employer) Pension Retirement Social Securi…" at bounding box center [119, 43] width 113 height 13
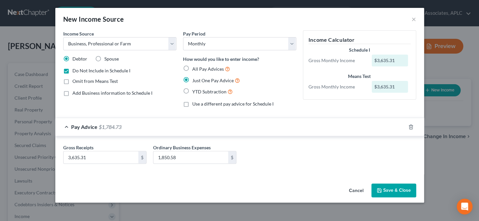
click at [141, 105] on div "Income Source * Select Unemployment Disability (from employer) Pension Retireme…" at bounding box center [120, 71] width 120 height 82
click at [401, 193] on button "Save & Close" at bounding box center [393, 191] width 45 height 14
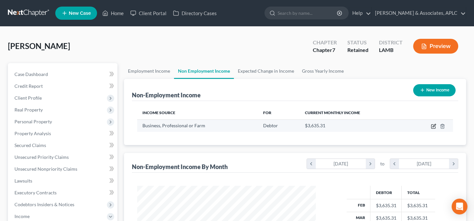
click at [434, 128] on icon "button" at bounding box center [433, 126] width 5 height 5
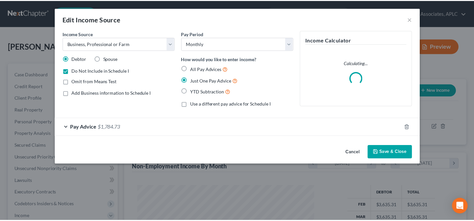
scroll to position [118, 194]
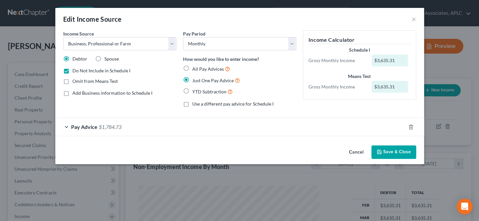
click at [401, 153] on button "Save & Close" at bounding box center [393, 152] width 45 height 14
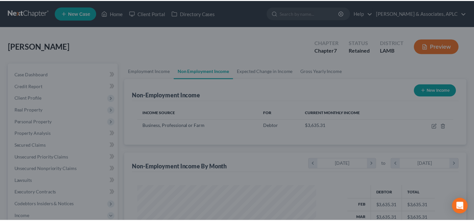
scroll to position [328882, 328808]
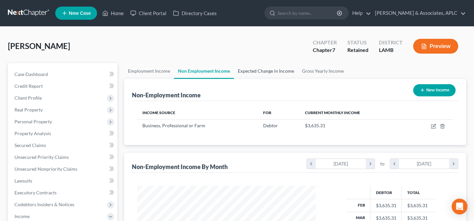
click at [252, 69] on link "Expected Change in Income" at bounding box center [266, 71] width 64 height 16
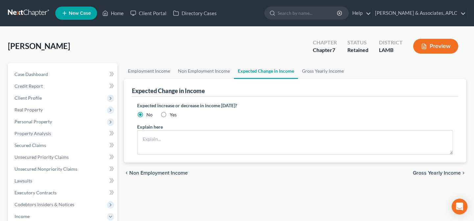
click at [170, 114] on label "Yes" at bounding box center [173, 115] width 7 height 7
click at [172, 114] on input "Yes" at bounding box center [174, 114] width 4 height 4
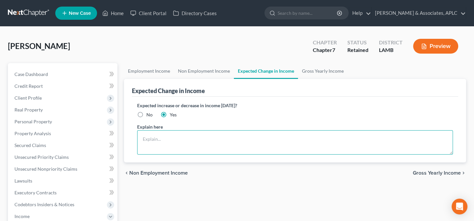
click at [164, 139] on textarea at bounding box center [295, 142] width 316 height 24
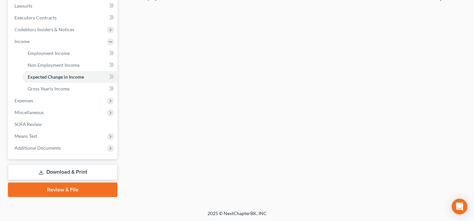
click at [82, 171] on link "Download & Print" at bounding box center [63, 172] width 110 height 15
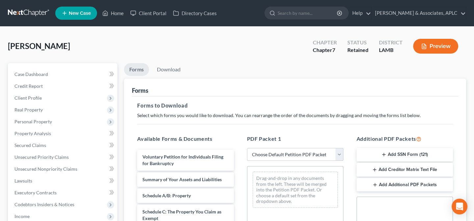
click at [268, 154] on select "Choose Default Petition PDF Packet Complete Bankruptcy Petition (all forms and …" at bounding box center [295, 154] width 96 height 13
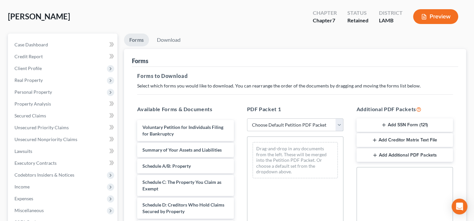
click at [264, 122] on select "Choose Default Petition PDF Packet Complete Bankruptcy Petition (all forms and …" at bounding box center [295, 124] width 96 height 13
click at [247, 118] on select "Choose Default Petition PDF Packet Complete Bankruptcy Petition (all forms and …" at bounding box center [295, 124] width 96 height 13
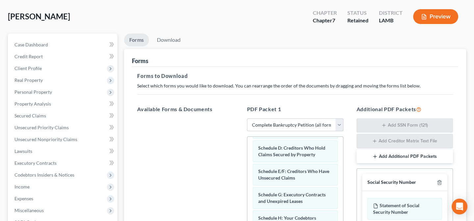
scroll to position [89, 0]
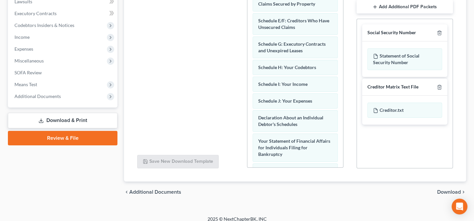
click at [455, 190] on span "Download" at bounding box center [449, 192] width 24 height 5
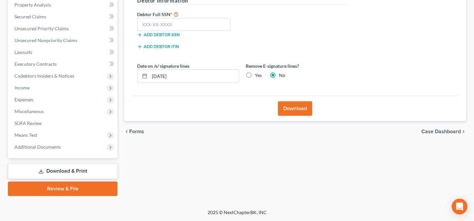
scroll to position [128, 0]
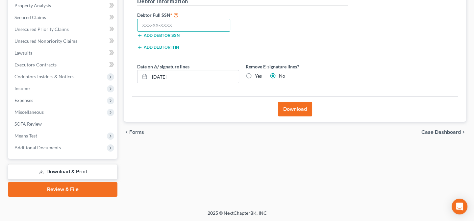
click at [188, 27] on input "text" at bounding box center [183, 25] width 93 height 13
click at [285, 102] on button "Download" at bounding box center [295, 109] width 34 height 14
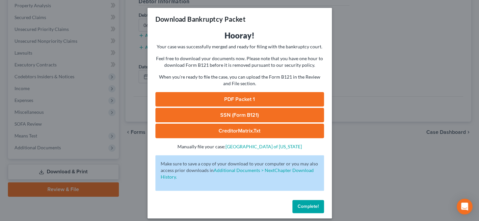
click at [240, 102] on link "PDF Packet 1" at bounding box center [239, 99] width 168 height 14
click at [230, 115] on link "SSN (Form B121)" at bounding box center [239, 115] width 168 height 14
click at [313, 208] on span "Complete!" at bounding box center [307, 207] width 21 height 6
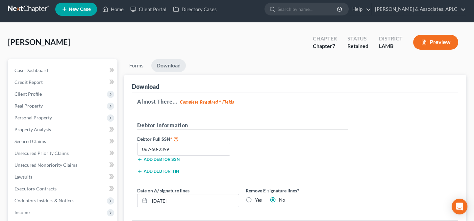
scroll to position [0, 0]
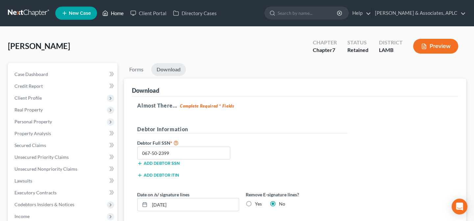
click at [113, 12] on link "Home" at bounding box center [113, 13] width 28 height 12
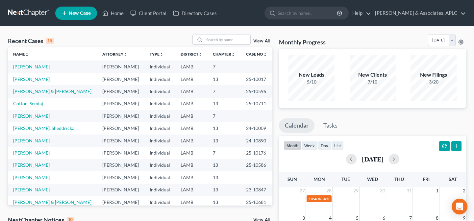
click at [25, 67] on link "[PERSON_NAME]" at bounding box center [31, 67] width 37 height 6
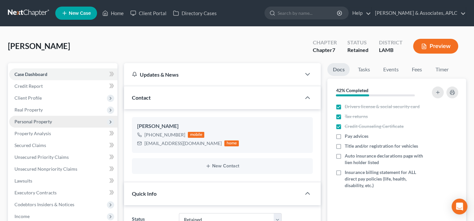
click at [33, 123] on span "Personal Property" at bounding box center [33, 122] width 38 height 6
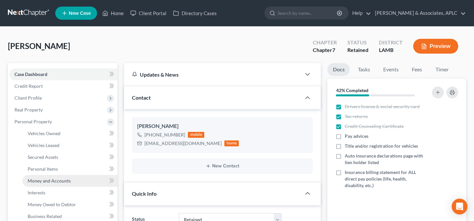
click at [45, 181] on span "Money and Accounts" at bounding box center [49, 181] width 43 height 6
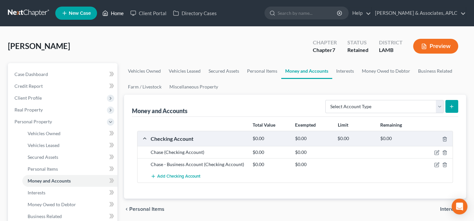
click at [118, 12] on link "Home" at bounding box center [113, 13] width 28 height 12
